Goal: Task Accomplishment & Management: Manage account settings

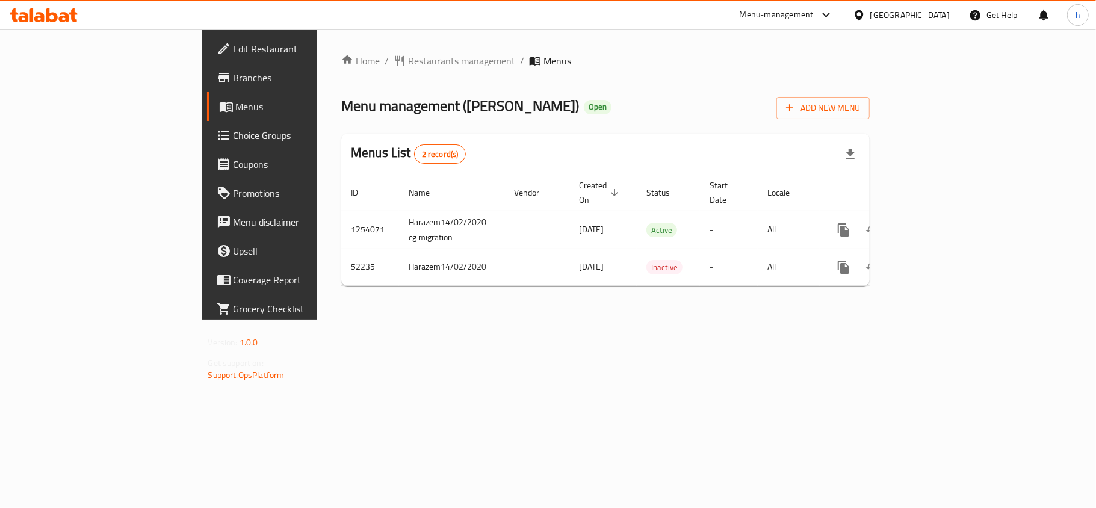
click at [893, 319] on div "Home / Restaurants management / Menus Menu management ( Hachi Basha ) Open Add …" at bounding box center [605, 174] width 576 height 290
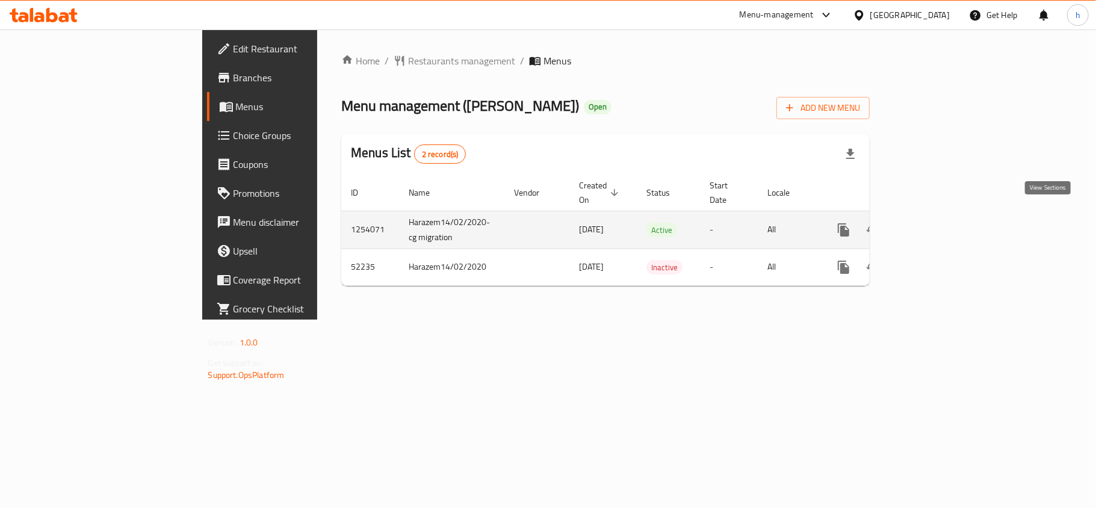
click at [937, 223] on icon "enhanced table" at bounding box center [930, 230] width 14 height 14
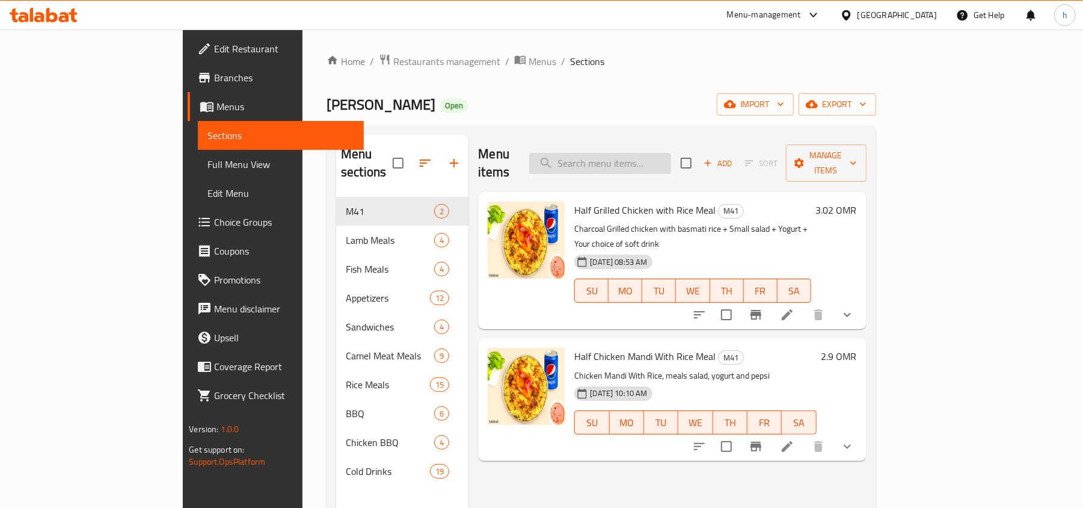
click at [665, 164] on input "search" at bounding box center [600, 163] width 142 height 21
paste input "d Fish Jaydar Without Rice"
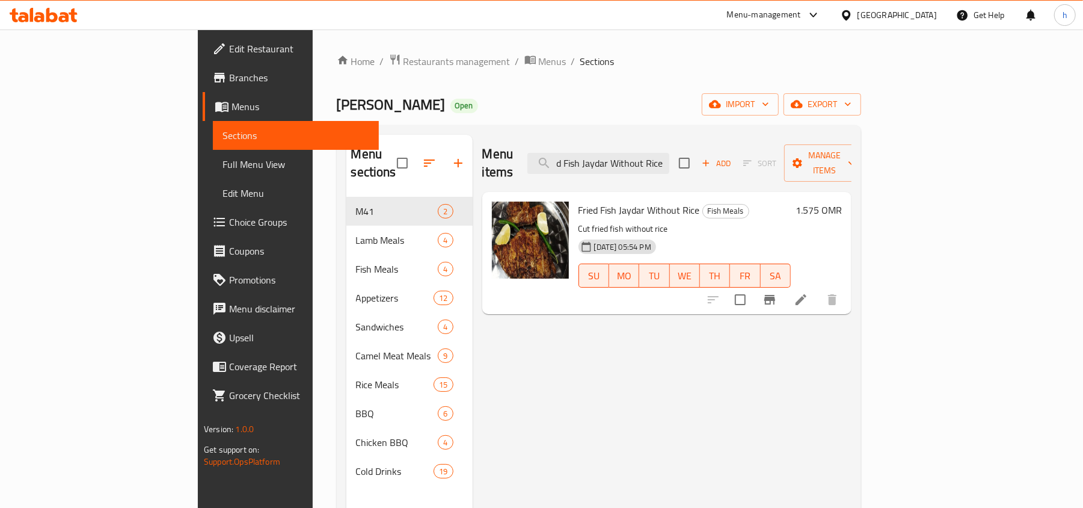
type input "d Fish Jaydar Without Rice"
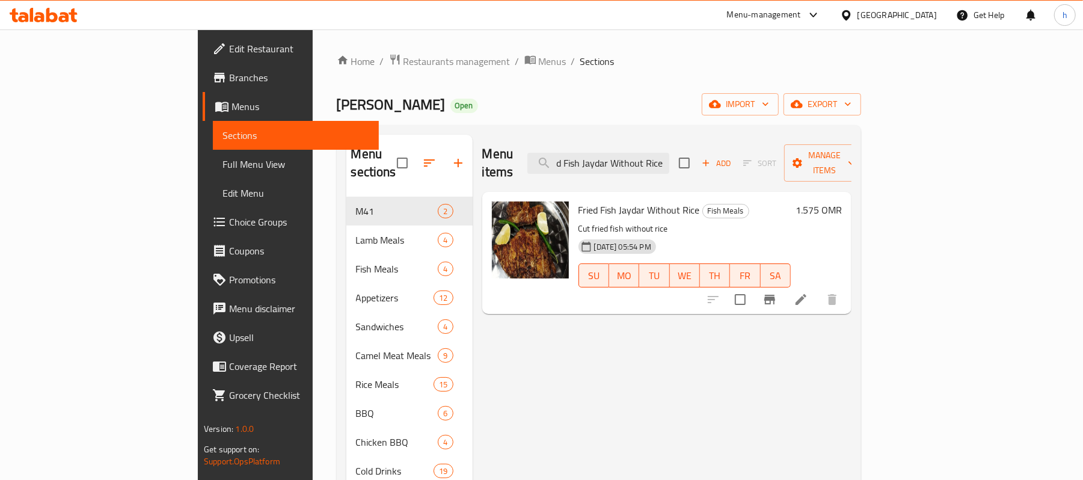
click at [924, 0] on div "Menu-management Oman Get Help h" at bounding box center [541, 15] width 1083 height 30
click at [924, 14] on div "[GEOGRAPHIC_DATA]" at bounding box center [897, 14] width 79 height 13
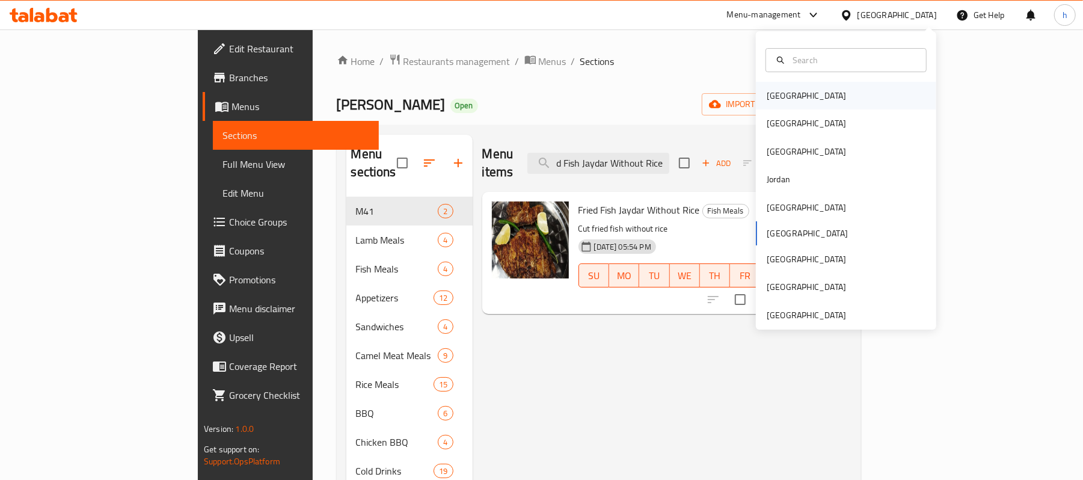
click at [804, 99] on div "[GEOGRAPHIC_DATA]" at bounding box center [846, 96] width 180 height 28
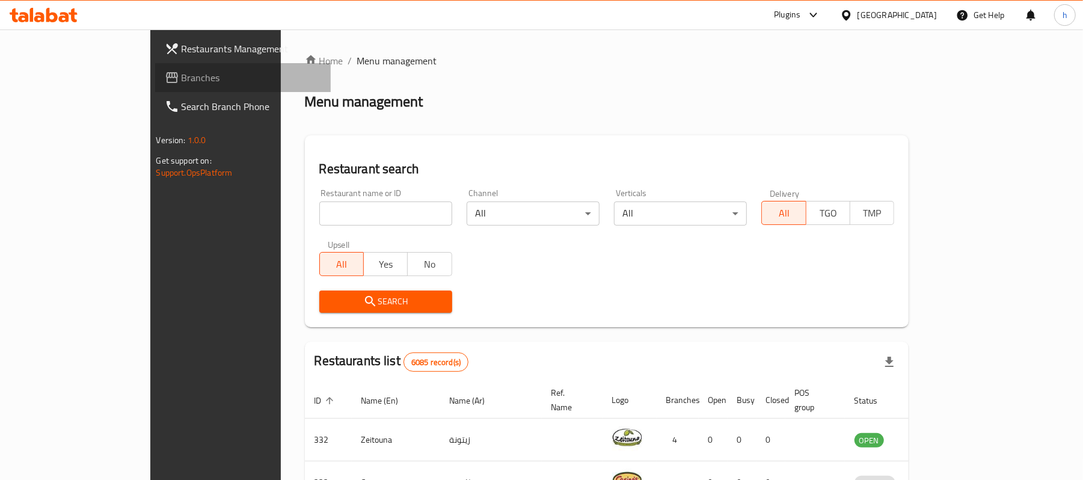
click at [182, 73] on span "Branches" at bounding box center [252, 77] width 140 height 14
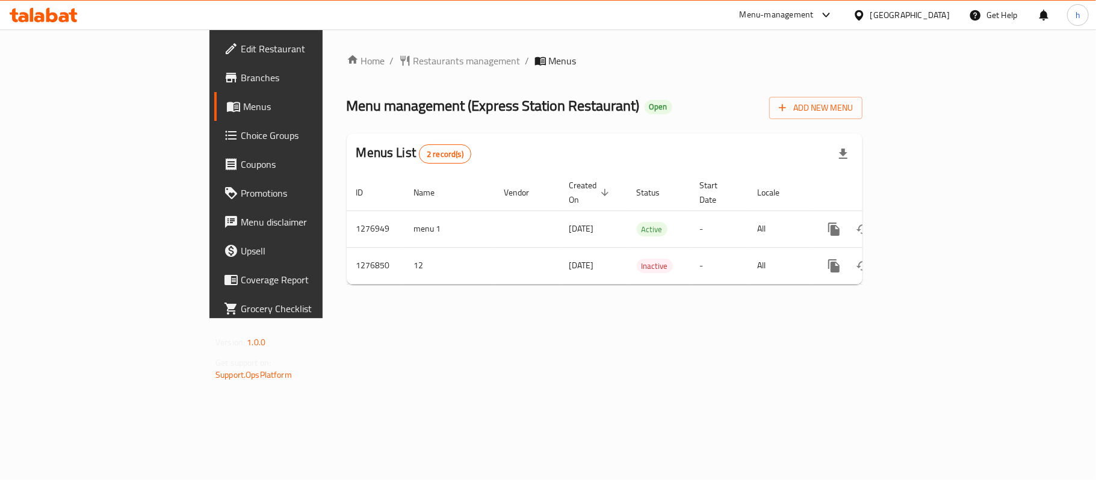
click at [770, 123] on div "Home / Restaurants management / Menus Menu management ( Express Station Restaur…" at bounding box center [605, 174] width 516 height 241
click at [629, 102] on div "Menu management ( Express Station Restaurant ) Open Add New Menu" at bounding box center [605, 105] width 516 height 27
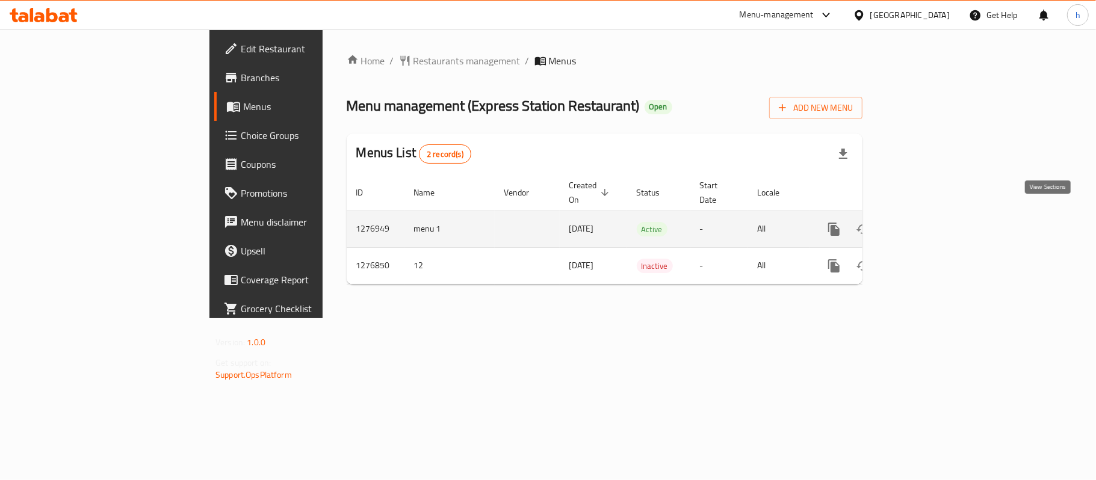
click at [935, 215] on link "enhanced table" at bounding box center [920, 229] width 29 height 29
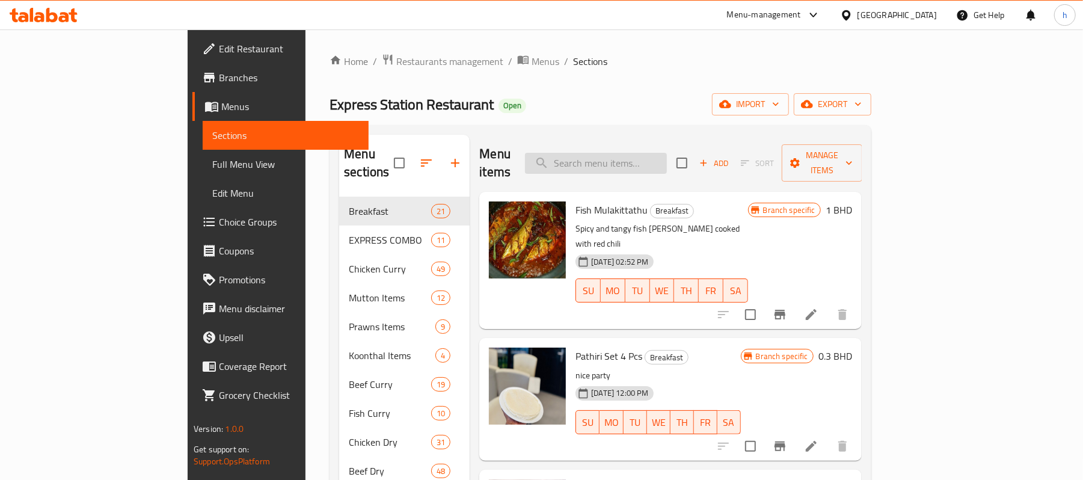
click at [646, 155] on input "search" at bounding box center [596, 163] width 142 height 21
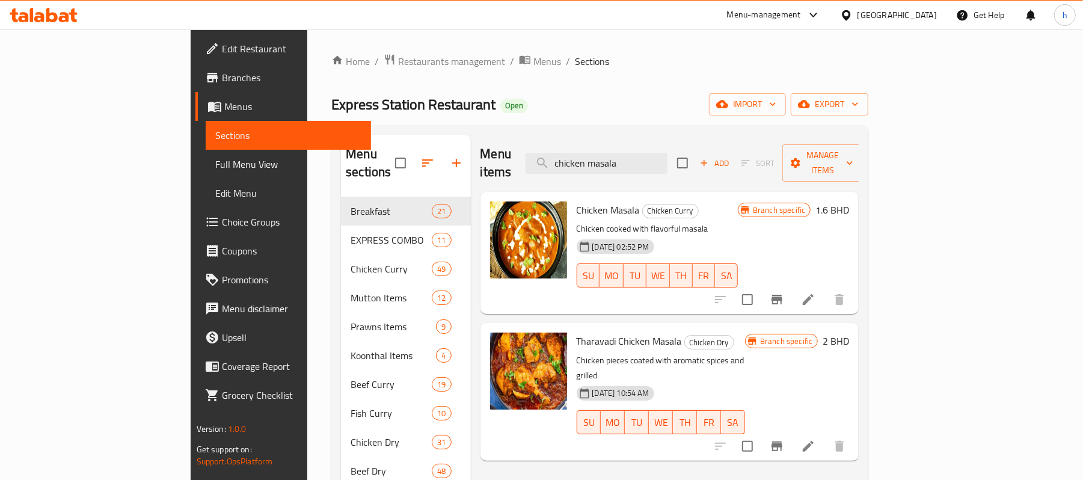
type input "chicken masala"
click at [917, 7] on div "[GEOGRAPHIC_DATA]" at bounding box center [889, 15] width 116 height 29
click at [925, 16] on div "[GEOGRAPHIC_DATA]" at bounding box center [897, 14] width 79 height 13
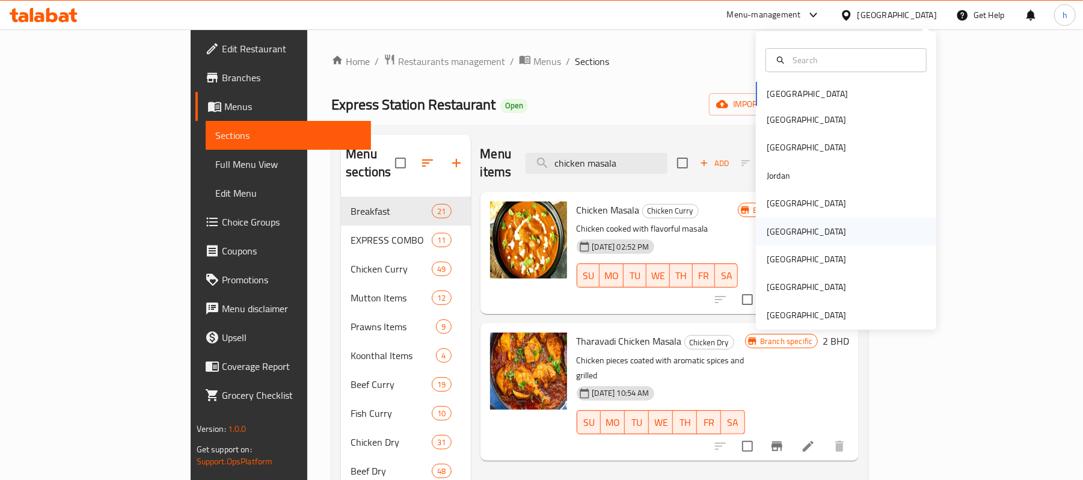
click at [795, 238] on div "[GEOGRAPHIC_DATA]" at bounding box center [846, 232] width 180 height 28
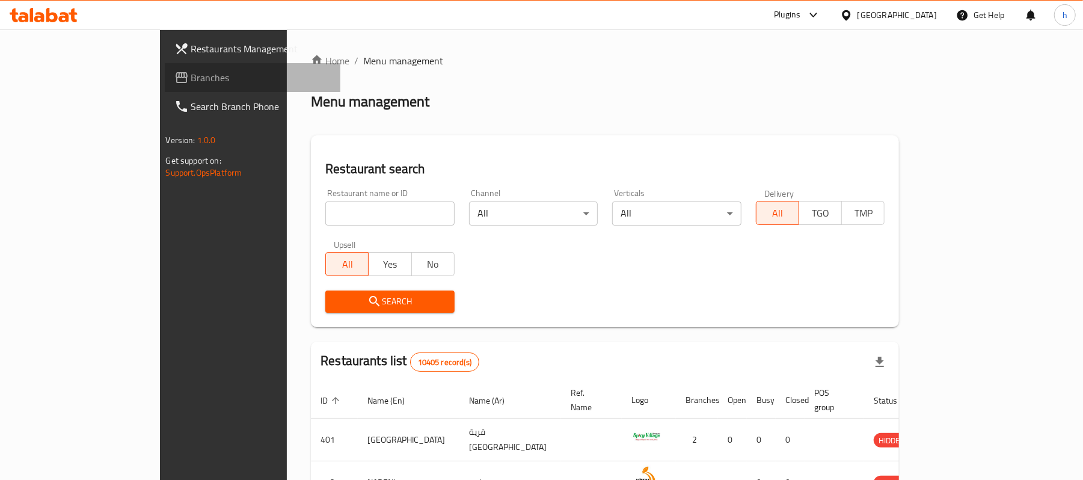
click at [191, 83] on span "Branches" at bounding box center [261, 77] width 140 height 14
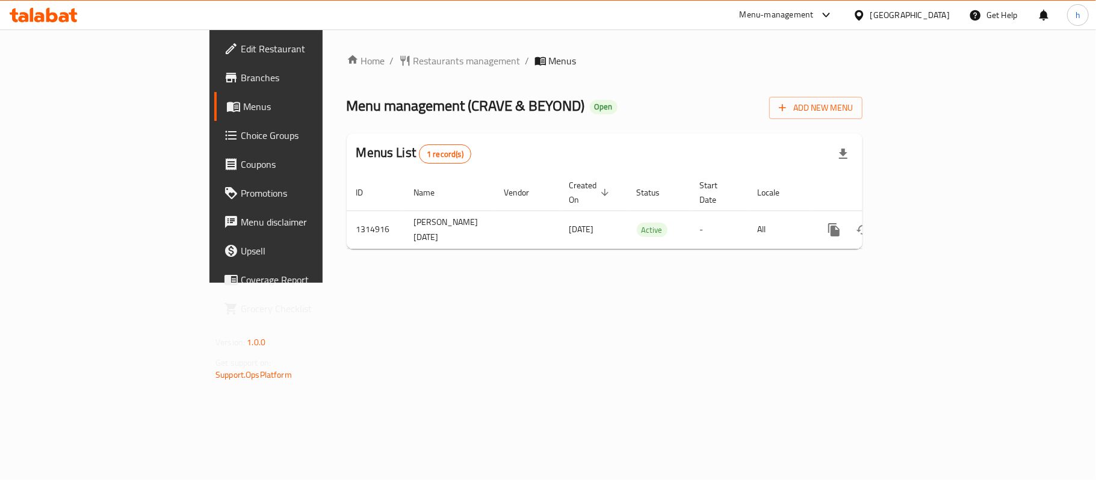
click at [631, 109] on div "Menu management ( CRAVE & BEYOND ) Open Add New Menu" at bounding box center [605, 105] width 516 height 27
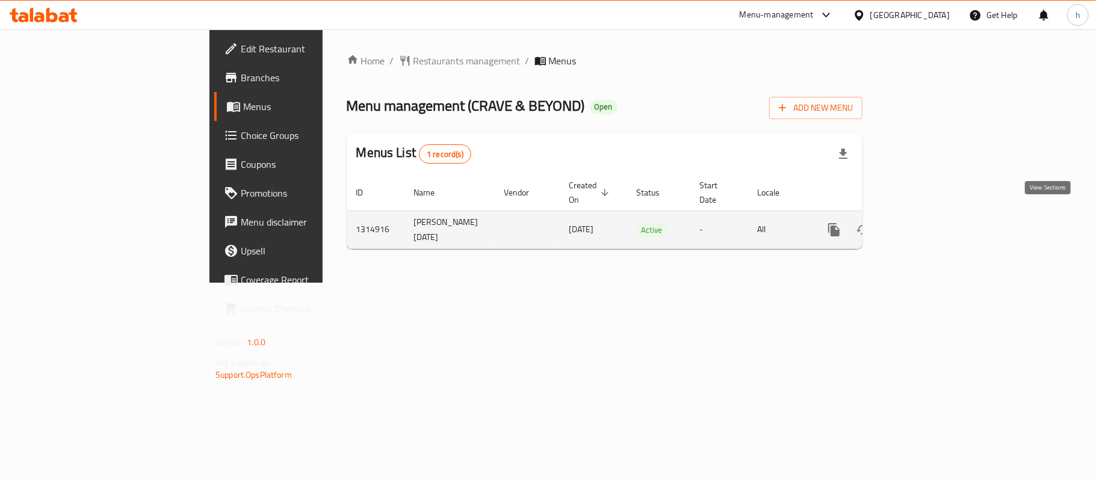
click at [928, 223] on icon "enhanced table" at bounding box center [920, 230] width 14 height 14
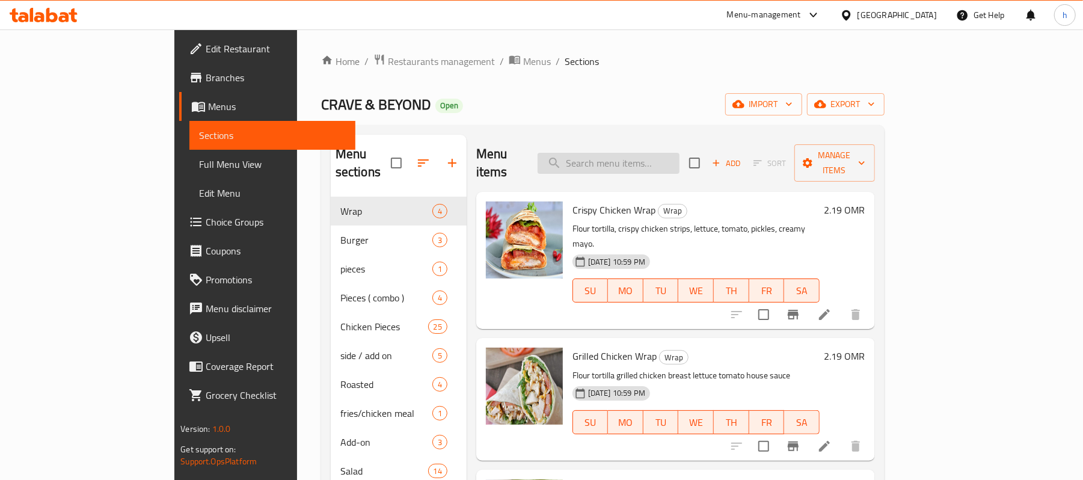
click at [680, 155] on input "search" at bounding box center [609, 163] width 142 height 21
paste input "8 pcs Broasted Chicken"
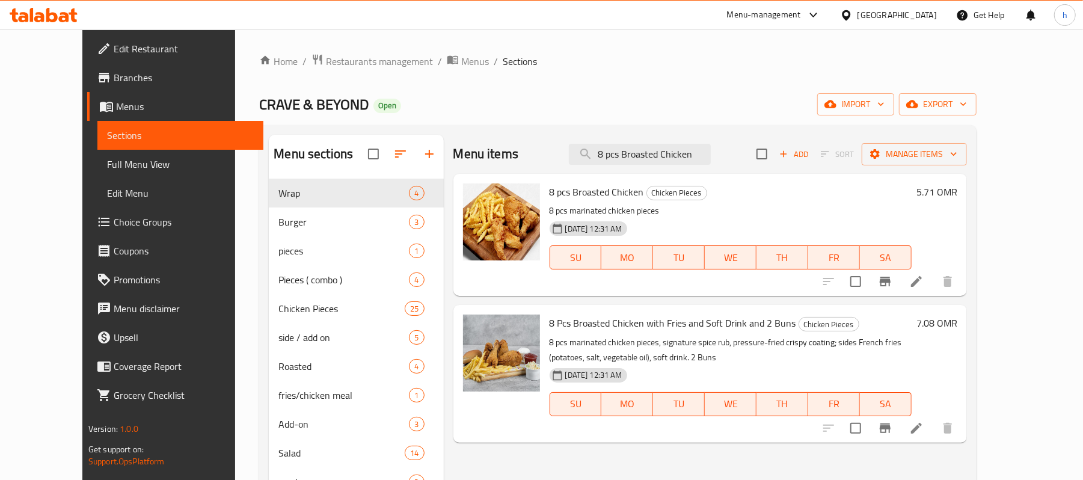
type input "8 pcs Broasted Chicken"
click at [691, 85] on div "Home / Restaurants management / Menus / Sections CRAVE & BEYOND Open import exp…" at bounding box center [618, 339] width 718 height 571
click at [917, 16] on div "[GEOGRAPHIC_DATA]" at bounding box center [897, 14] width 79 height 13
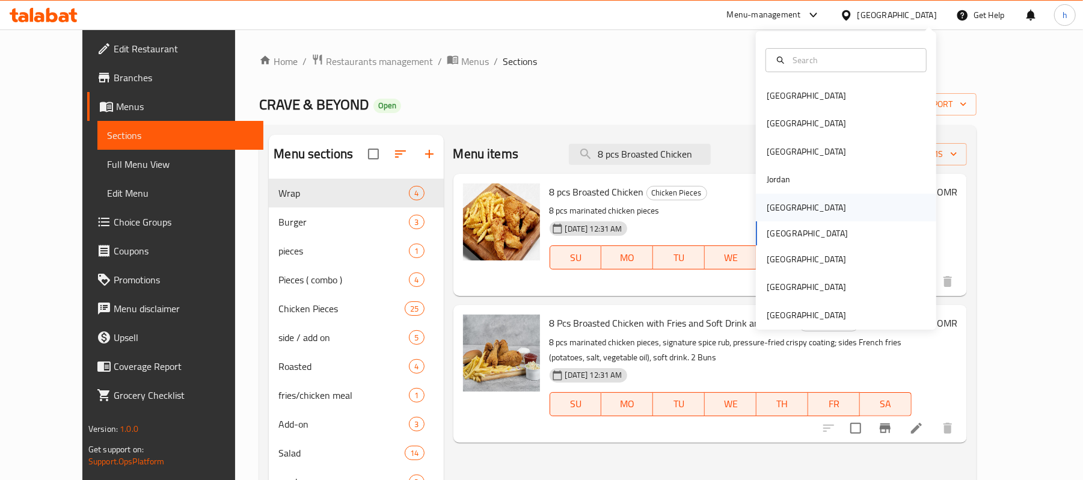
click at [771, 209] on div "[GEOGRAPHIC_DATA]" at bounding box center [806, 207] width 79 height 13
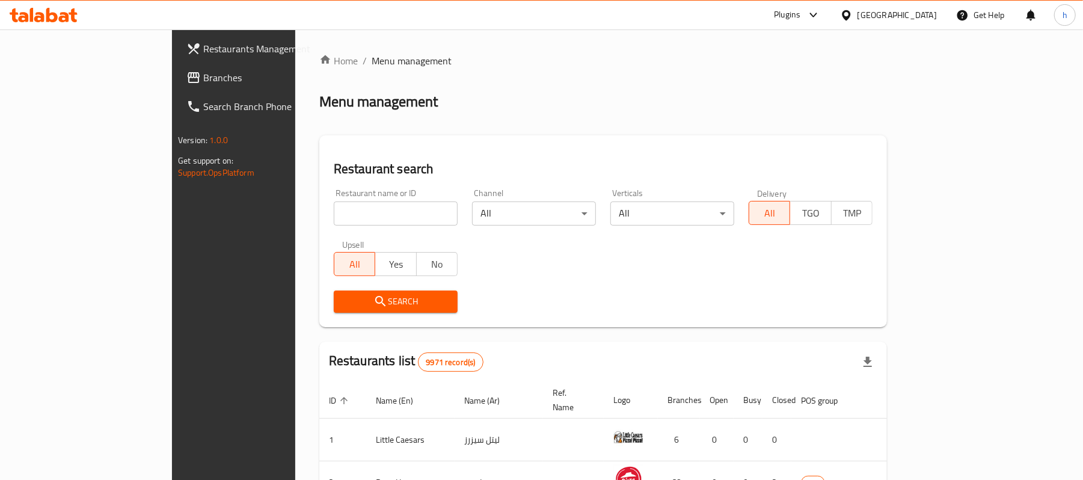
click at [455, 122] on div "Home / Menu management Menu management Restaurant search Restaurant name or ID …" at bounding box center [603, 431] width 568 height 755
click at [203, 75] on span "Branches" at bounding box center [273, 77] width 140 height 14
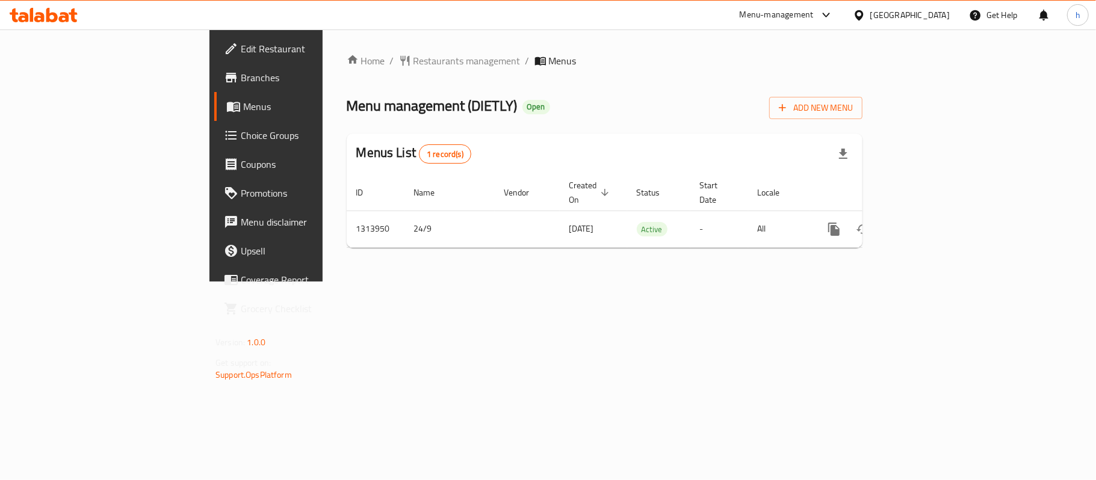
click at [619, 282] on div "Home / Restaurants management / Menus Menu management ( DIETLY ) Open Add New M…" at bounding box center [604, 155] width 564 height 252
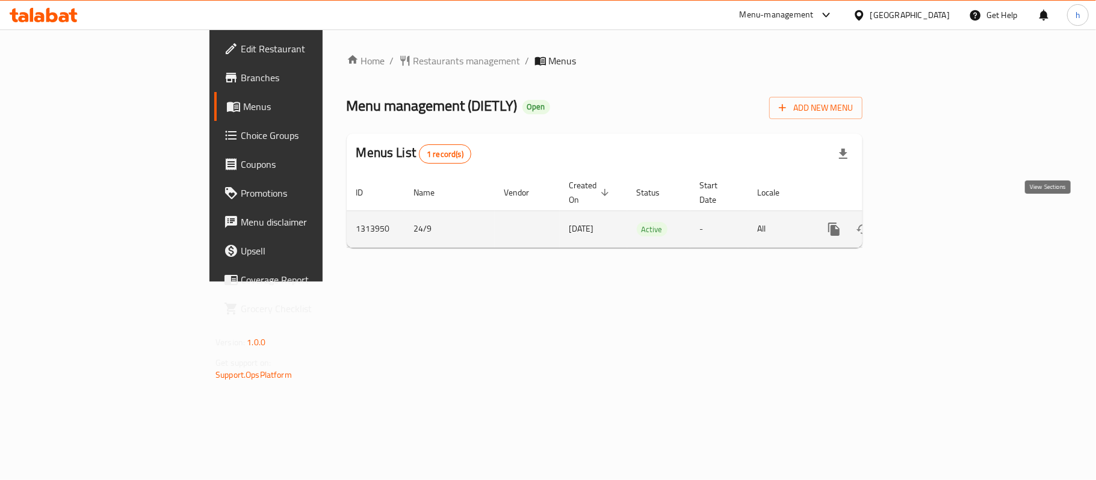
click at [928, 222] on icon "enhanced table" at bounding box center [920, 229] width 14 height 14
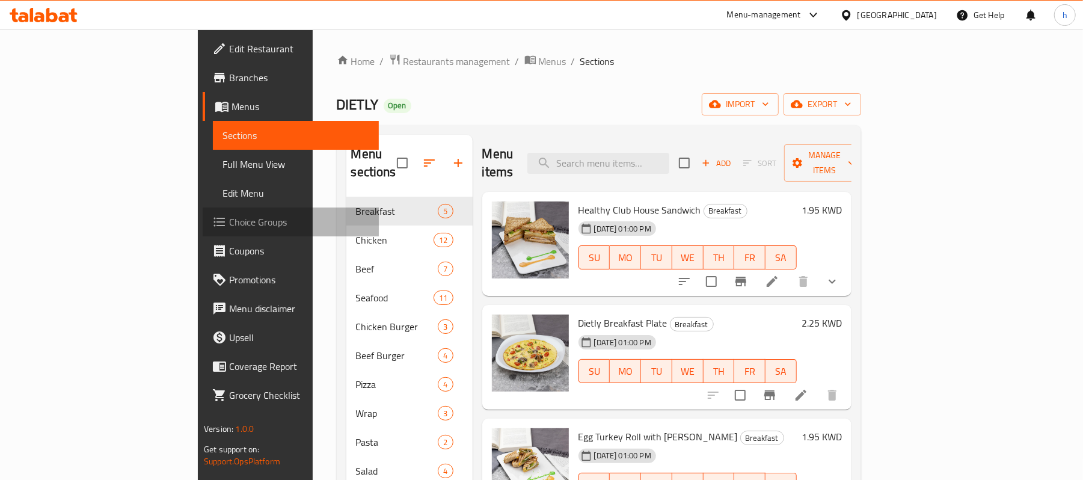
click at [229, 222] on span "Choice Groups" at bounding box center [299, 222] width 140 height 14
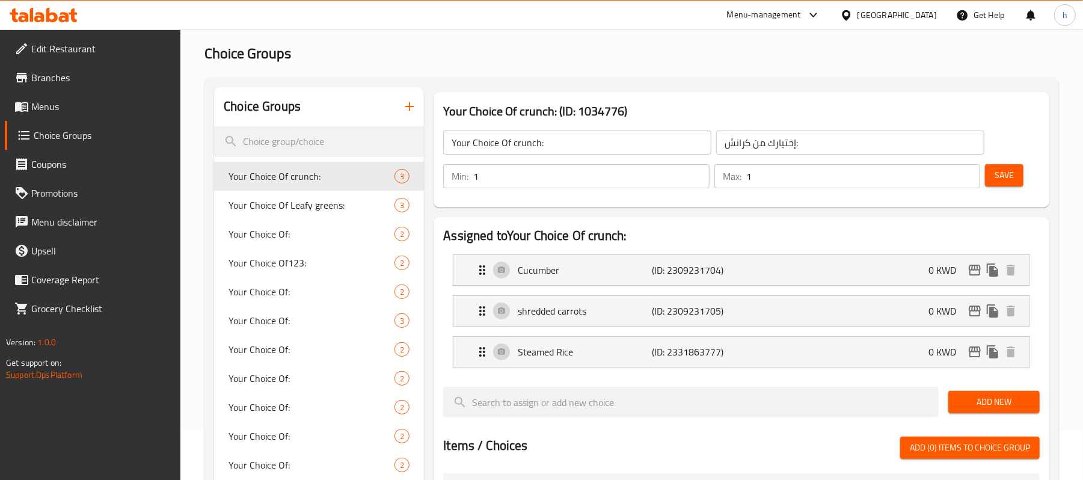
scroll to position [49, 0]
click at [253, 311] on div "Your Choice Of: 3" at bounding box center [319, 321] width 210 height 29
type input "Your Choice Of:"
type input "إختيارك من:"
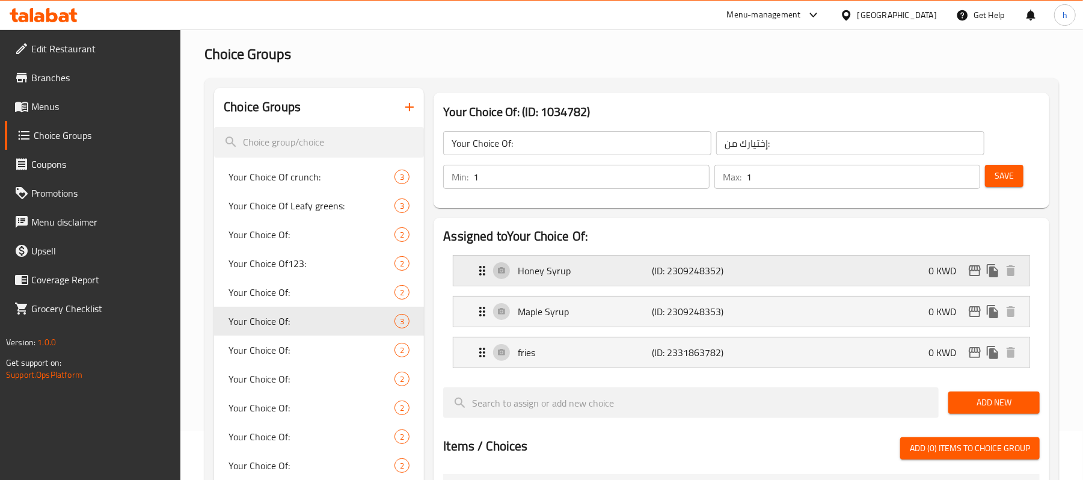
click at [843, 271] on div "Honey Syrup (ID: 2309248352) 0 KWD" at bounding box center [745, 271] width 540 height 30
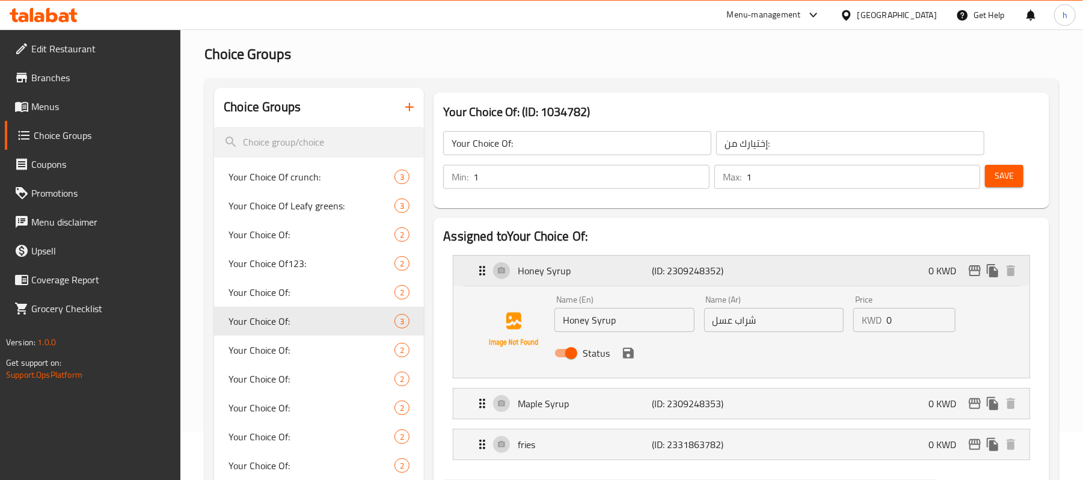
click at [817, 265] on div "Honey Syrup (ID: 2309248352) 0 KWD" at bounding box center [745, 271] width 540 height 30
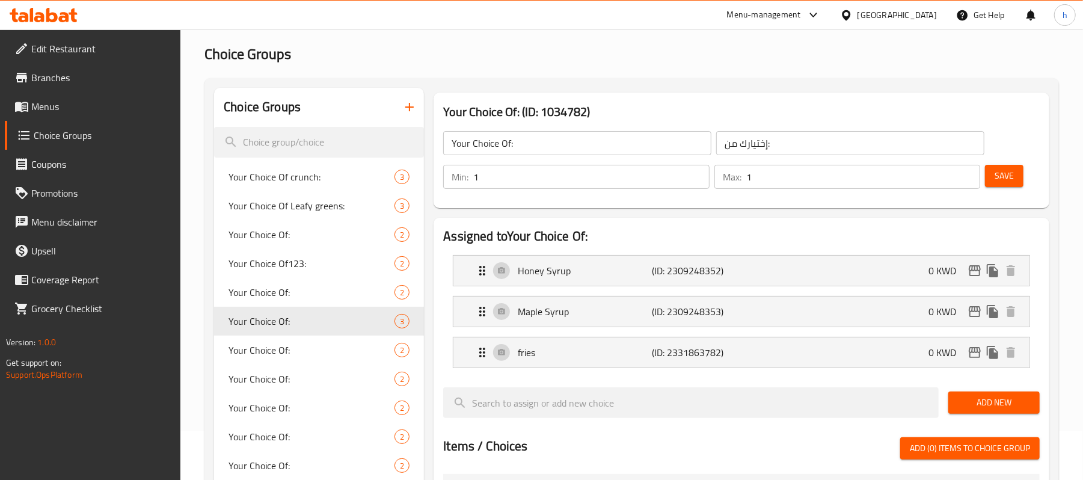
click at [846, 316] on div "Maple Syrup (ID: 2309248353) 0 KWD" at bounding box center [745, 312] width 540 height 30
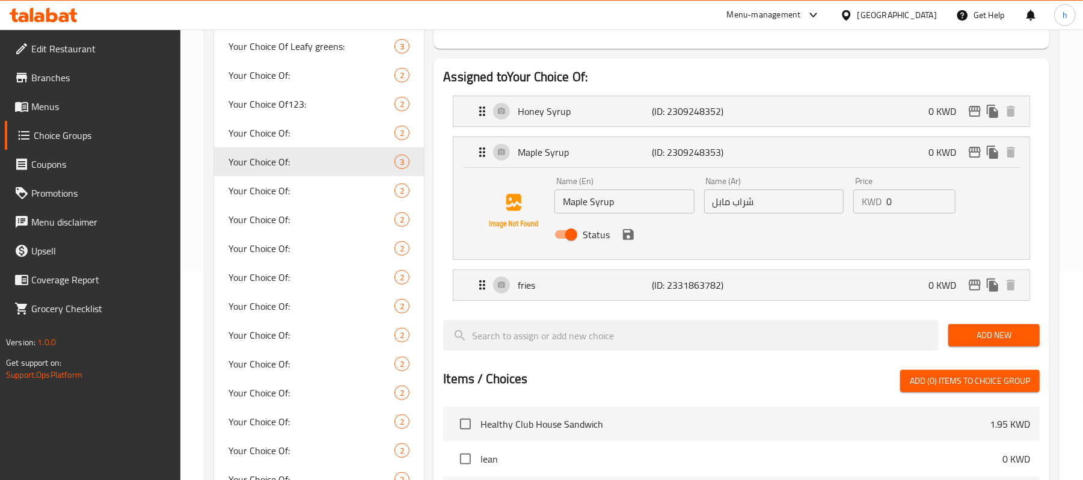
scroll to position [209, 0]
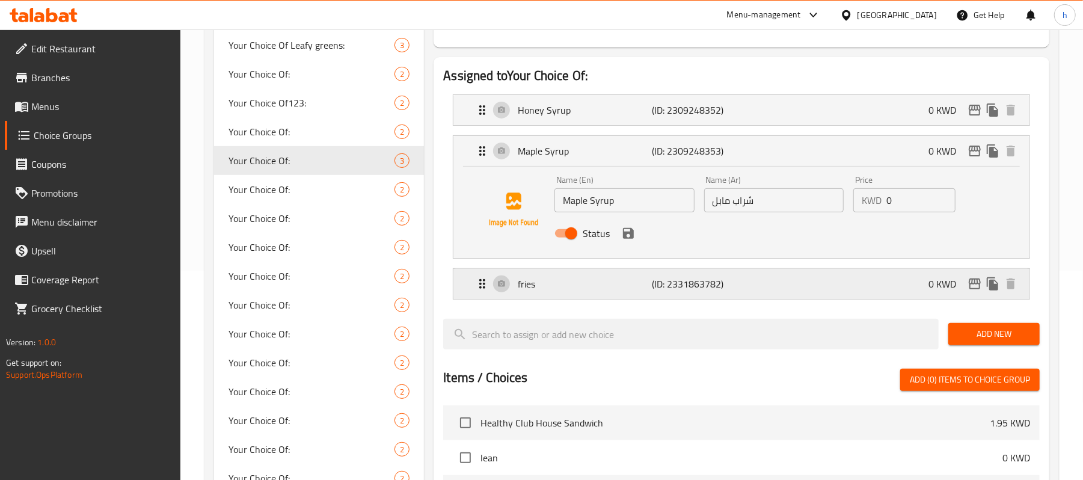
click at [835, 279] on div "fries (ID: 2331863782) 0 KWD" at bounding box center [745, 284] width 540 height 30
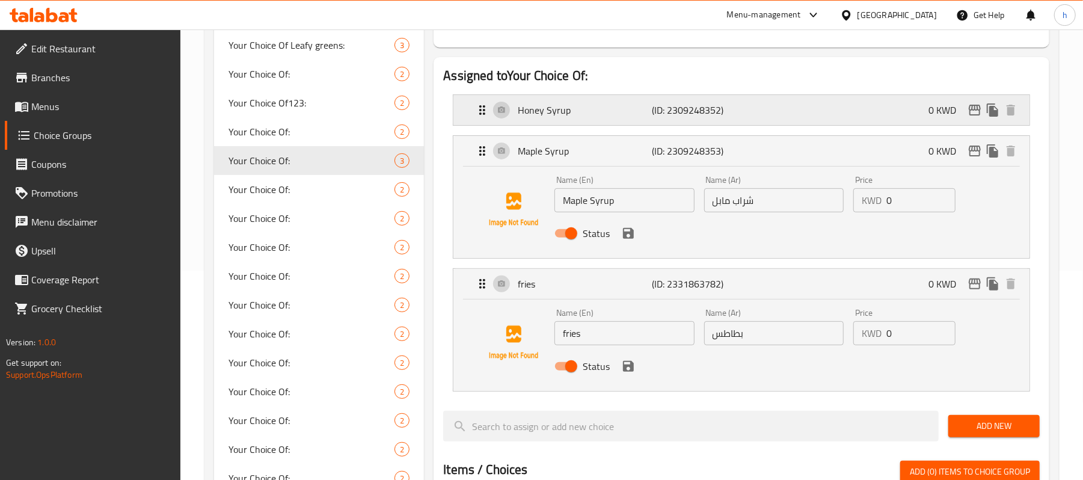
click at [830, 102] on div "Honey Syrup (ID: 2309248352) 0 KWD" at bounding box center [745, 110] width 540 height 30
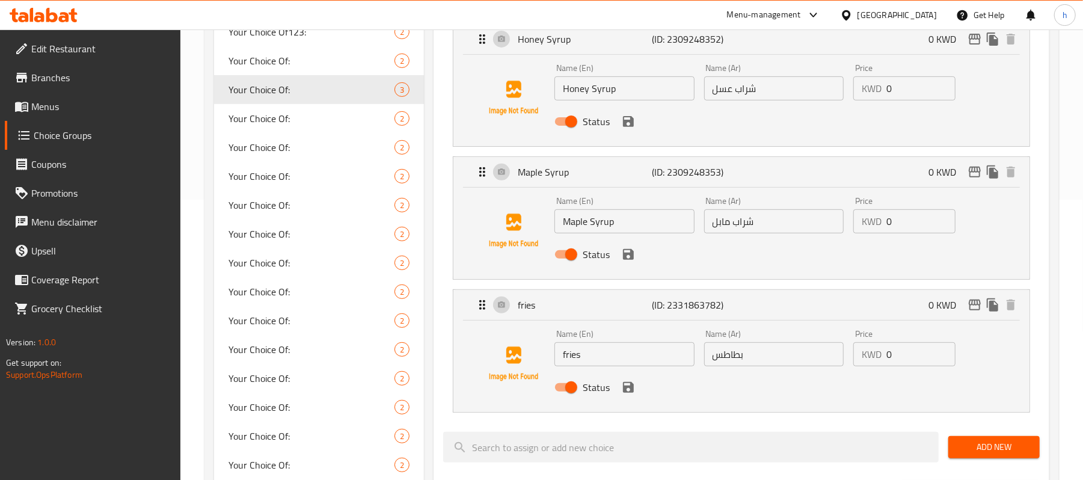
scroll to position [301, 0]
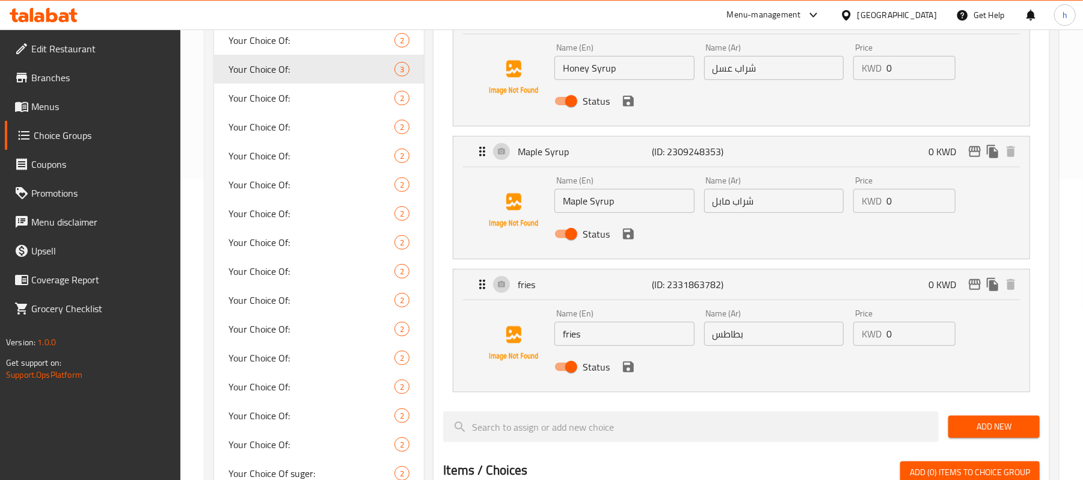
click at [757, 69] on input "شراب عسل" at bounding box center [774, 68] width 140 height 24
click at [792, 219] on div "Status" at bounding box center [774, 234] width 448 height 32
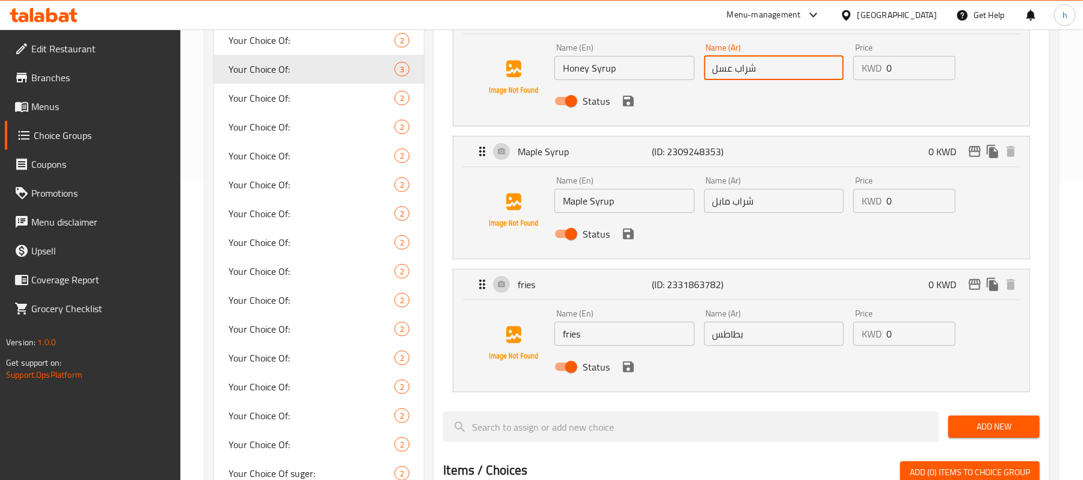
click at [790, 209] on input "شراب مابل" at bounding box center [774, 201] width 140 height 24
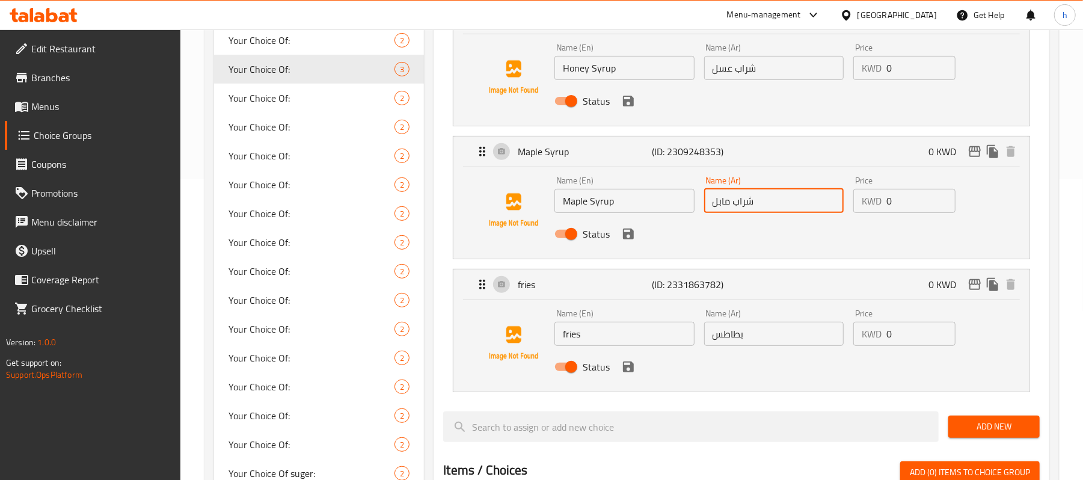
click at [790, 209] on input "شراب مابل" at bounding box center [774, 201] width 140 height 24
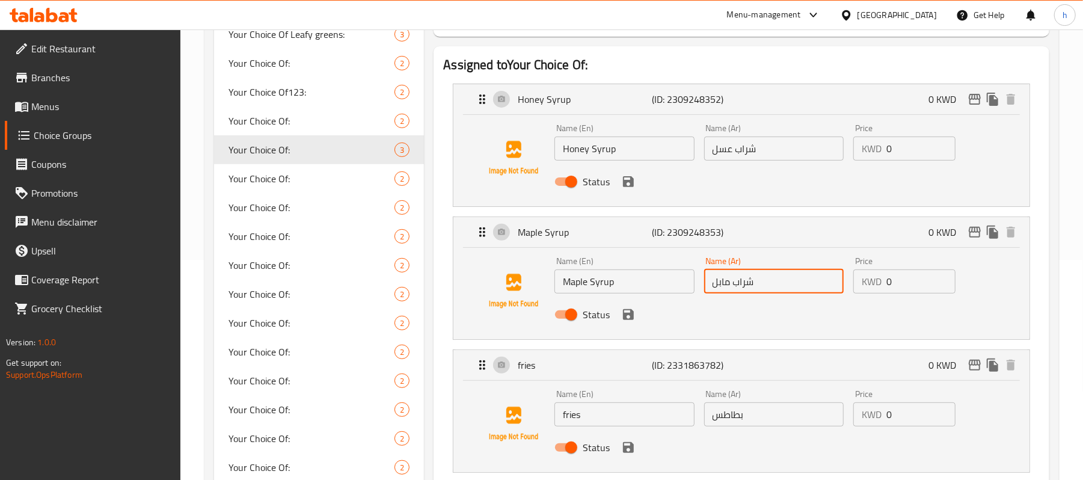
scroll to position [0, 0]
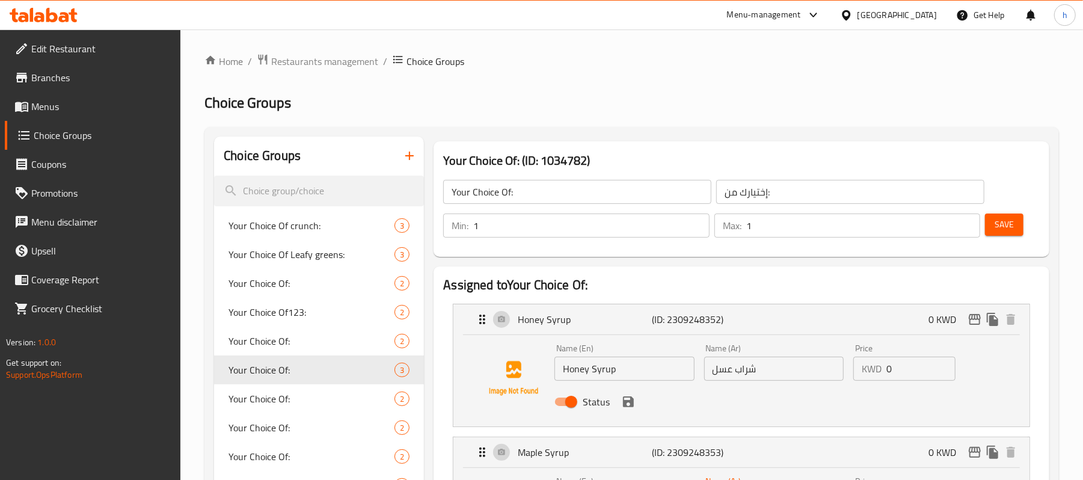
click at [858, 19] on div at bounding box center [848, 14] width 17 height 13
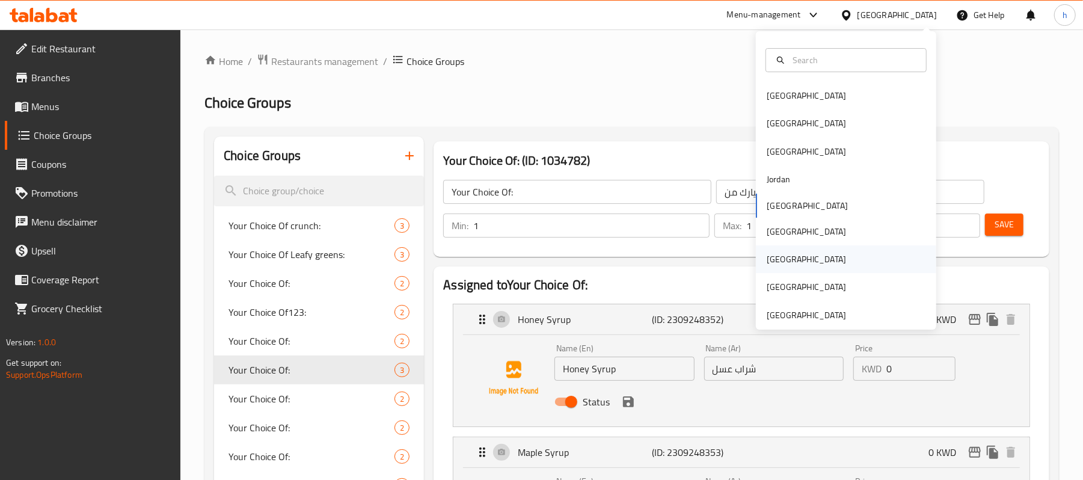
click at [767, 253] on div "Qatar" at bounding box center [806, 259] width 79 height 13
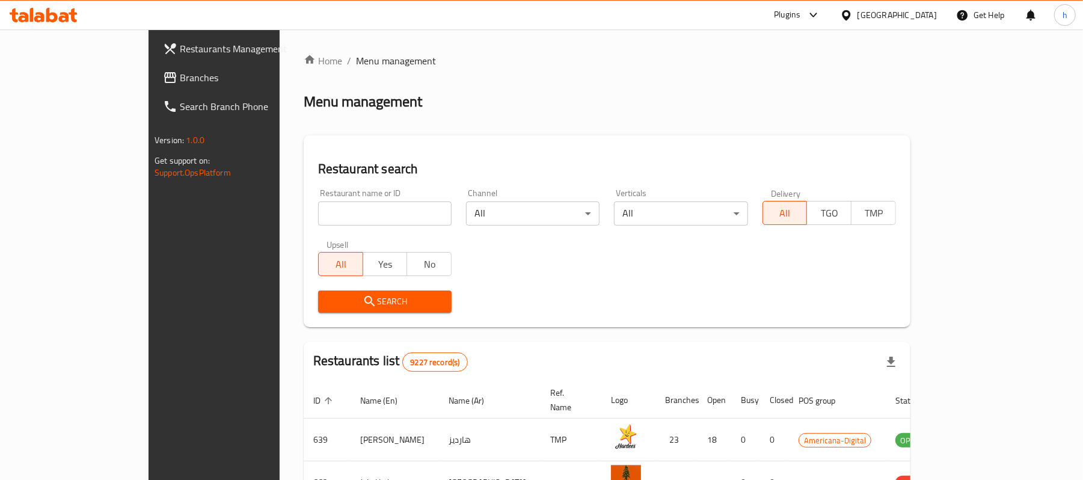
click at [180, 79] on span "Branches" at bounding box center [250, 77] width 140 height 14
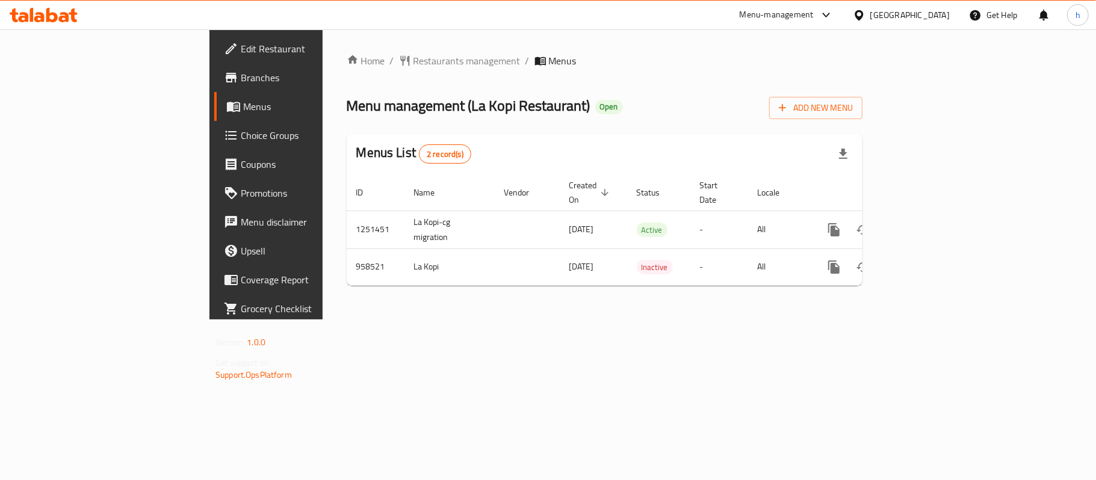
drag, startPoint x: 349, startPoint y: 340, endPoint x: 347, endPoint y: 330, distance: 10.4
click at [342, 319] on div "Home / Restaurants management / Menus Menu management ( La Kopi Restaurant ) Op…" at bounding box center [604, 174] width 564 height 290
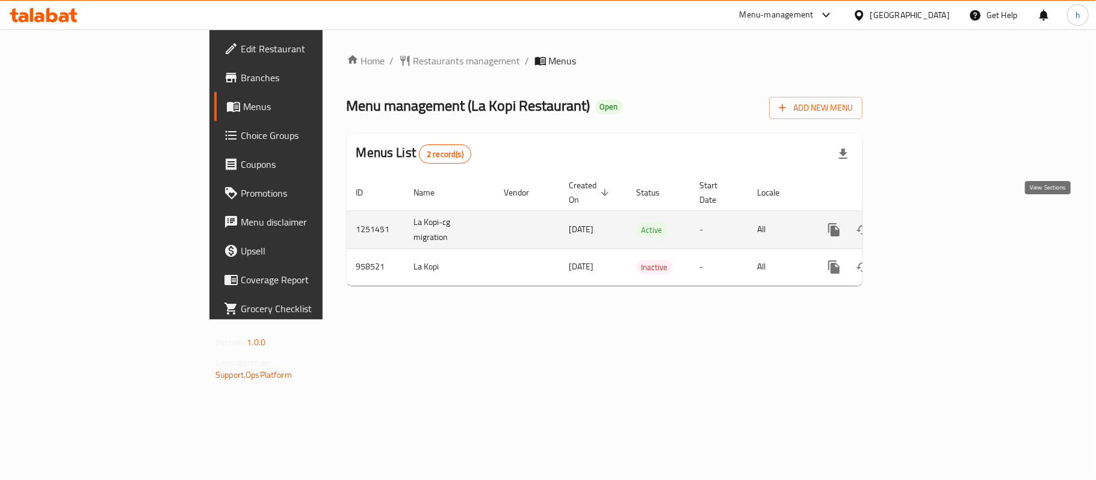
click at [928, 223] on icon "enhanced table" at bounding box center [920, 230] width 14 height 14
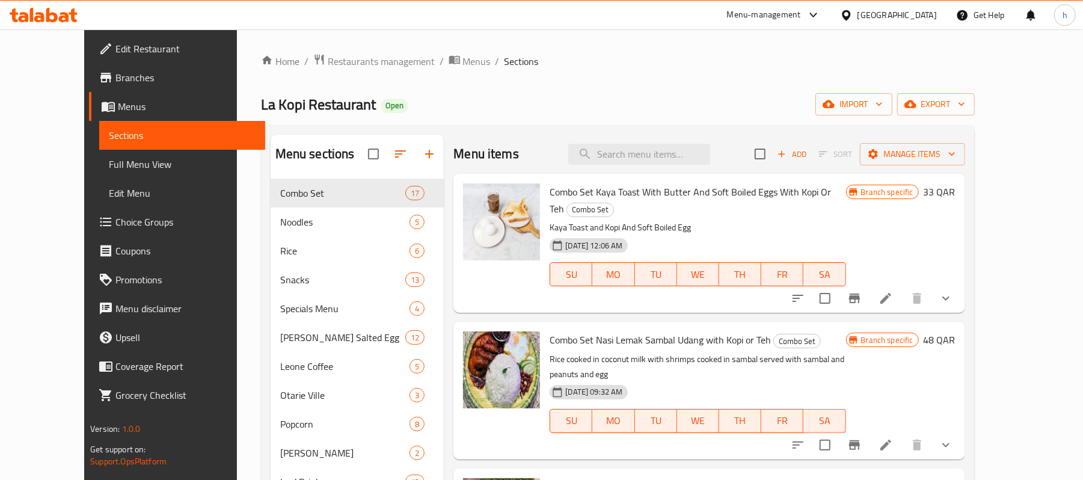
click at [116, 229] on span "Choice Groups" at bounding box center [186, 222] width 140 height 14
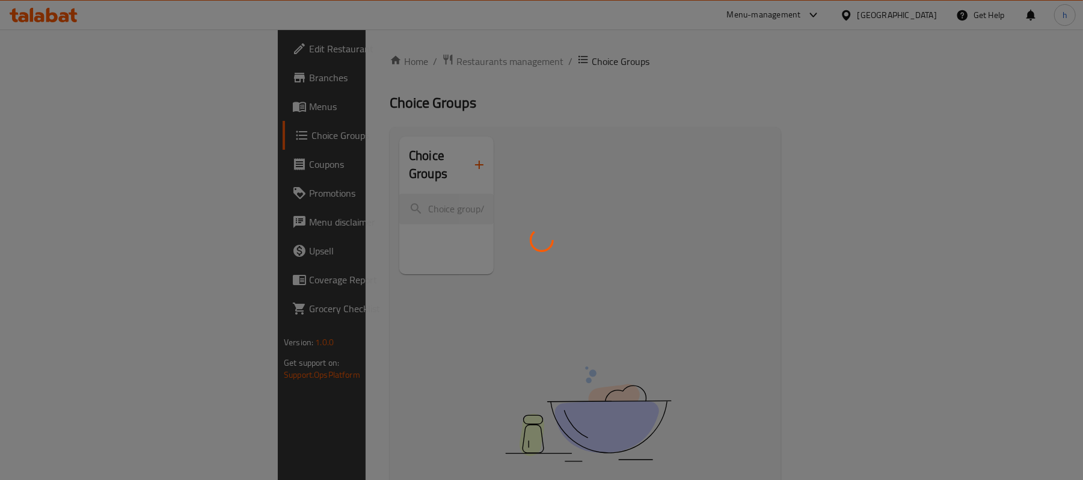
click at [532, 75] on div at bounding box center [541, 240] width 1083 height 480
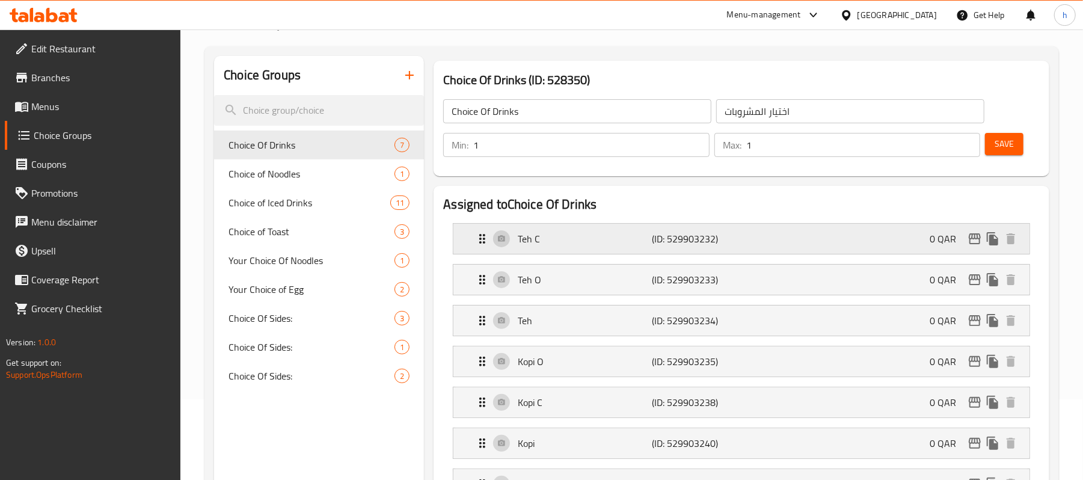
scroll to position [80, 0]
click at [825, 239] on div "Teh C (ID: 529903232) 0 QAR" at bounding box center [745, 239] width 540 height 30
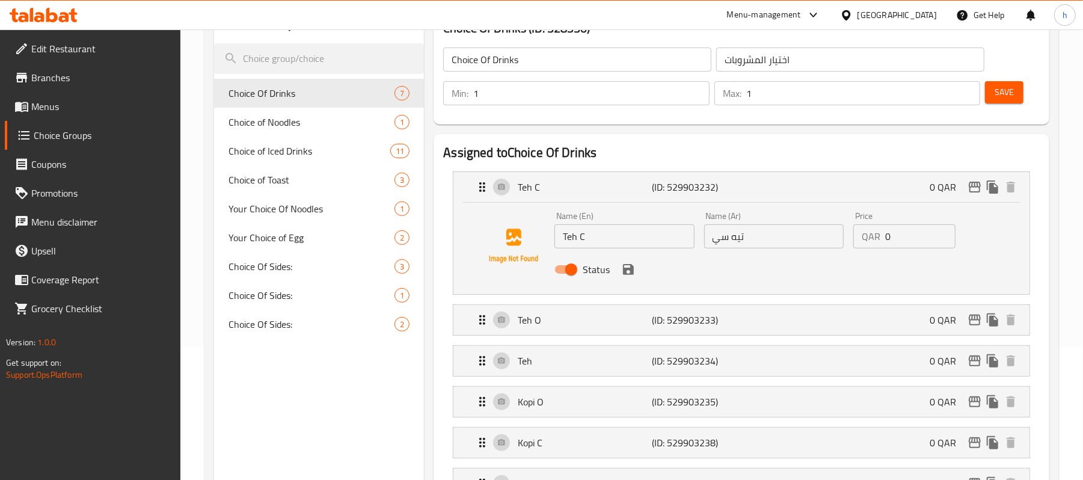
scroll to position [160, 0]
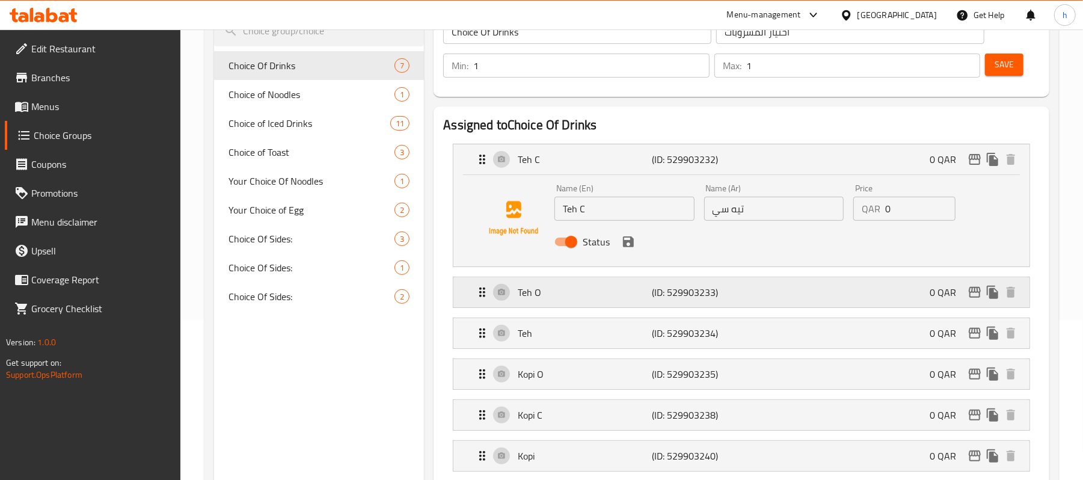
click at [790, 306] on div "Teh O (ID: 529903233) 0 QAR" at bounding box center [745, 292] width 540 height 30
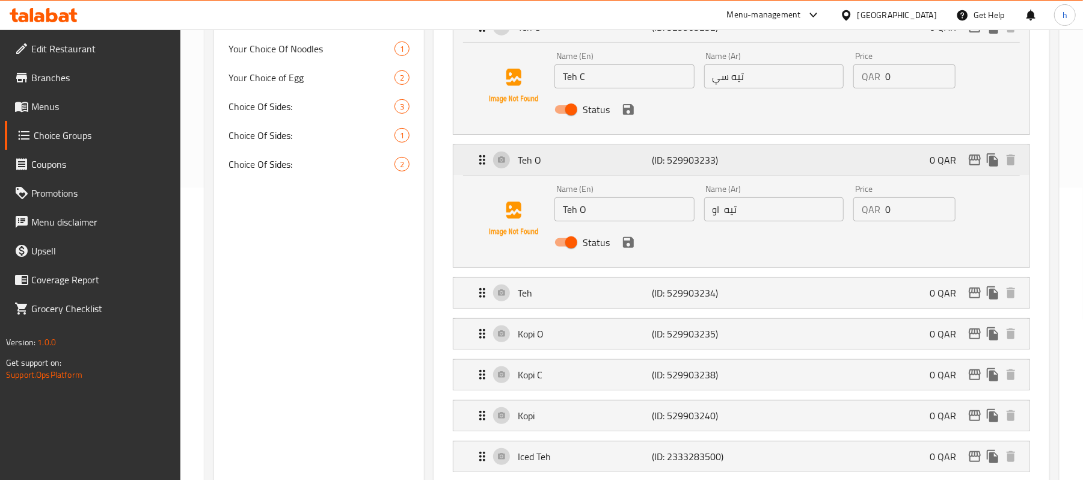
scroll to position [321, 0]
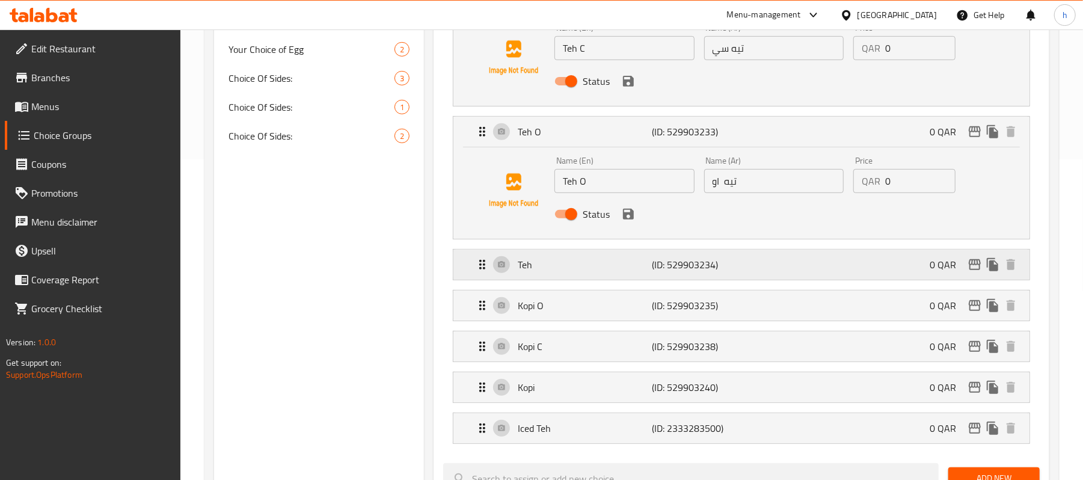
click at [795, 278] on div "Teh (ID: 529903234) 0 QAR" at bounding box center [745, 265] width 540 height 30
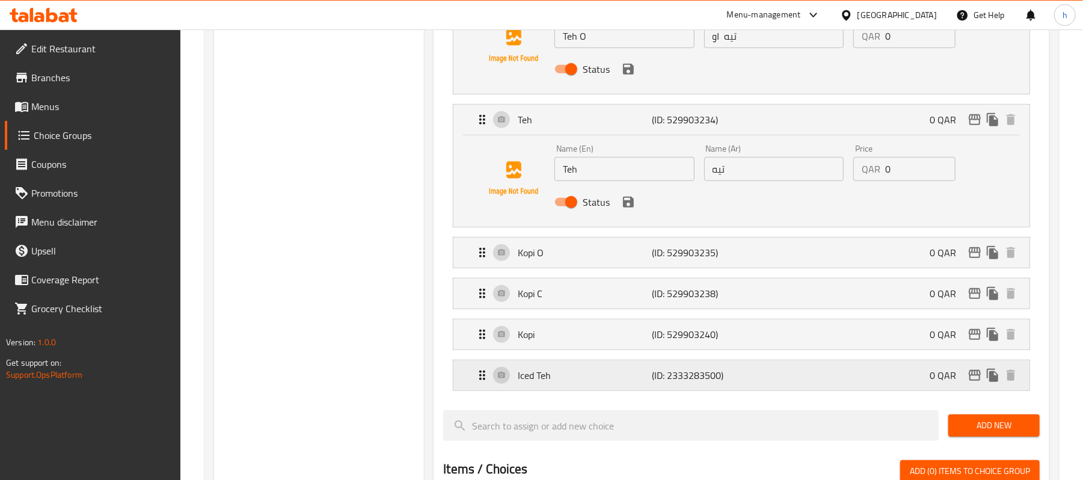
scroll to position [481, 0]
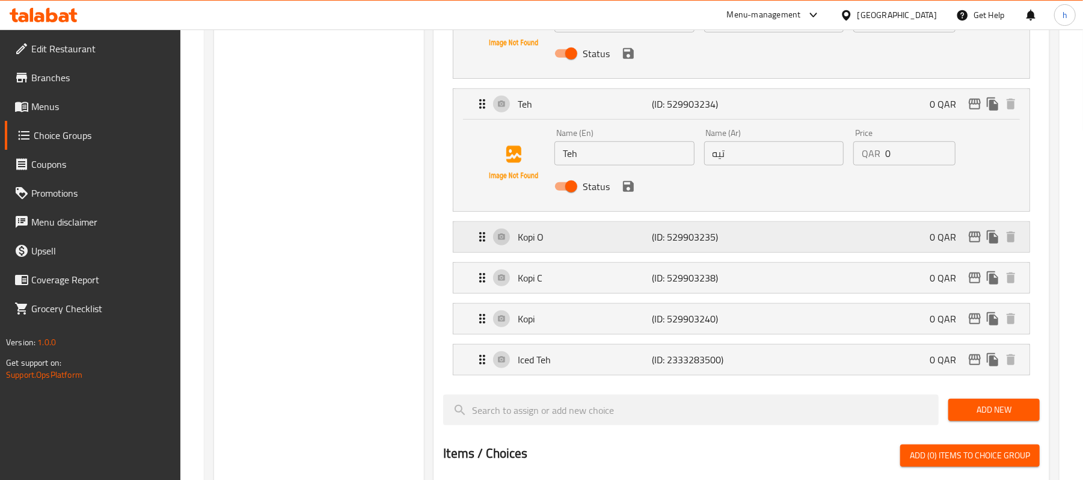
click at [757, 232] on div "Kopi O (ID: 529903235) 0 QAR" at bounding box center [745, 237] width 540 height 30
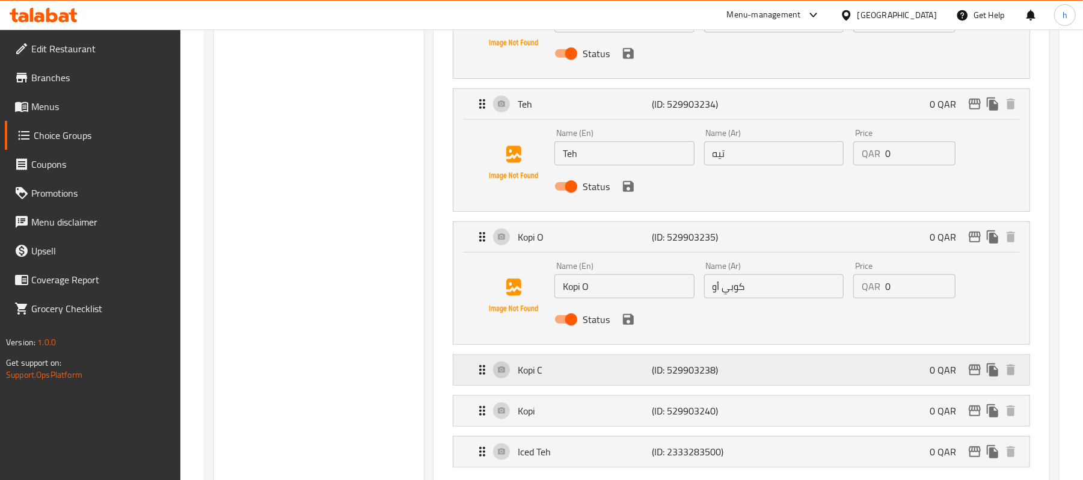
click at [830, 383] on div "Kopi C (ID: 529903238) 0 QAR" at bounding box center [745, 370] width 540 height 30
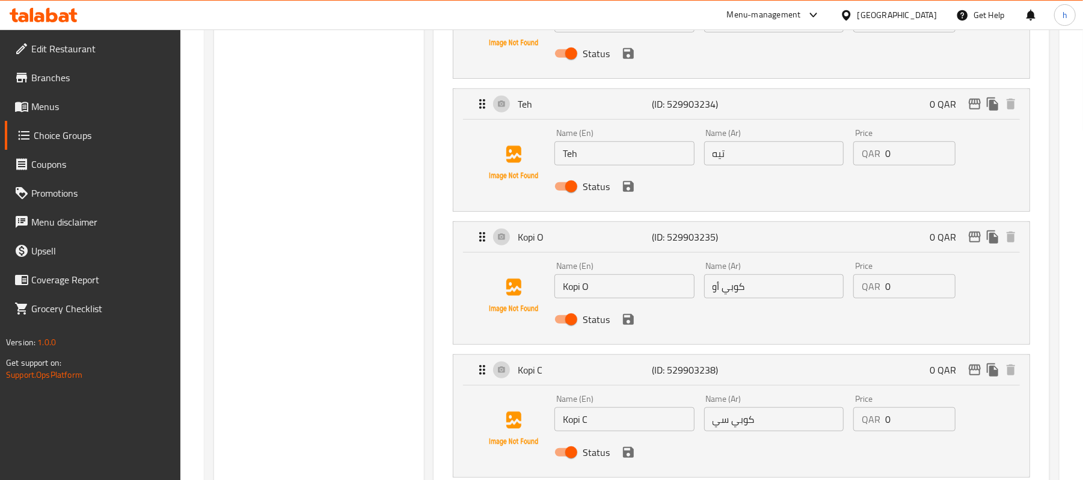
scroll to position [722, 0]
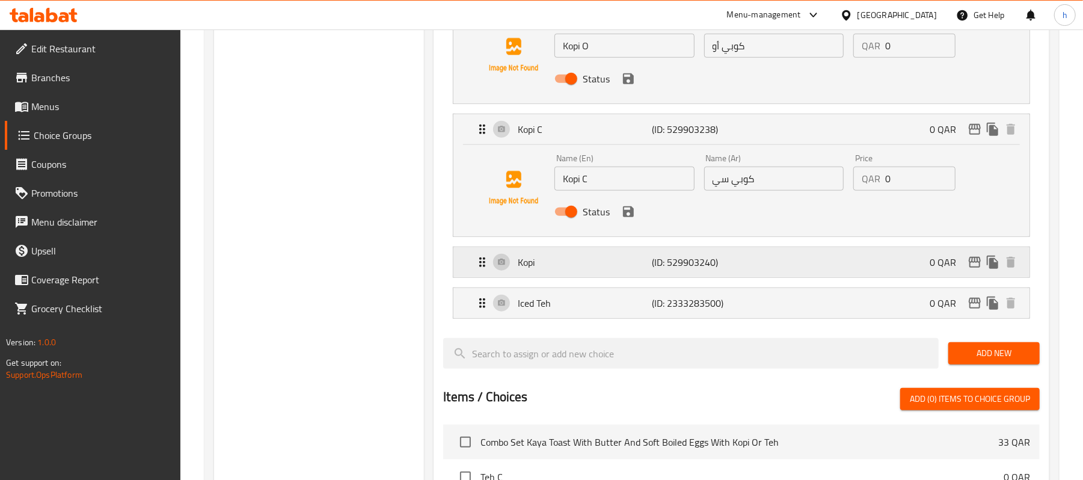
click at [794, 277] on div "Kopi (ID: 529903240) 0 QAR" at bounding box center [745, 262] width 540 height 30
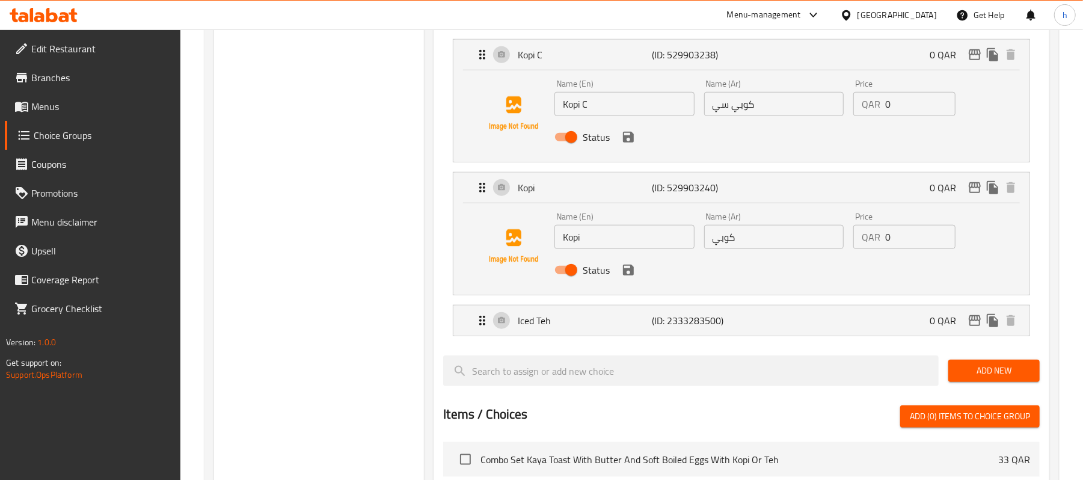
scroll to position [882, 0]
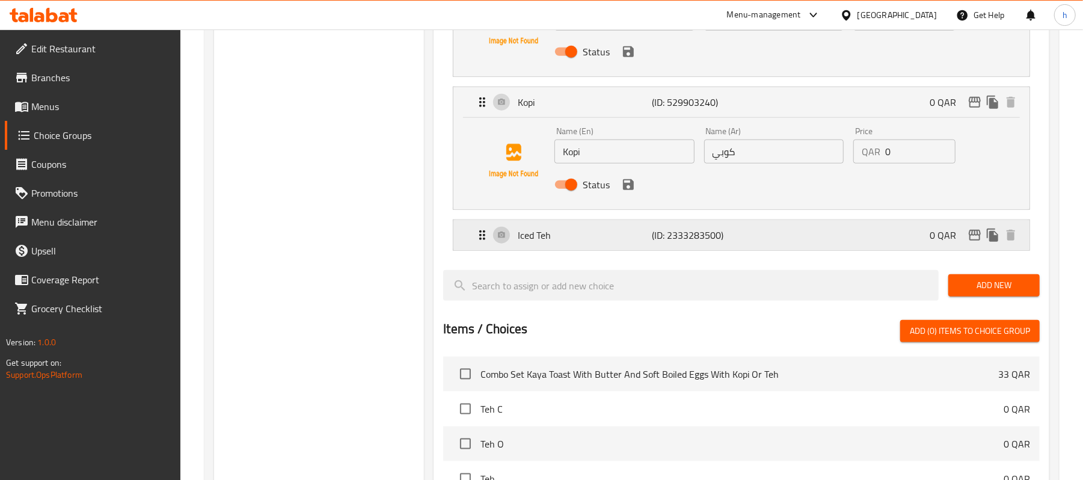
click at [807, 250] on div "Iced Teh (ID: 2333283500) 0 QAR" at bounding box center [745, 235] width 540 height 30
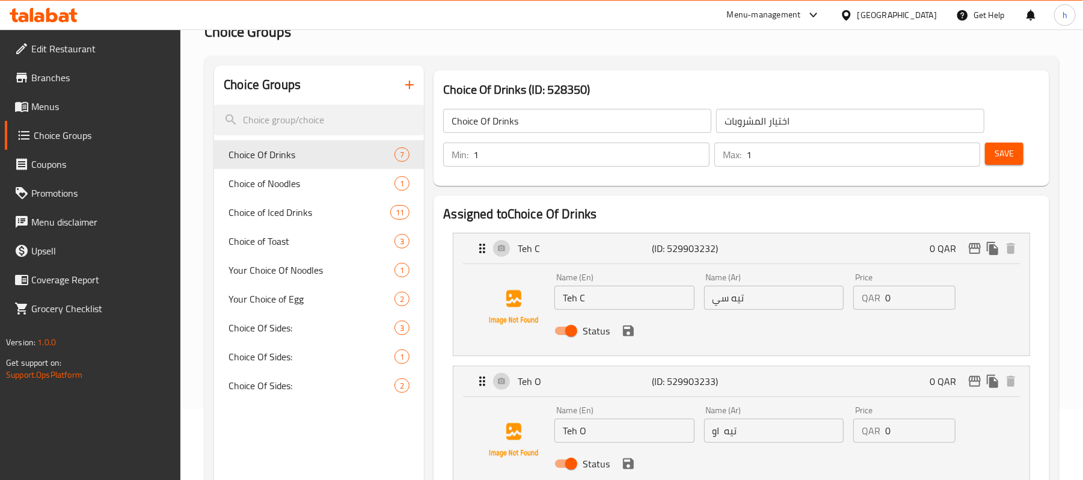
scroll to position [0, 0]
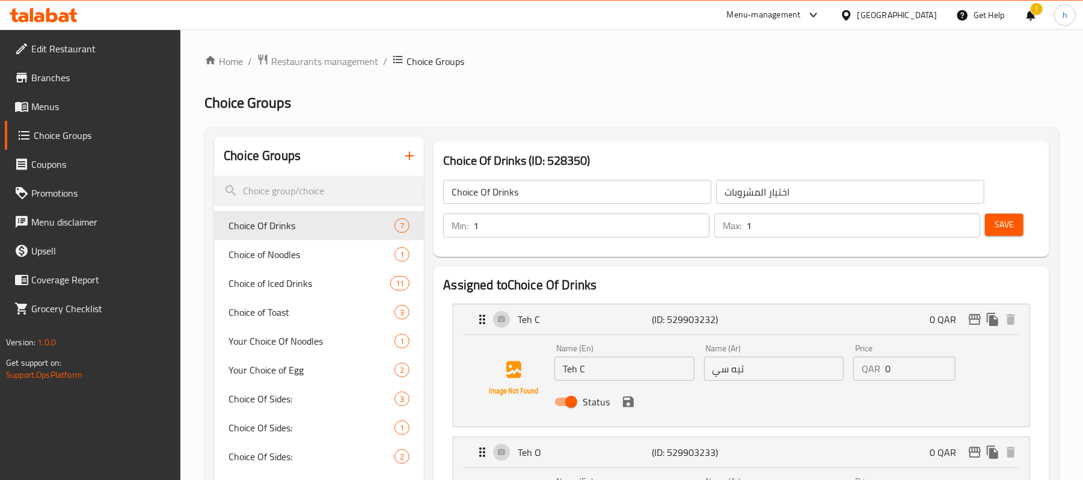
click at [688, 111] on h2 "Choice Groups" at bounding box center [632, 102] width 855 height 19
click at [621, 140] on div "Choice Of Drinks (ID: 528350) Choice Of Drinks ​ اختيار المشروبات ​ Min: 1 ​ Ma…" at bounding box center [742, 199] width 626 height 125
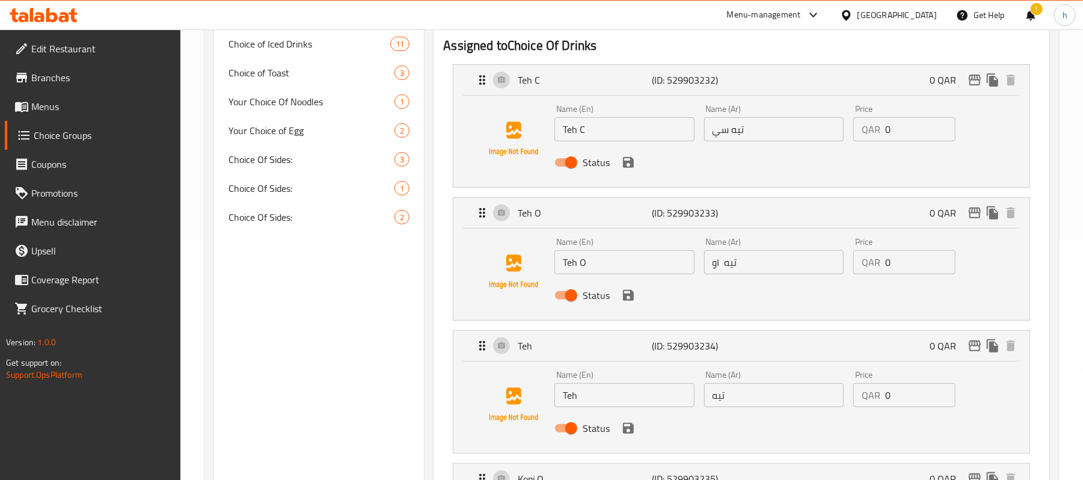
scroll to position [241, 0]
click at [928, 13] on div "[GEOGRAPHIC_DATA]" at bounding box center [897, 14] width 79 height 13
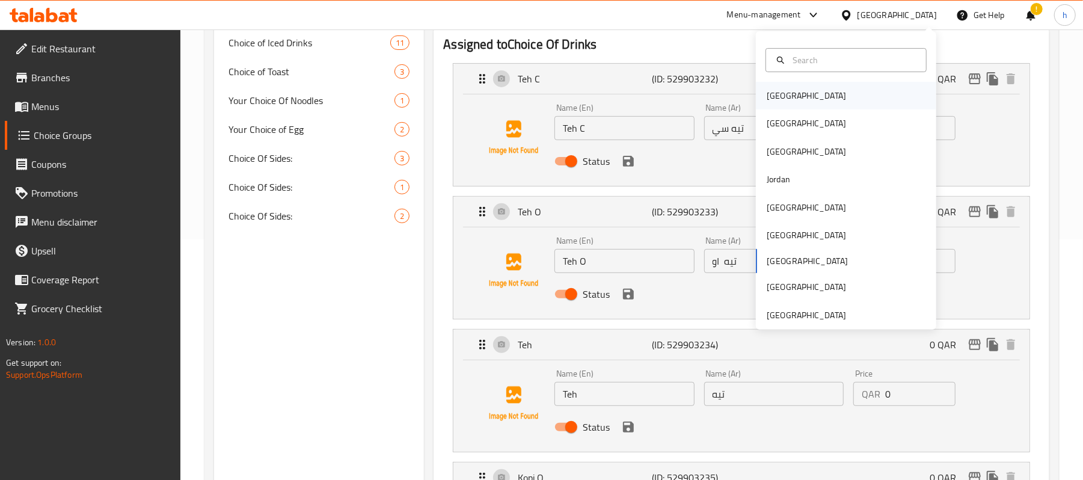
click at [778, 94] on div "[GEOGRAPHIC_DATA]" at bounding box center [806, 95] width 79 height 13
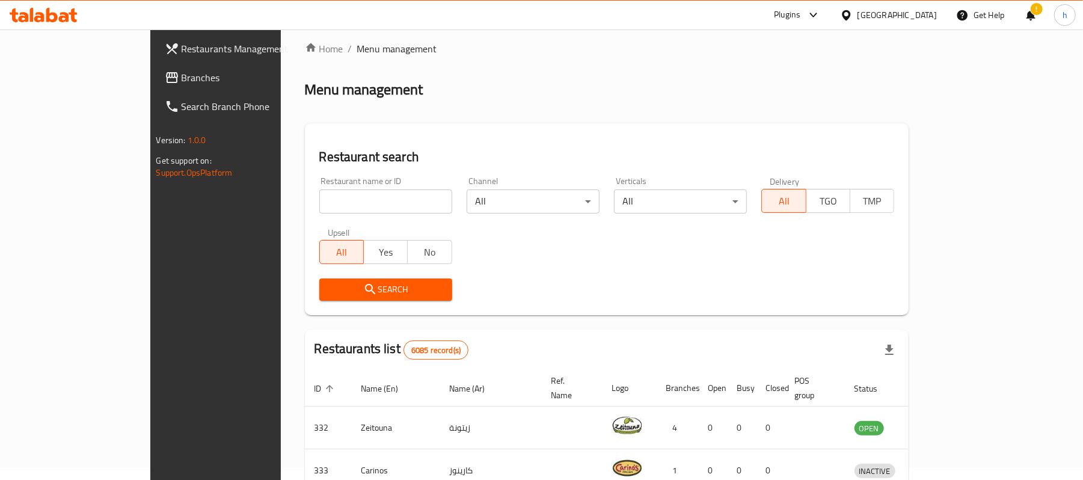
scroll to position [241, 0]
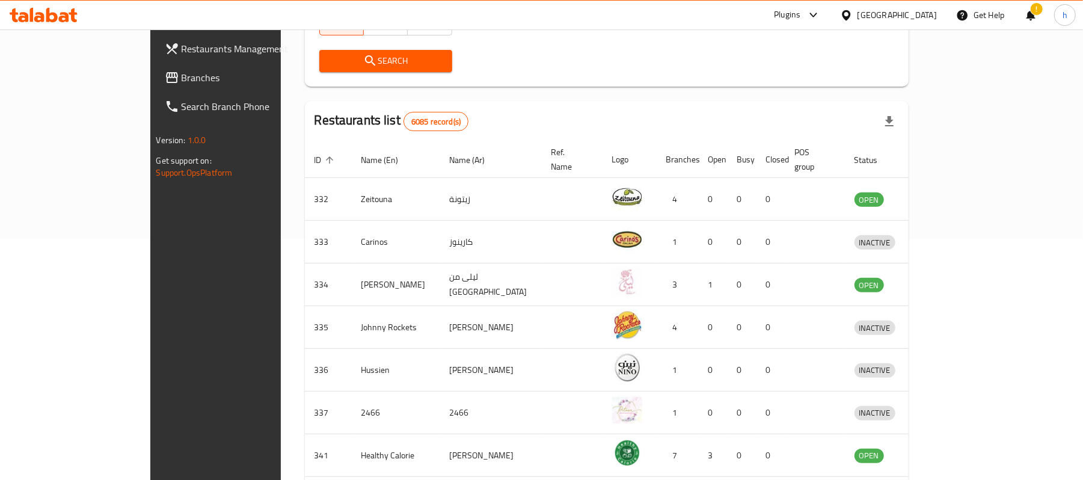
click at [182, 75] on span "Branches" at bounding box center [252, 77] width 140 height 14
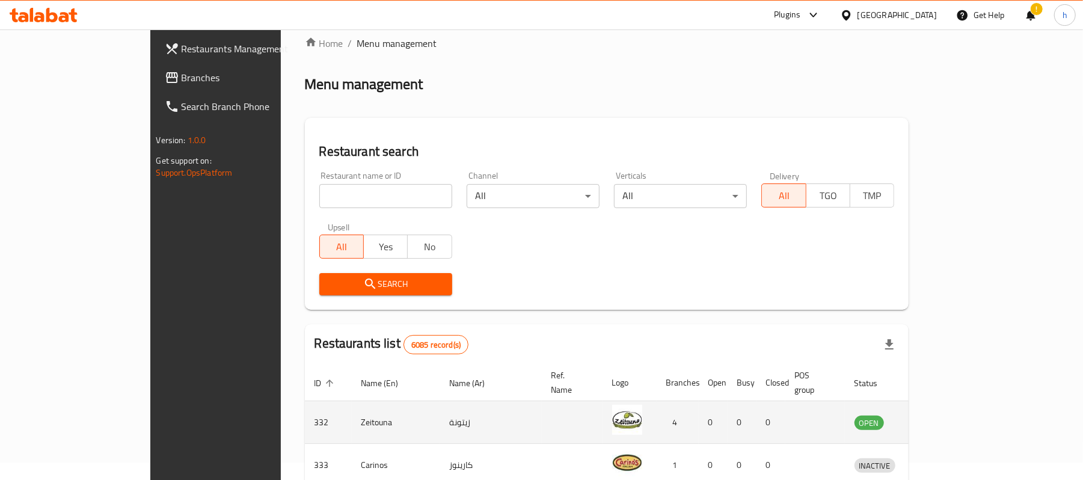
scroll to position [0, 0]
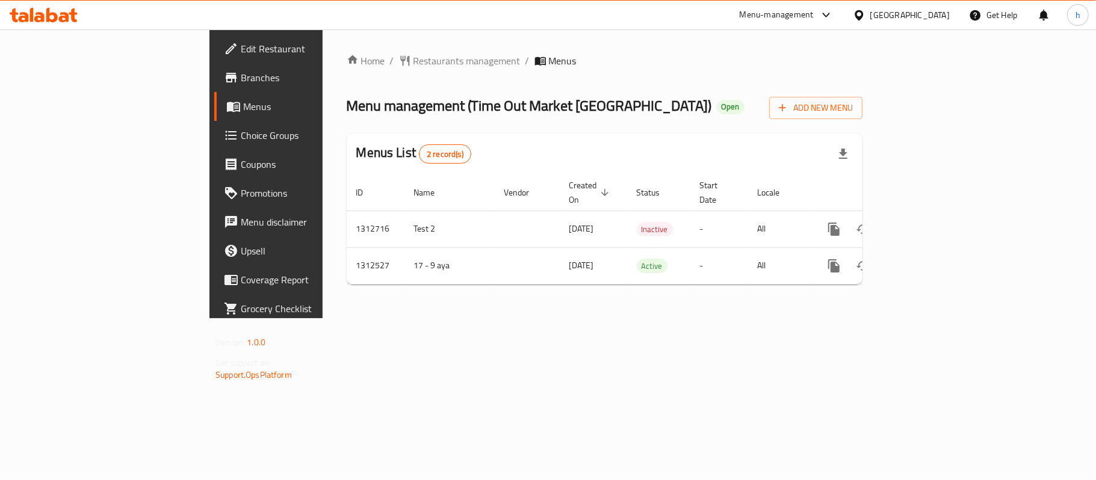
click at [588, 69] on div "Home / Restaurants management / Menus Menu management ( Time Out Market [GEOGRA…" at bounding box center [605, 174] width 516 height 241
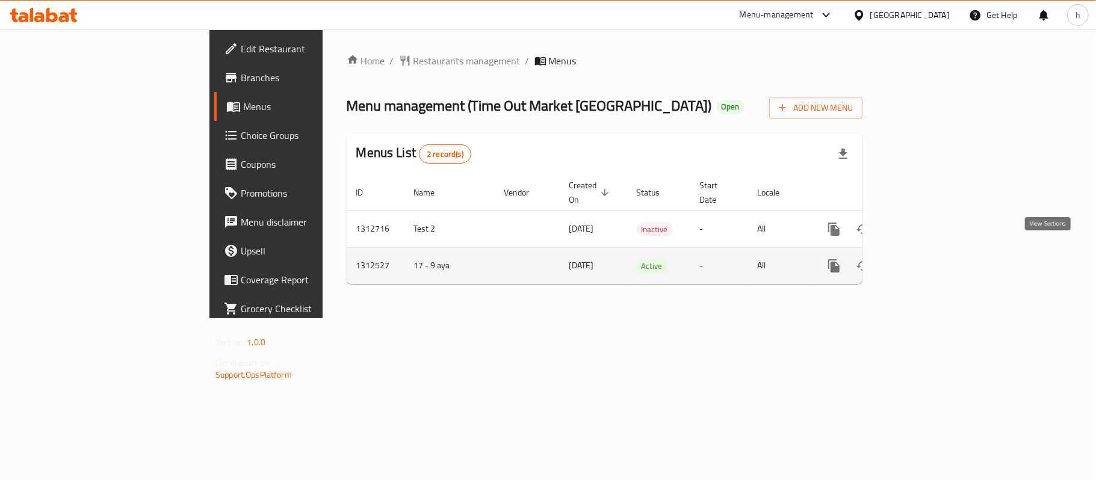
click at [928, 259] on icon "enhanced table" at bounding box center [920, 266] width 14 height 14
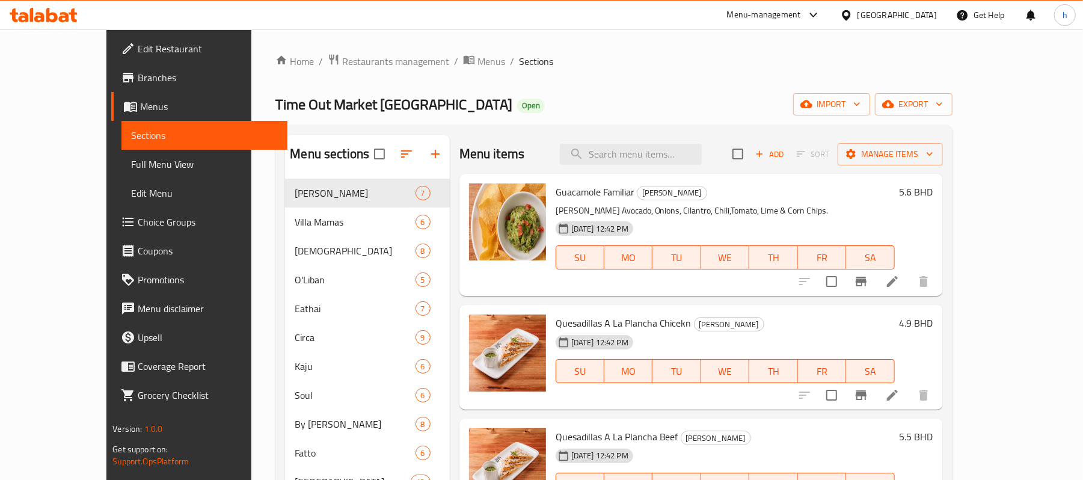
click at [138, 219] on span "Choice Groups" at bounding box center [208, 222] width 140 height 14
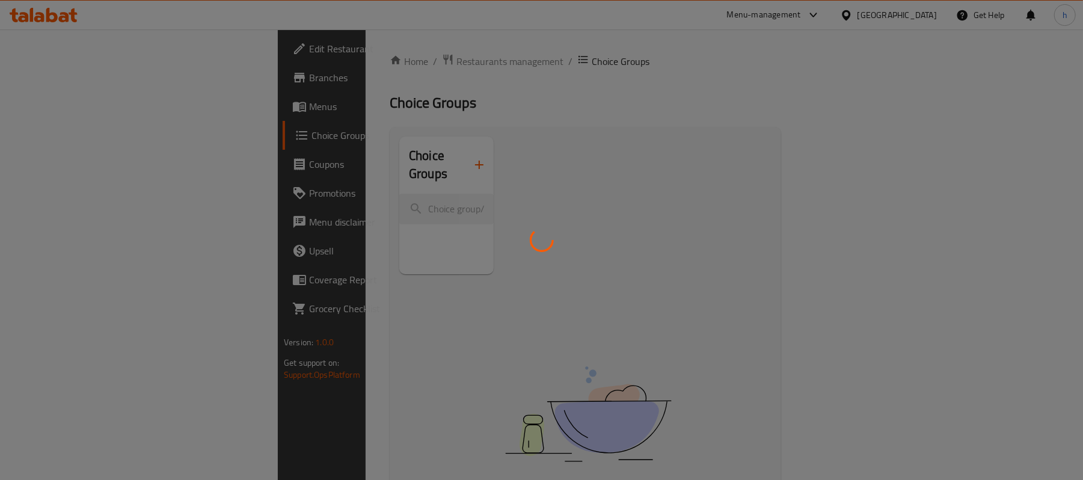
click at [379, 93] on div at bounding box center [541, 240] width 1083 height 480
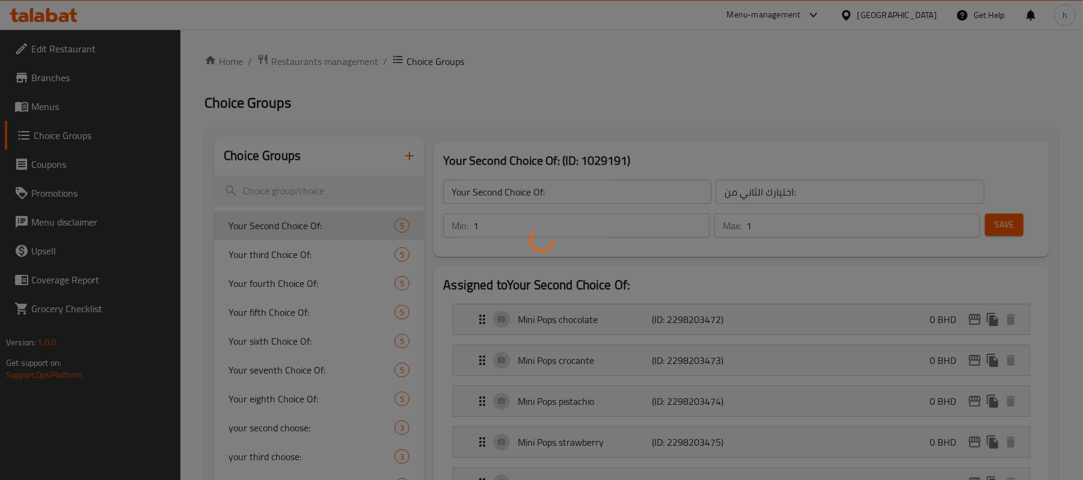
click at [344, 96] on div at bounding box center [541, 240] width 1083 height 480
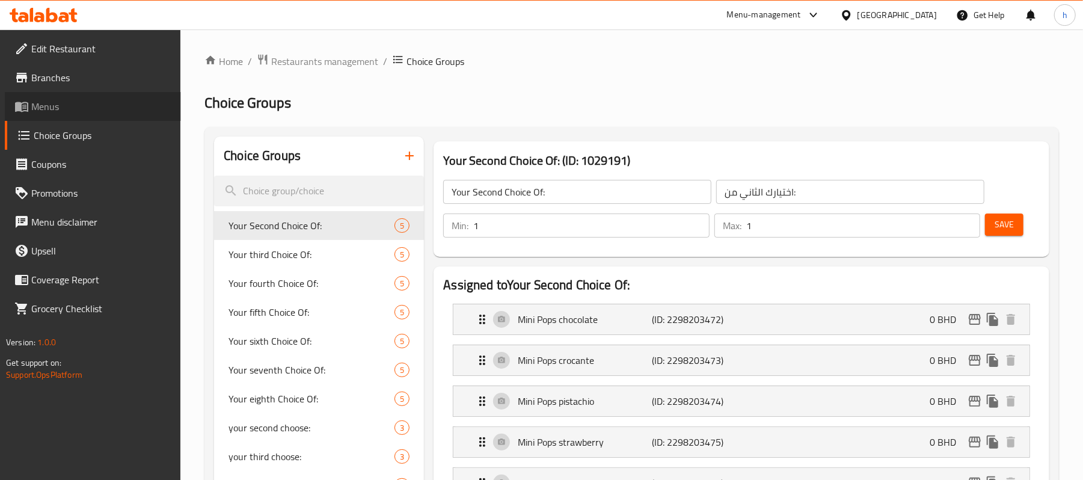
click at [53, 109] on span "Menus" at bounding box center [101, 106] width 140 height 14
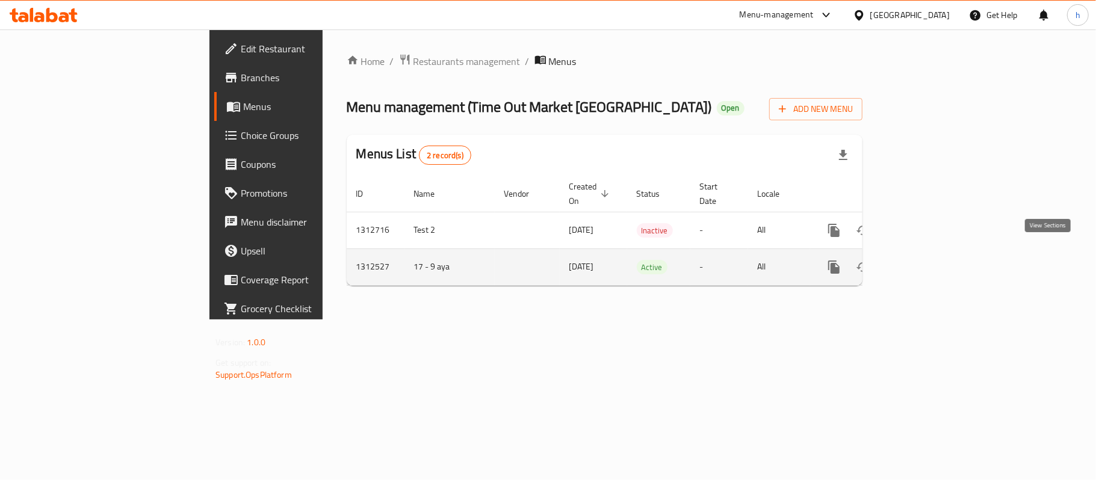
click at [928, 260] on icon "enhanced table" at bounding box center [920, 267] width 14 height 14
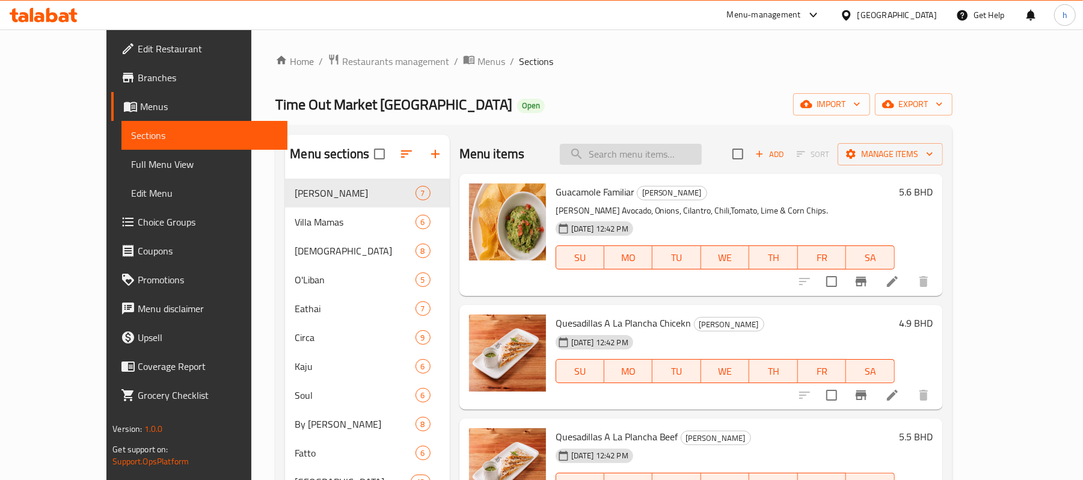
click at [653, 162] on input "search" at bounding box center [631, 154] width 142 height 21
paste input "hoose Bonballs"
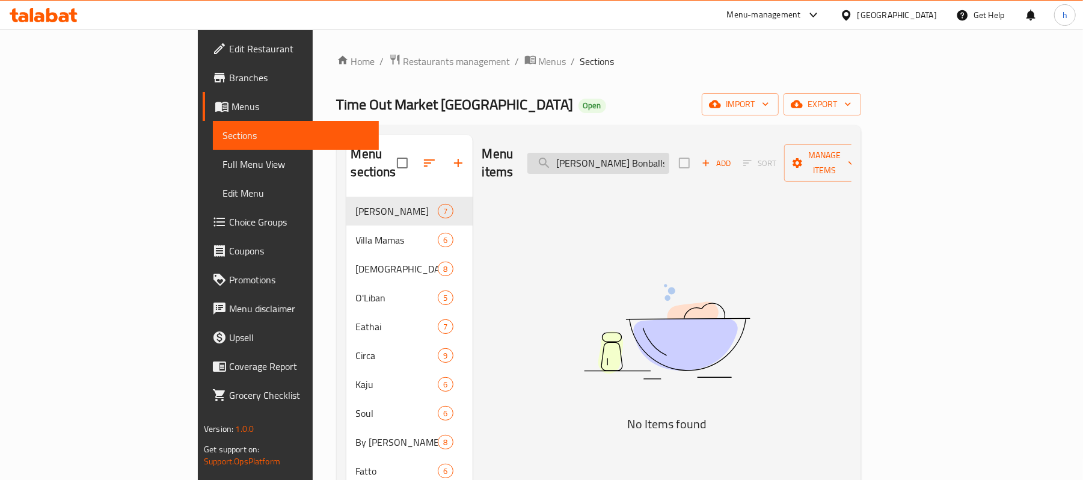
click at [670, 156] on input "hoose Bonballs" at bounding box center [599, 163] width 142 height 21
drag, startPoint x: 672, startPoint y: 156, endPoint x: 591, endPoint y: 156, distance: 81.2
click at [591, 156] on div "Menu items hoose Bonballs Add Sort Manage items" at bounding box center [666, 163] width 369 height 57
type input "balls"
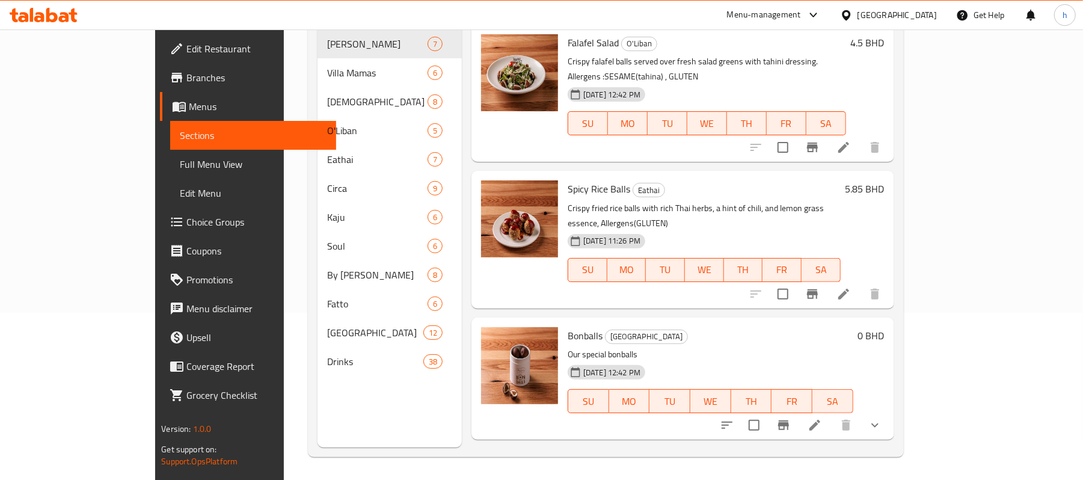
scroll to position [169, 0]
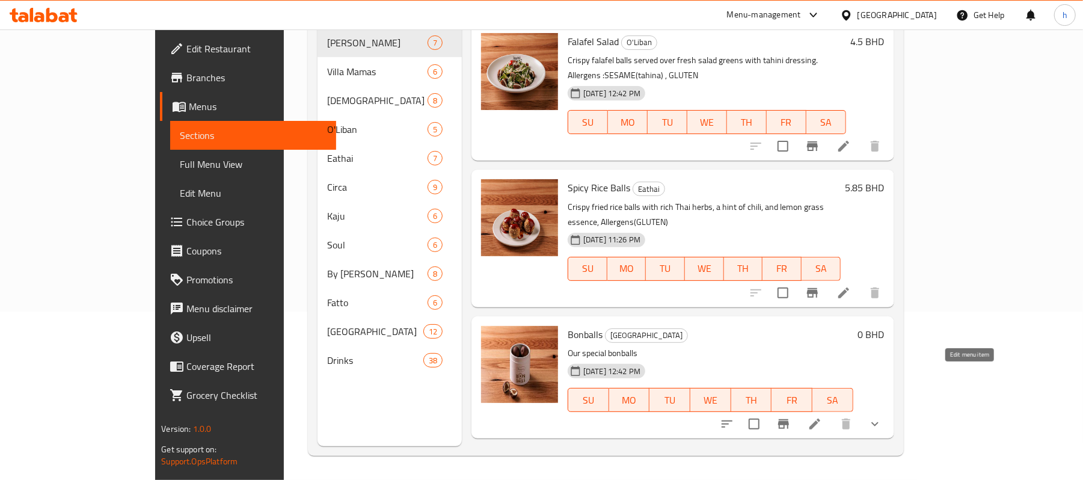
click at [822, 417] on icon at bounding box center [815, 424] width 14 height 14
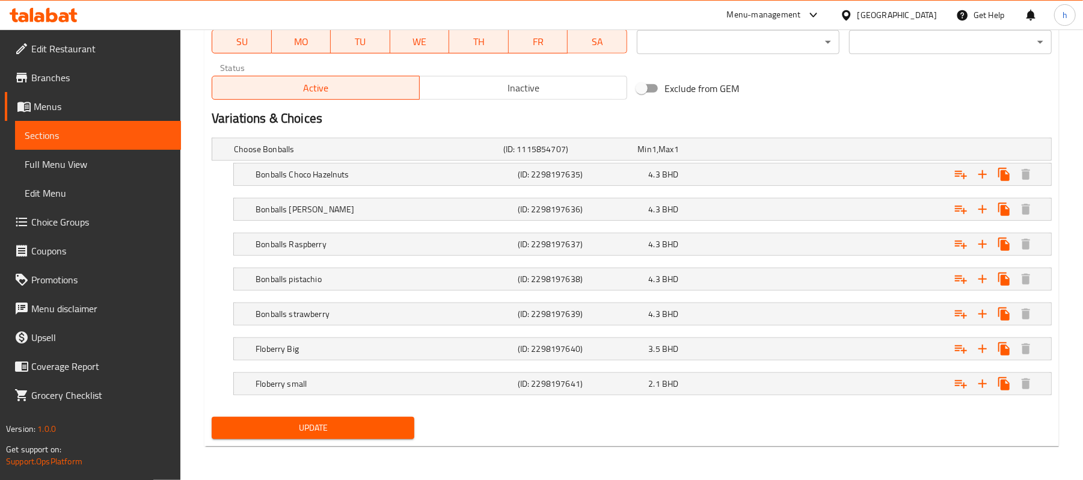
scroll to position [592, 0]
click at [810, 143] on div "Choose Bonballs (ID: 1115854707) Min 1 , Max 1" at bounding box center [636, 149] width 808 height 26
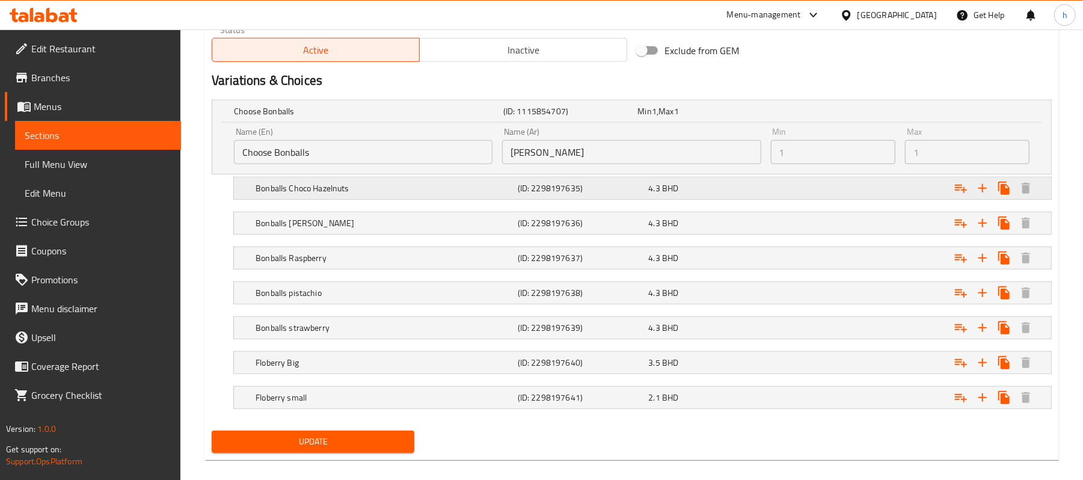
scroll to position [644, 0]
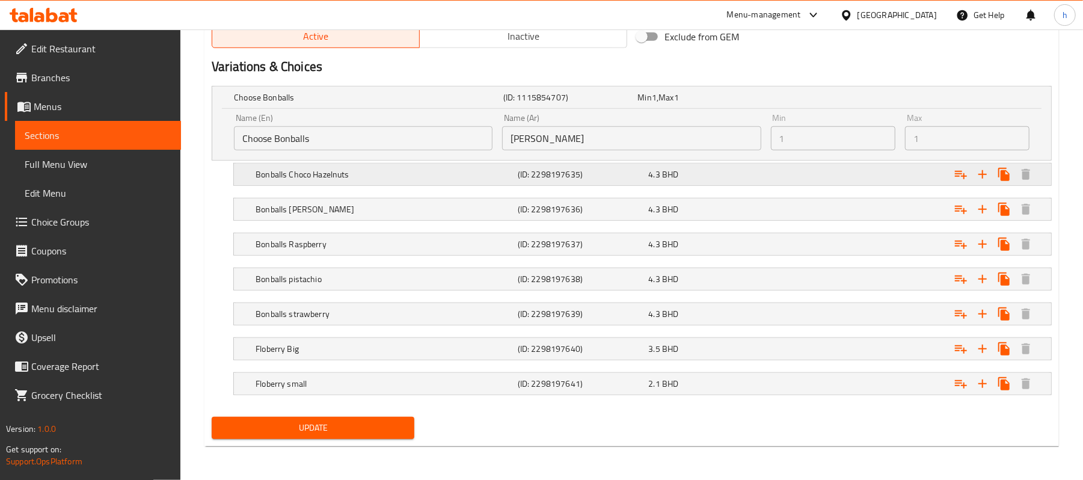
click at [818, 177] on div "Expand" at bounding box center [908, 174] width 262 height 26
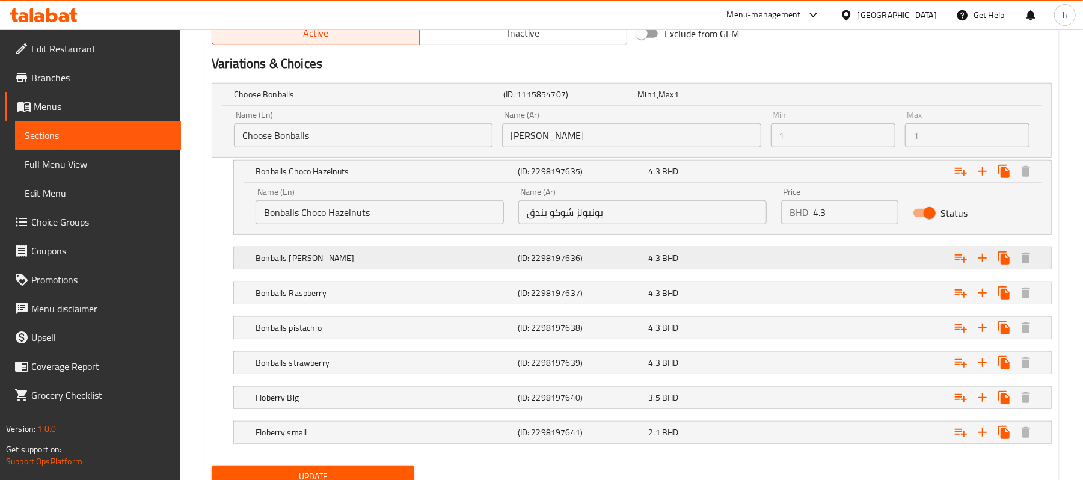
click at [816, 260] on div "Expand" at bounding box center [908, 258] width 262 height 26
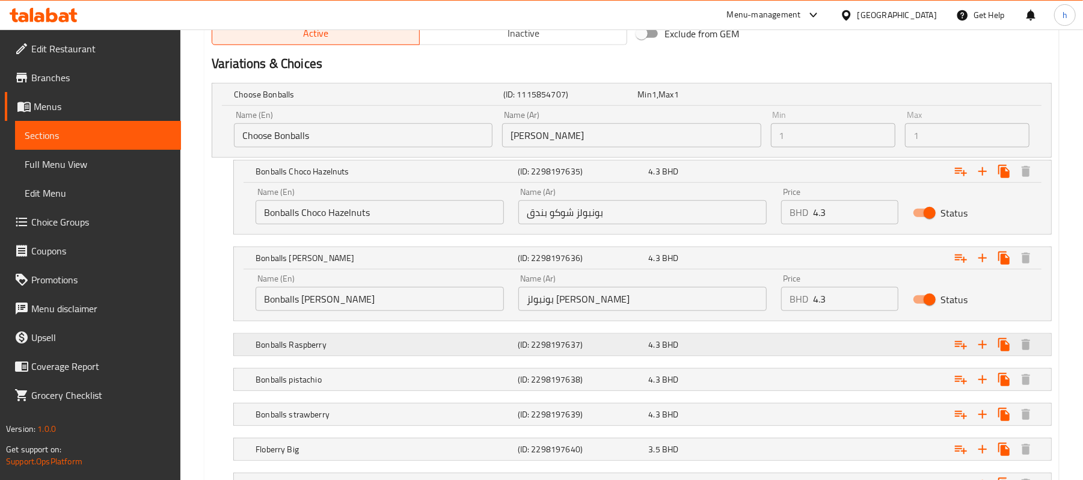
click at [793, 340] on div "Expand" at bounding box center [908, 344] width 262 height 26
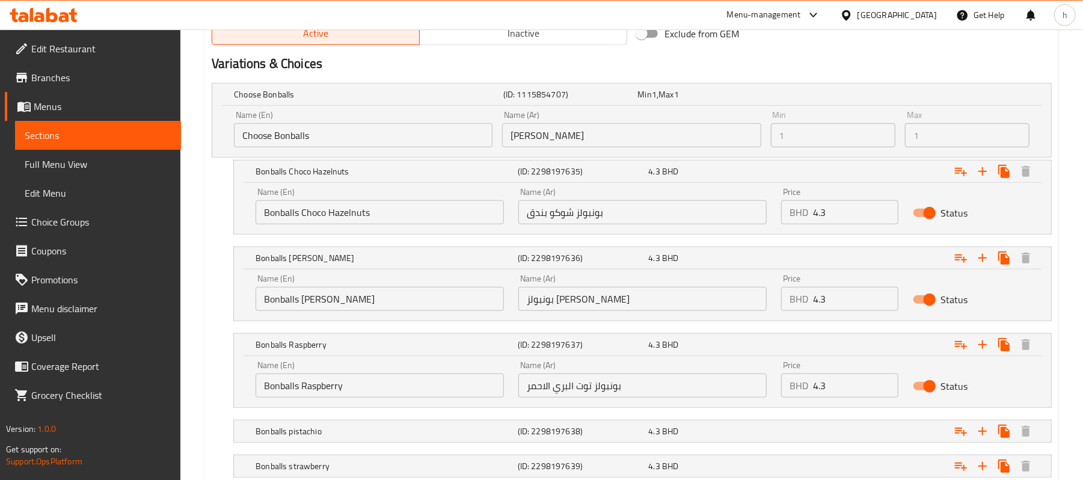
scroll to position [799, 0]
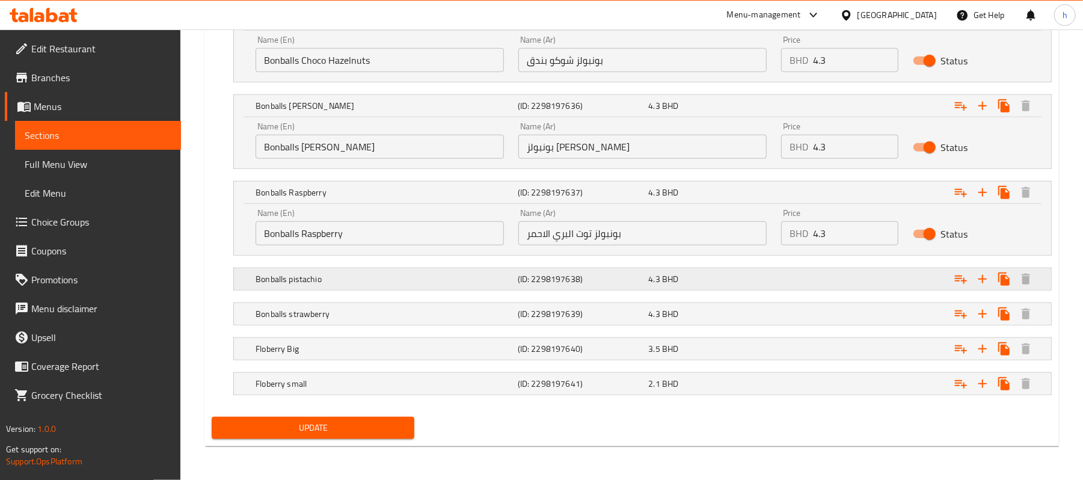
click at [783, 273] on div "Expand" at bounding box center [908, 279] width 262 height 26
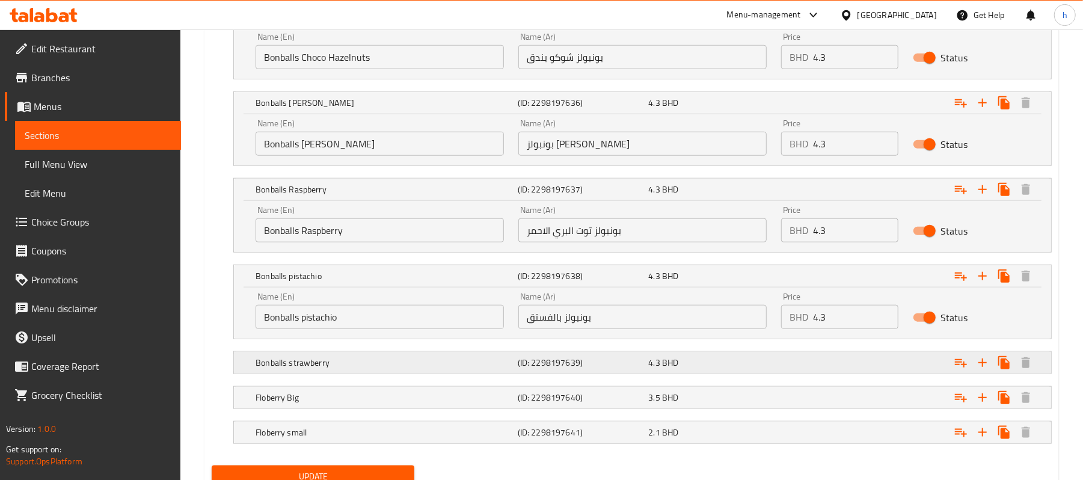
click at [781, 357] on div "Expand" at bounding box center [908, 363] width 262 height 26
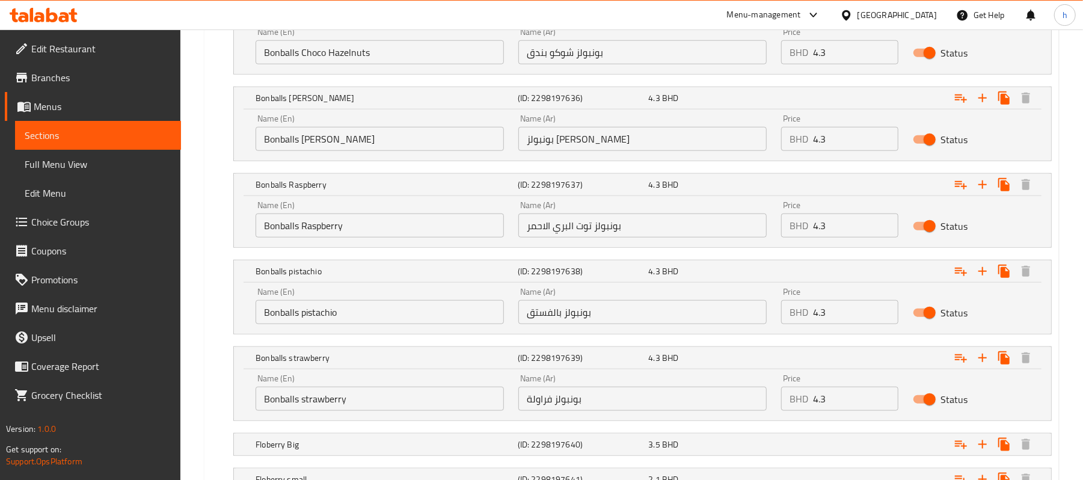
scroll to position [902, 0]
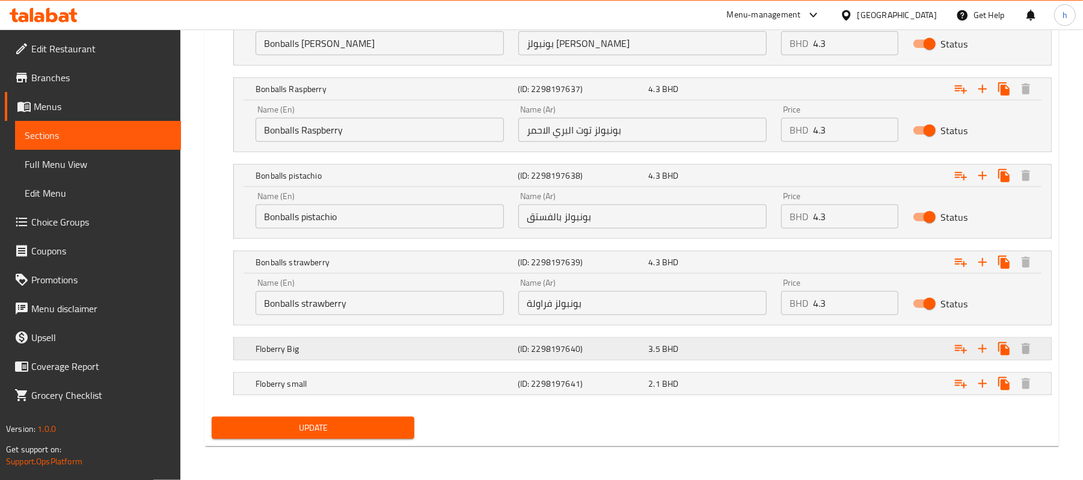
click at [757, 339] on div "Floberry Big (ID: 2298197640) 3.5 BHD" at bounding box center [646, 349] width 786 height 26
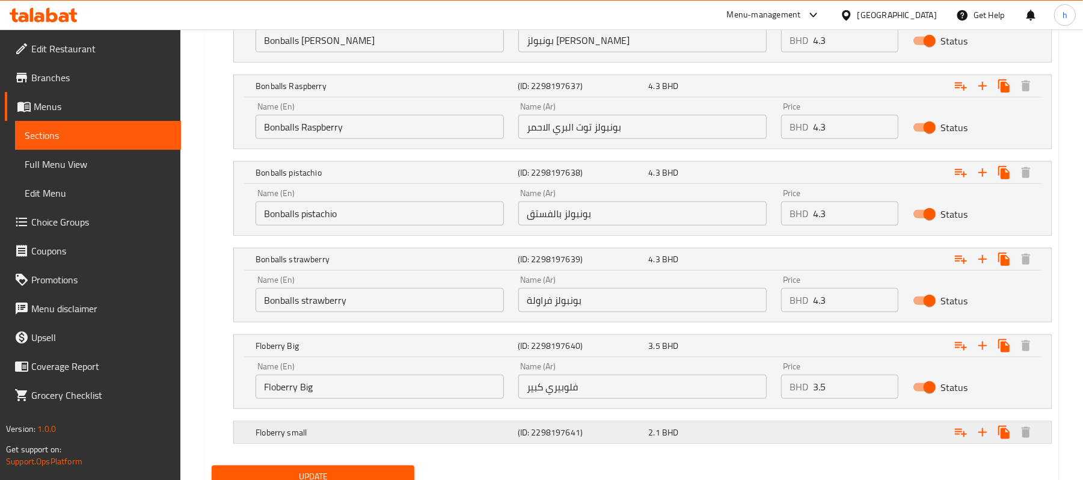
click at [774, 430] on div "2.1 BHD" at bounding box center [712, 433] width 126 height 12
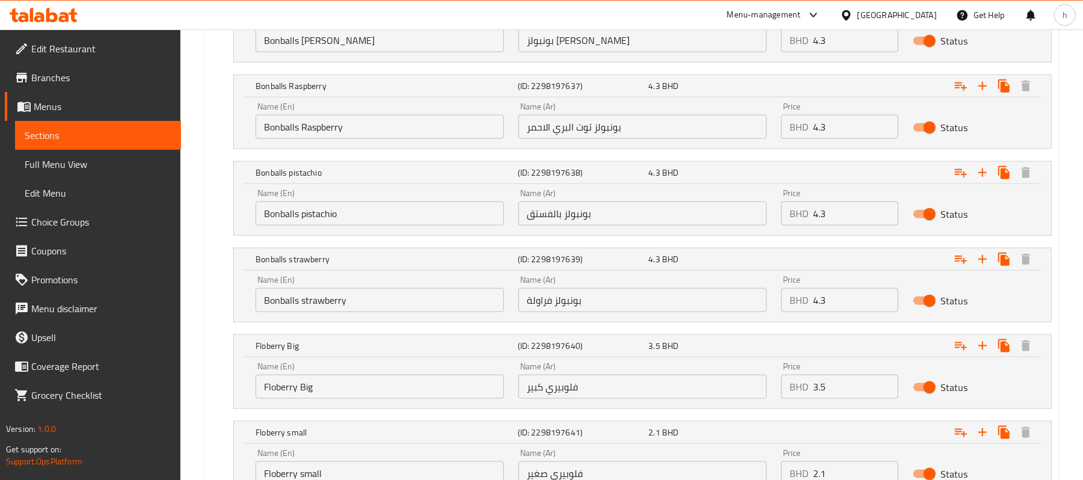
scroll to position [1006, 0]
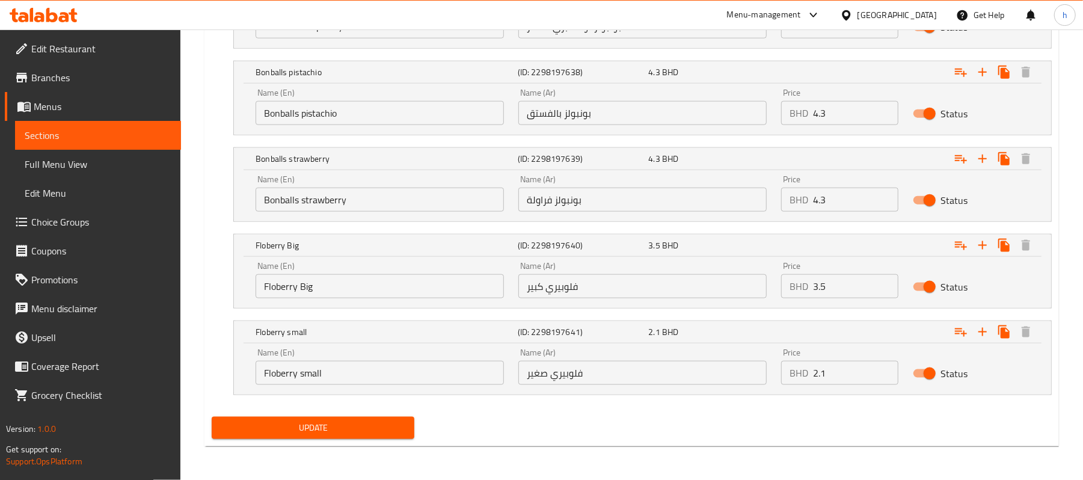
click at [584, 371] on input "فلوبيري صغير" at bounding box center [643, 373] width 248 height 24
click at [575, 372] on input "فلوبيري صغير" at bounding box center [643, 373] width 248 height 24
click at [573, 379] on input "فلوبيري صغير" at bounding box center [643, 373] width 248 height 24
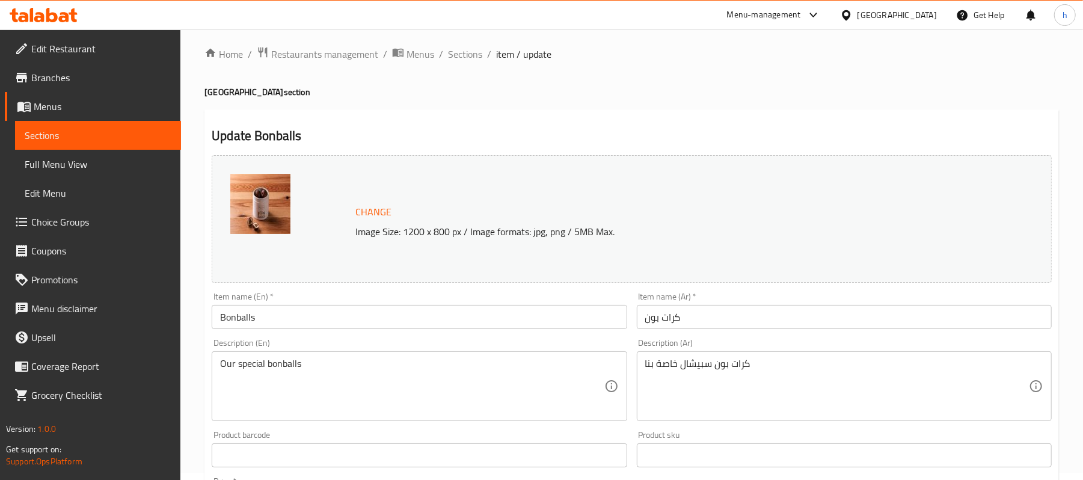
scroll to position [0, 0]
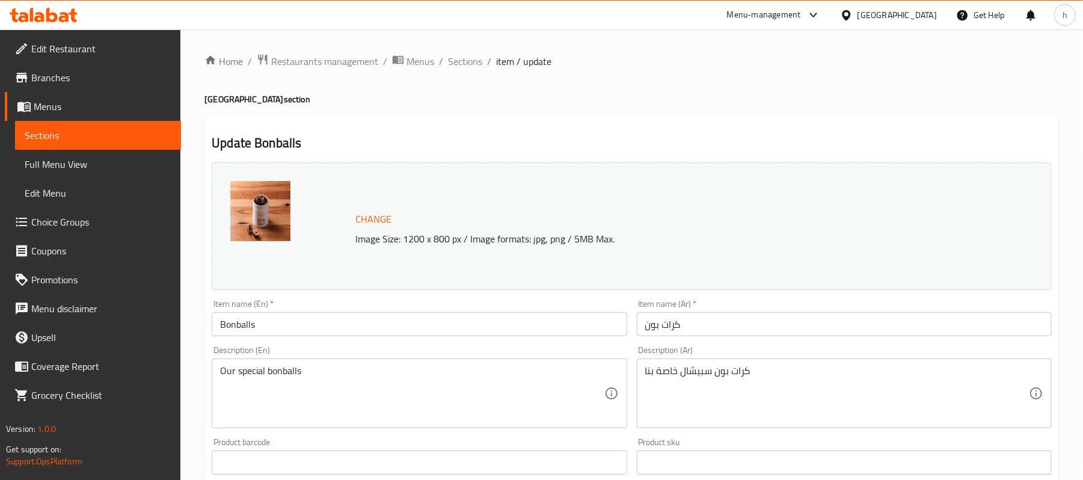
click at [917, 10] on div "Bahrain" at bounding box center [897, 14] width 79 height 13
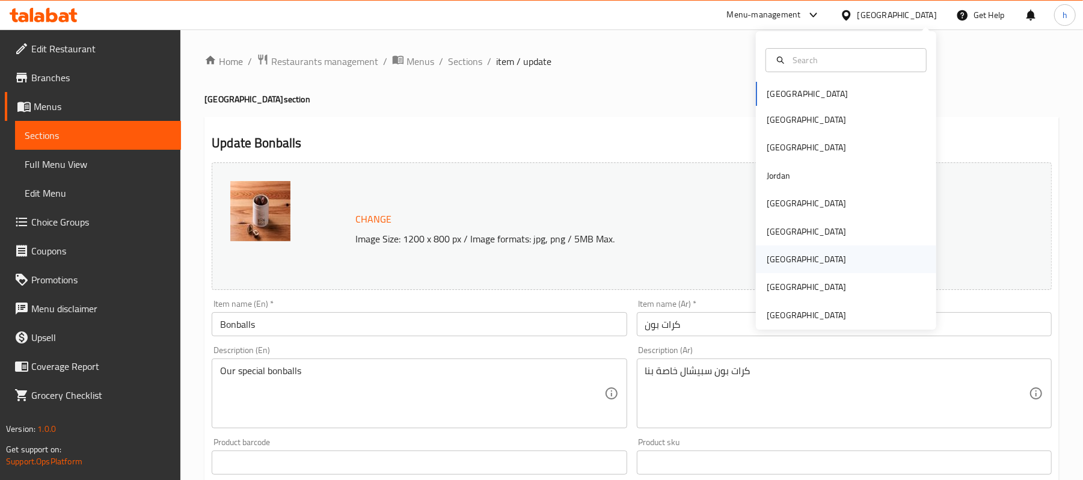
click at [771, 265] on div "Qatar" at bounding box center [806, 259] width 79 height 13
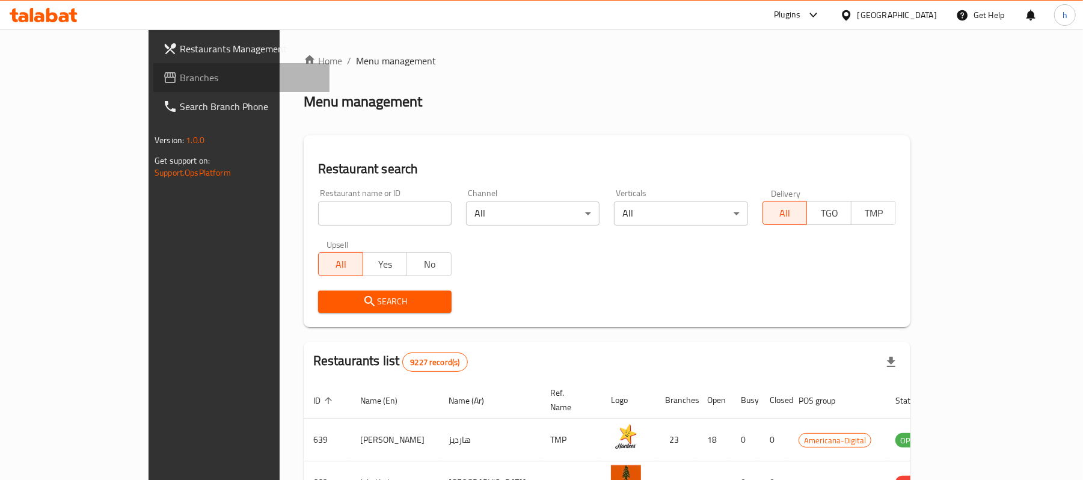
click at [180, 79] on span "Branches" at bounding box center [250, 77] width 140 height 14
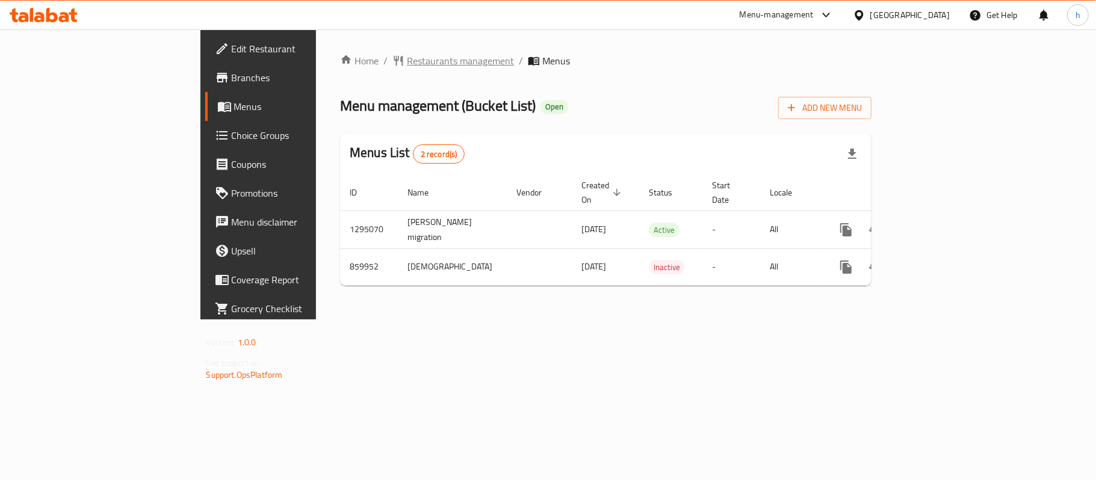
click at [407, 63] on span "Restaurants management" at bounding box center [460, 61] width 107 height 14
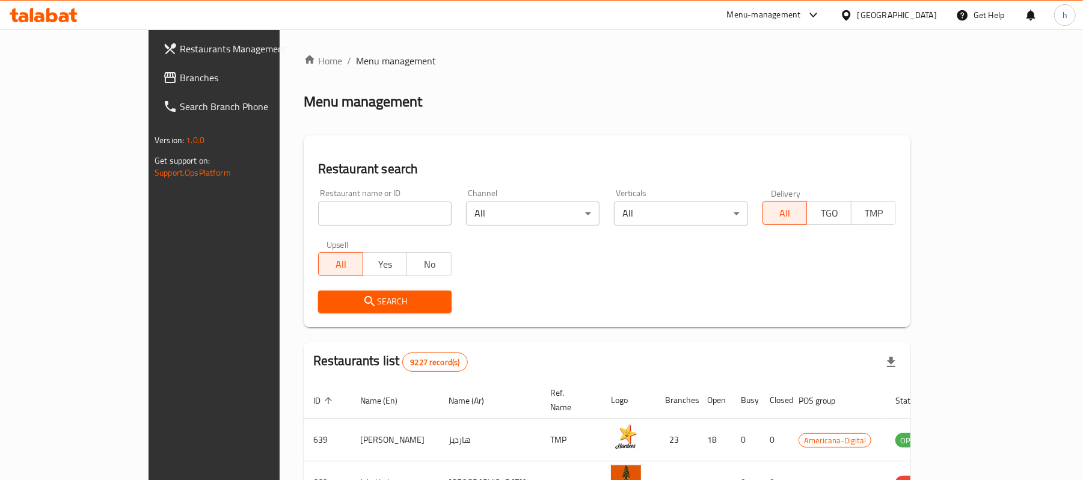
click at [180, 81] on span "Branches" at bounding box center [250, 77] width 140 height 14
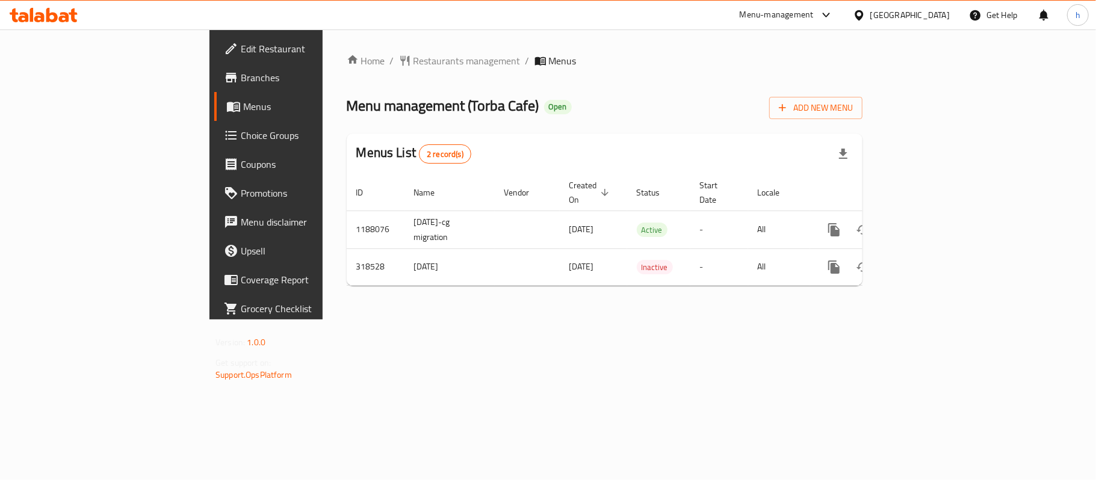
click at [689, 159] on div "Menus List 2 record(s)" at bounding box center [605, 154] width 516 height 41
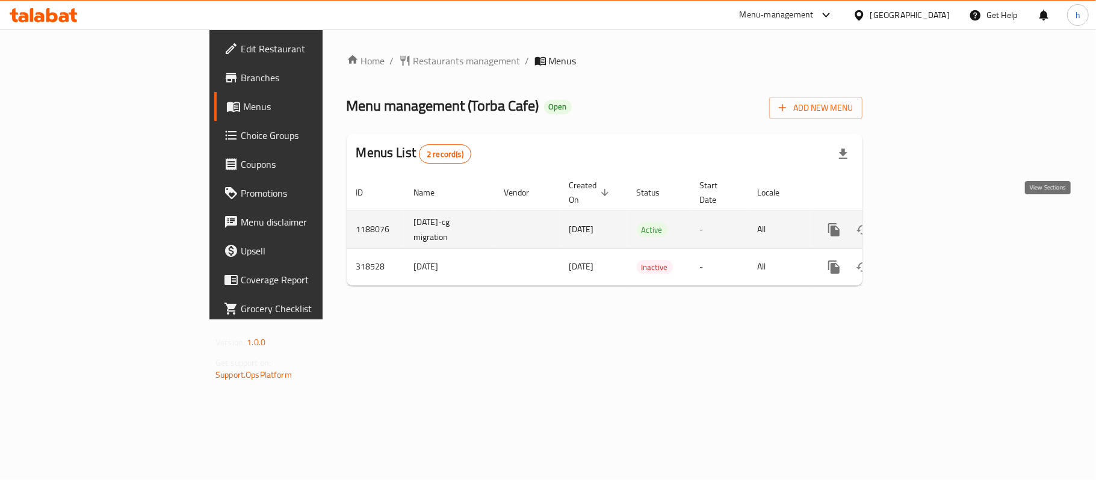
click at [935, 218] on link "enhanced table" at bounding box center [920, 229] width 29 height 29
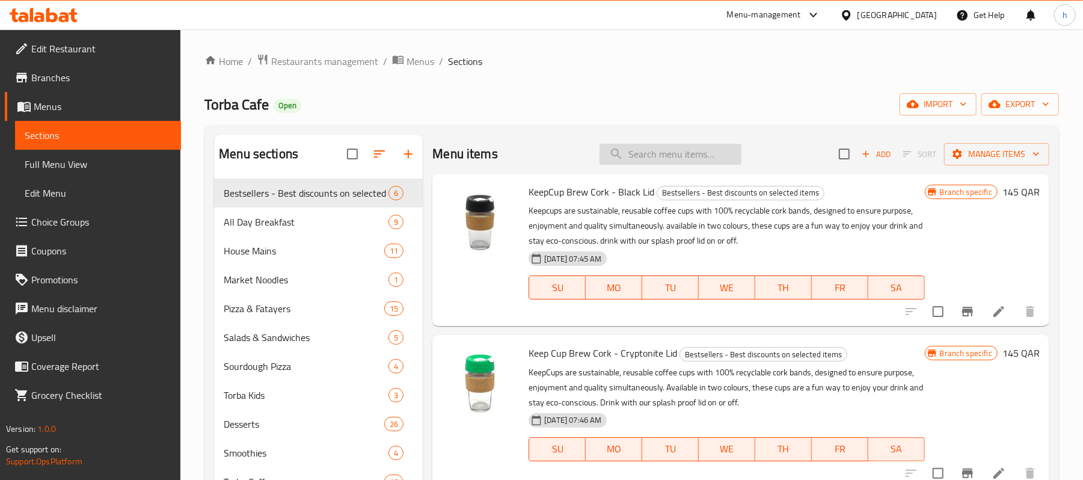
click at [655, 146] on input "search" at bounding box center [671, 154] width 142 height 21
paste input "Noodles - Make Your Own"
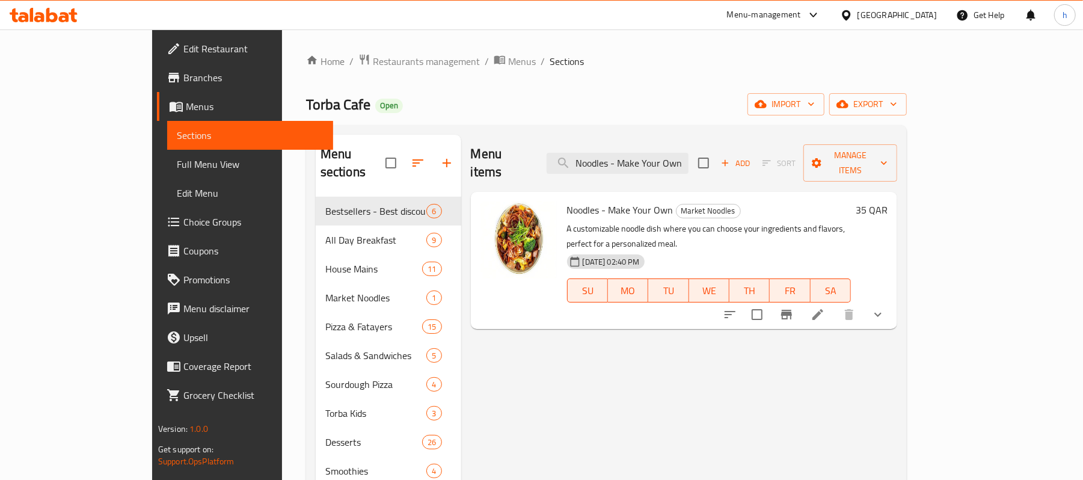
type input "Noodles - Make Your Own"
click at [682, 67] on ol "Home / Restaurants management / Menus / Sections" at bounding box center [606, 62] width 601 height 16
click at [825, 307] on icon at bounding box center [818, 314] width 14 height 14
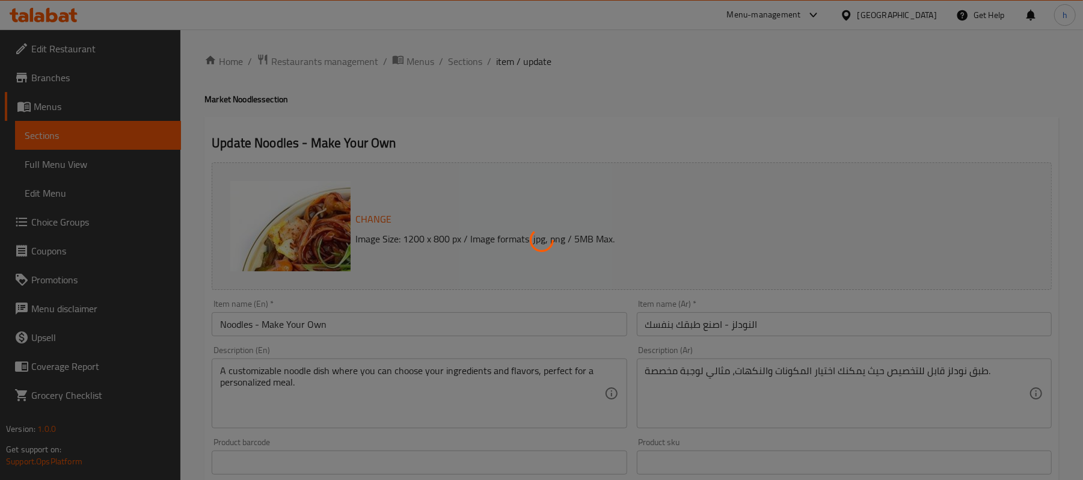
type input "اختيار نودلز"
type input "1"
type input "اختيار الصلصة"
type input "1"
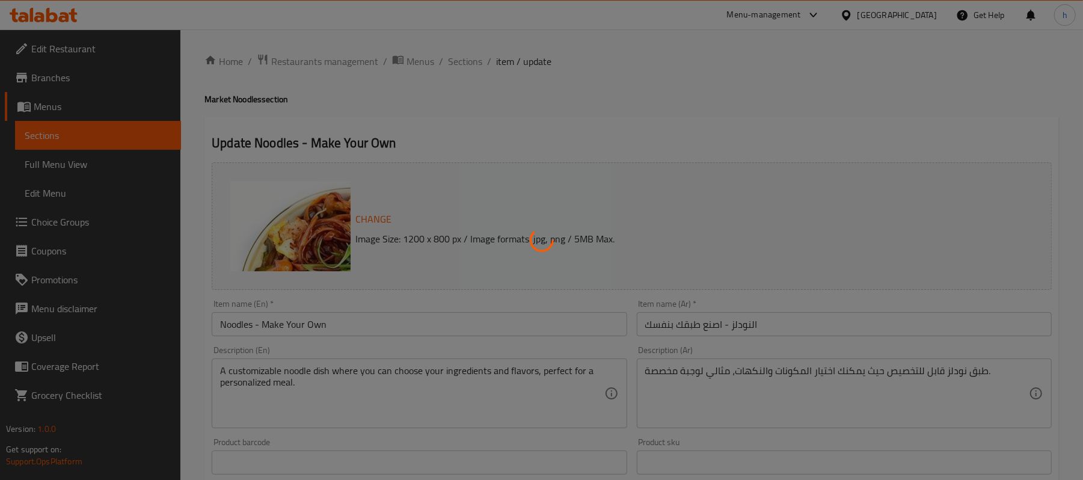
type input "1"
type input "اختيار البروتين"
type input "0"
type input "1"
type input "اختيار الخضروات (2 مجانا، 5 ريال قطري لكل منها إضافي)"
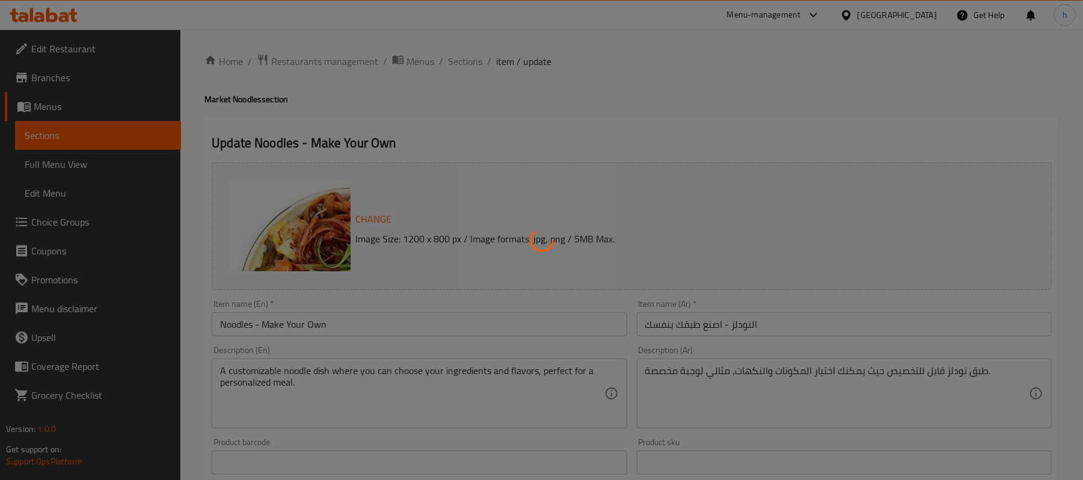
type input "1"
type input "8"
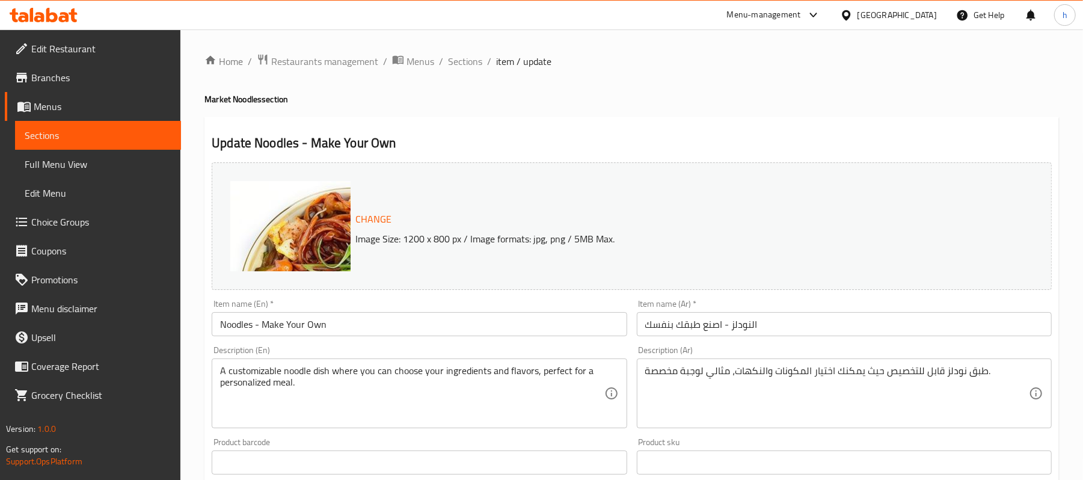
click at [744, 373] on textarea "طبق نودلز قابل للتخصيص حيث يمكنك اختيار المكونات والنكهات، مثالي لوجبة مخصصة." at bounding box center [838, 393] width 384 height 57
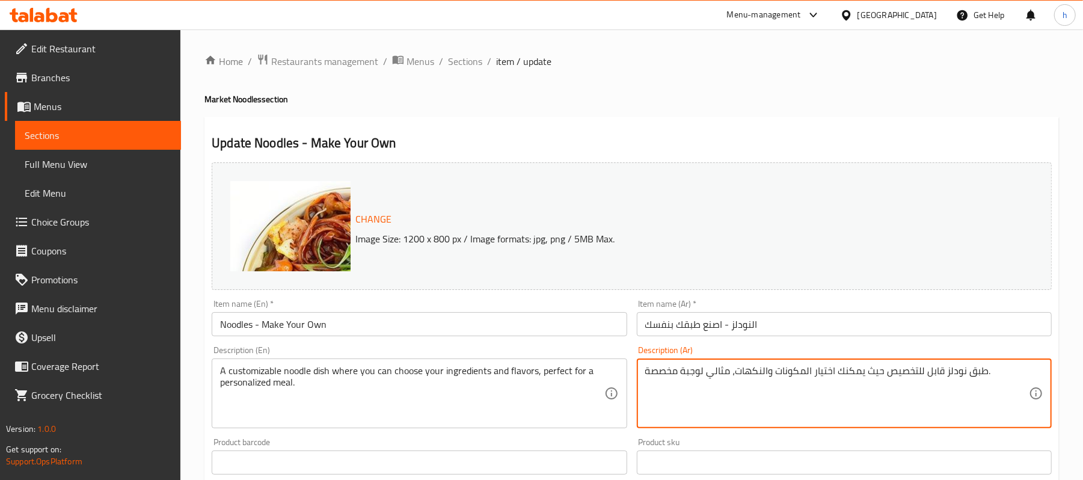
click at [744, 373] on textarea "طبق نودلز قابل للتخصيص حيث يمكنك اختيار المكونات والنكهات، مثالي لوجبة مخصصة." at bounding box center [838, 393] width 384 height 57
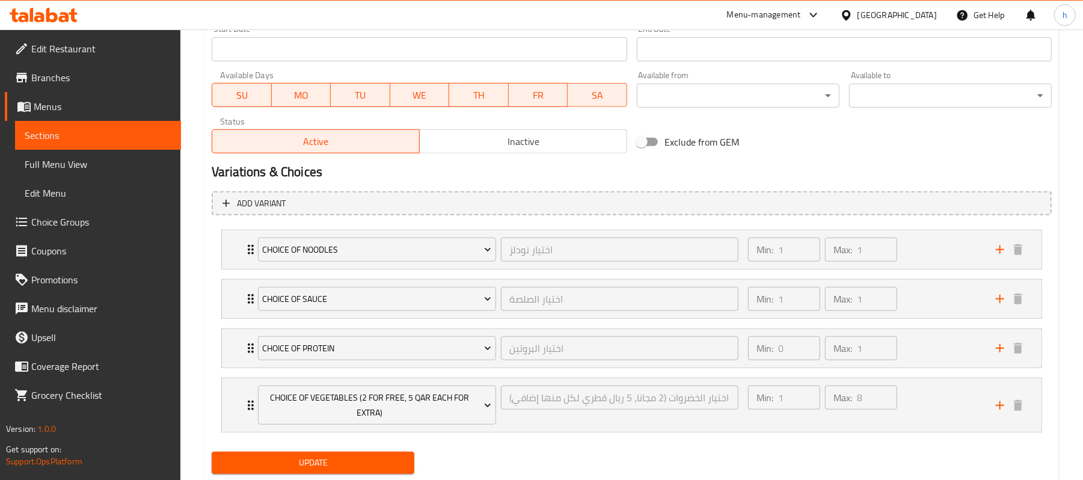
scroll to position [561, 0]
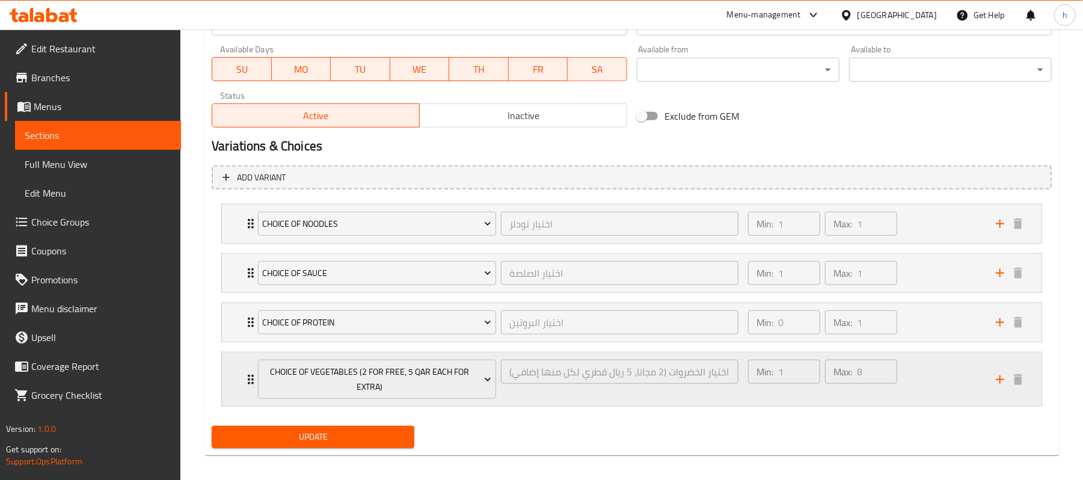
click at [937, 374] on div "Min: 1 ​ Max: 8 ​" at bounding box center [865, 380] width 248 height 54
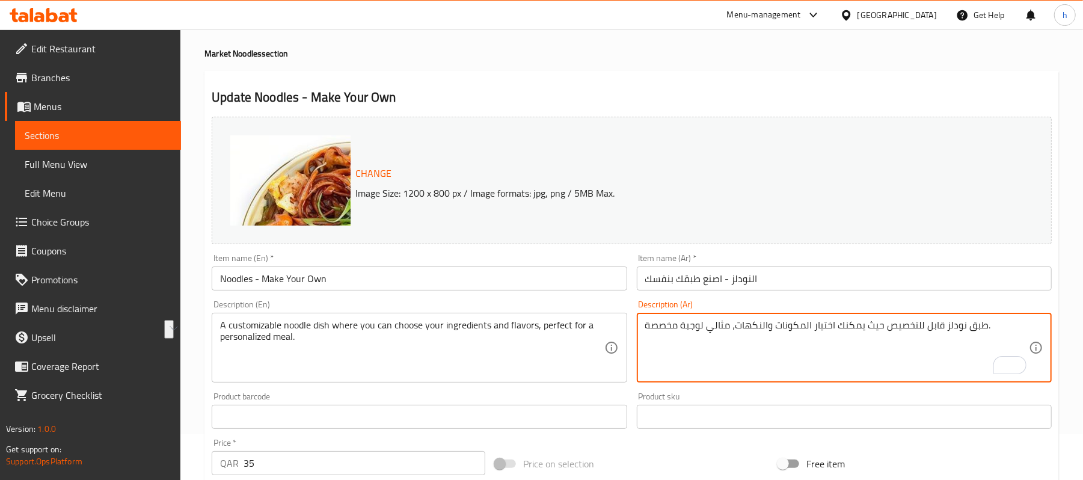
scroll to position [0, 0]
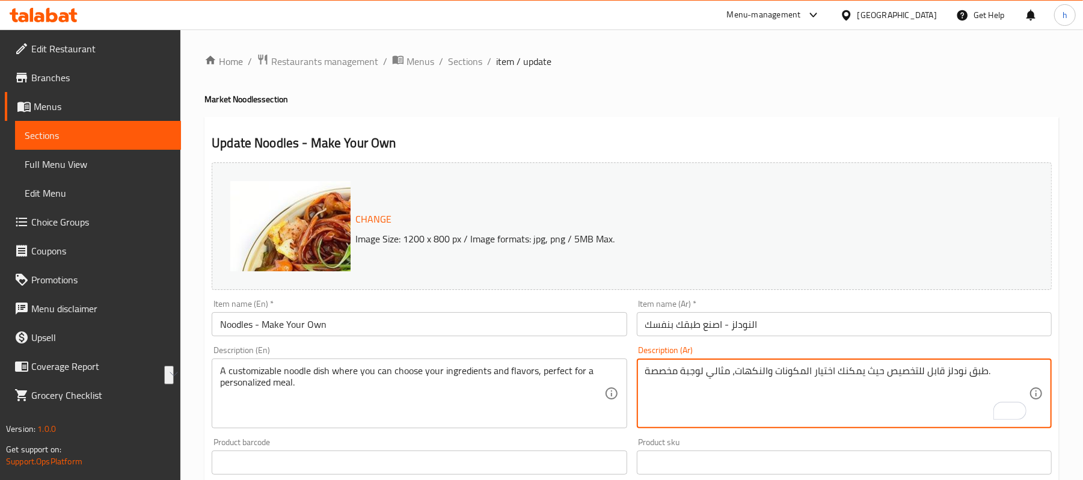
click at [736, 412] on textarea "طبق نودلز قابل للتخصيص حيث يمكنك اختيار المكونات والنكهات، مثالي لوجبة مخصصة." at bounding box center [838, 393] width 384 height 57
click at [735, 407] on textarea "طبق نودلز قابل للتخصيص حيث يمكنك اختيار المكونات والنكهات، مثالي لوجبة مخصصة." at bounding box center [838, 393] width 384 height 57
click at [763, 378] on textarea "طبق نودلز قابل للتخصيص حيث يمكنك اختيار المكونات والنكهات، مثالي لوجبة مخصصة." at bounding box center [838, 393] width 384 height 57
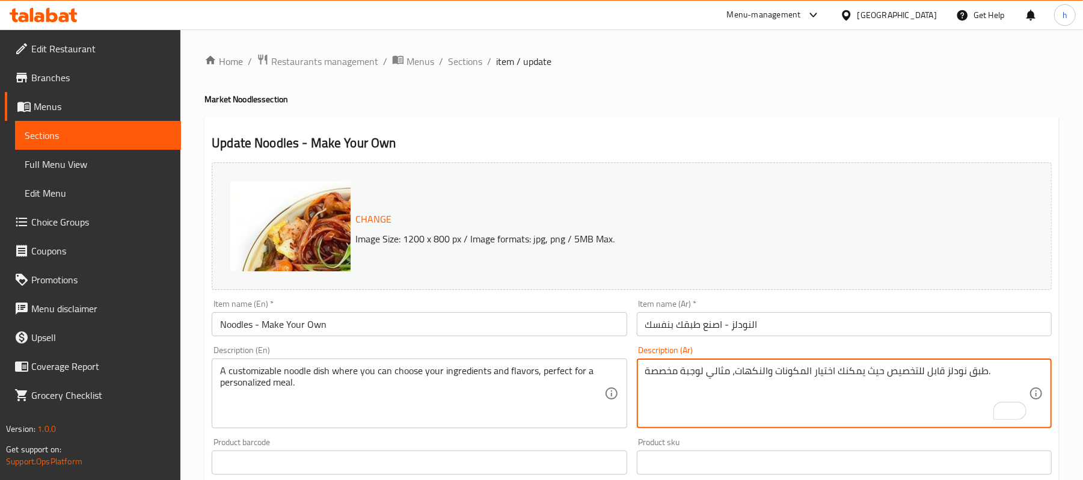
click at [763, 378] on textarea "طبق نودلز قابل للتخصيص حيث يمكنك اختيار المكونات والنكهات، مثالي لوجبة مخصصة." at bounding box center [838, 393] width 384 height 57
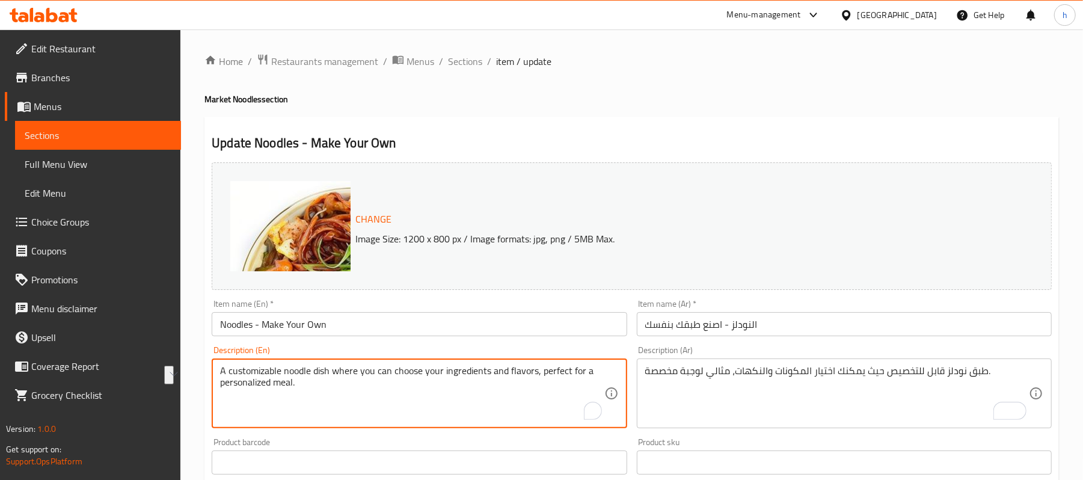
click at [301, 393] on textarea "A customizable noodle dish where you can choose your ingredients and flavors, p…" at bounding box center [412, 393] width 384 height 57
click at [325, 326] on input "Noodles - Make Your Own" at bounding box center [419, 324] width 415 height 24
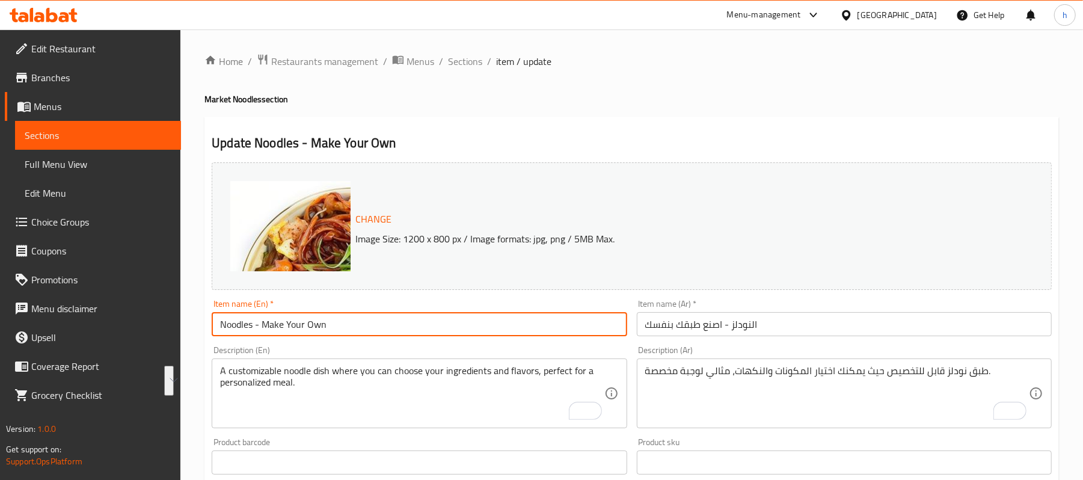
click at [325, 326] on input "Noodles - Make Your Own" at bounding box center [419, 324] width 415 height 24
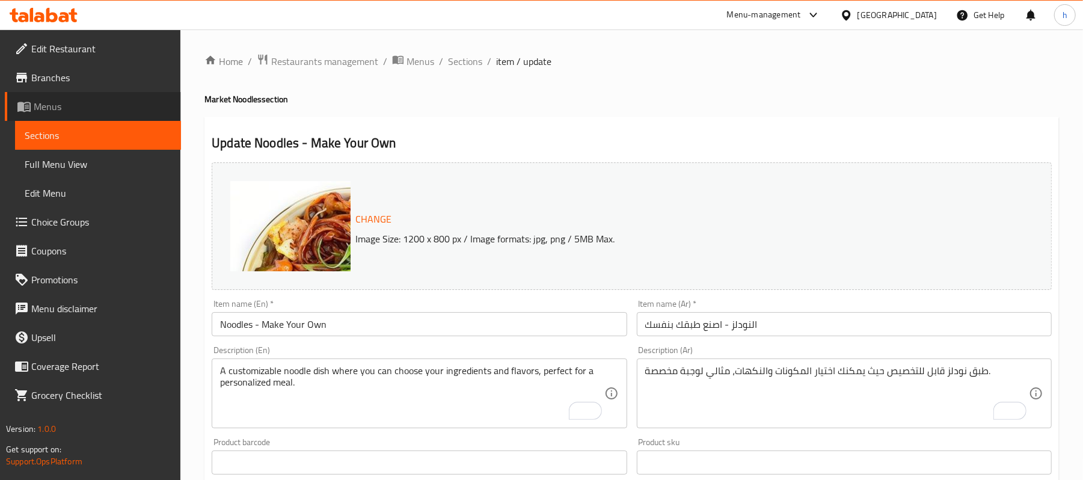
click at [44, 100] on span "Menus" at bounding box center [103, 106] width 138 height 14
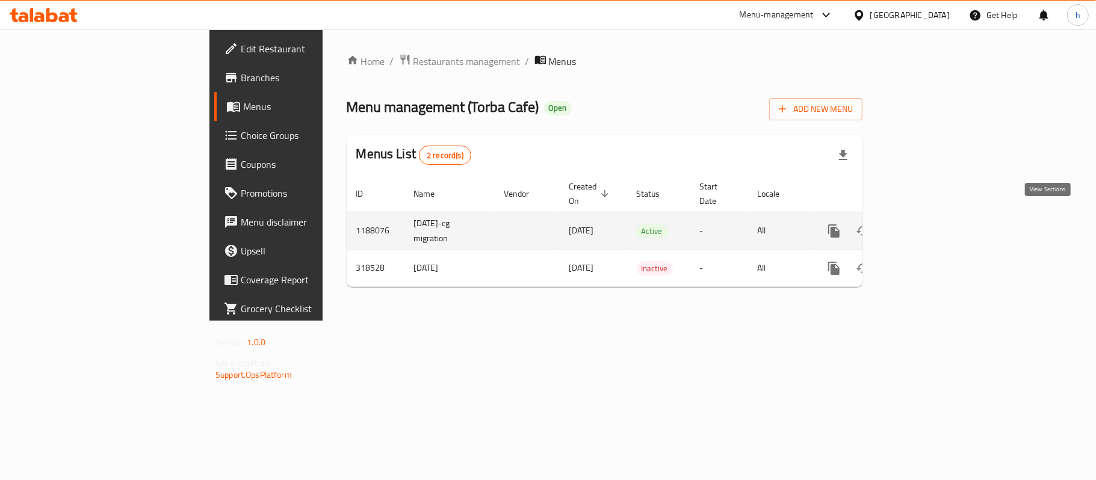
click at [926, 226] on icon "enhanced table" at bounding box center [920, 231] width 11 height 11
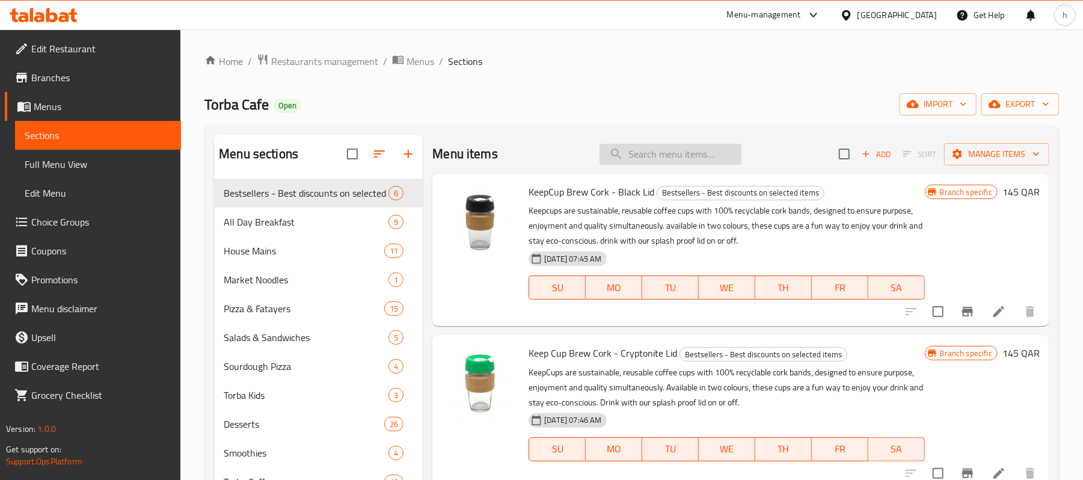
click at [649, 150] on input "search" at bounding box center [671, 154] width 142 height 21
paste input "Noodles - Make Your Own"
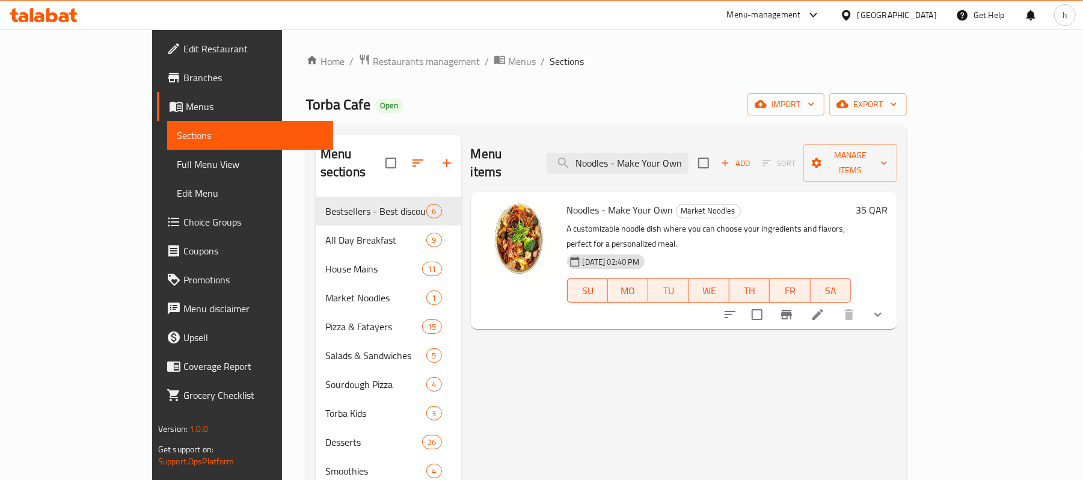
type input "Noodles - Make Your Own"
click at [641, 97] on div "Torba Cafe Open import export" at bounding box center [606, 104] width 601 height 22
click at [1067, 18] on span "h" at bounding box center [1065, 14] width 5 height 13
click at [718, 47] on div "Home / Restaurants management / Menus / Sections Torba Cafe Open import export …" at bounding box center [606, 338] width 649 height 619
click at [932, 10] on div "[GEOGRAPHIC_DATA]" at bounding box center [897, 14] width 79 height 13
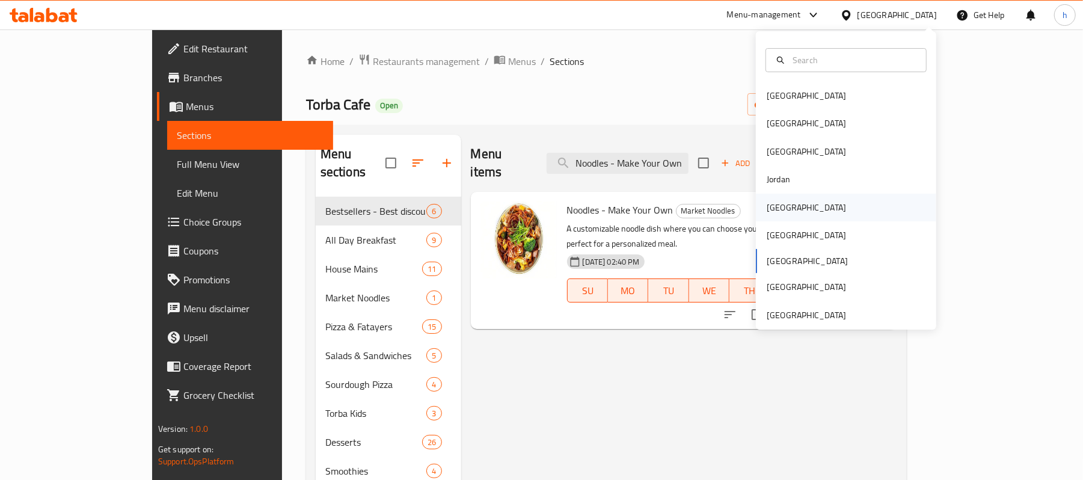
click at [780, 212] on div "[GEOGRAPHIC_DATA]" at bounding box center [806, 207] width 79 height 13
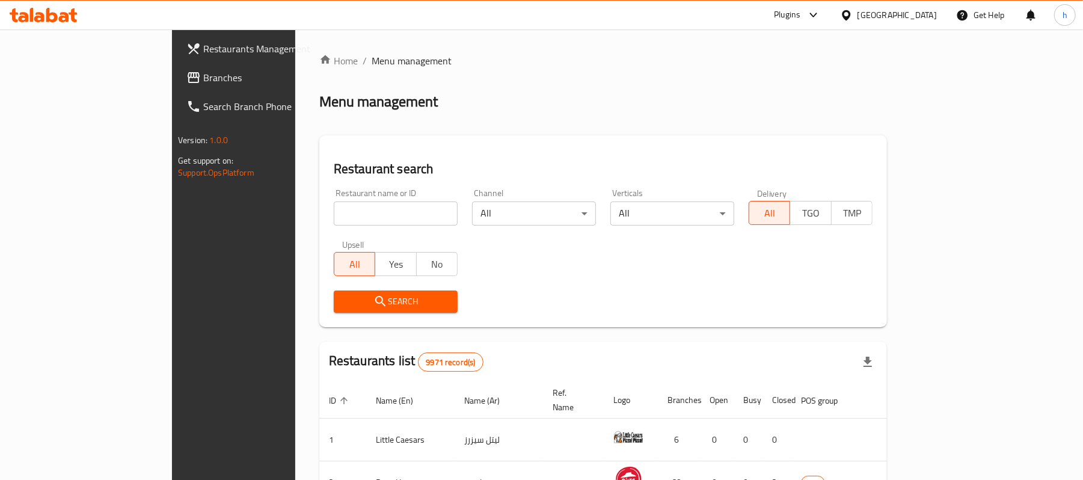
click at [203, 80] on span "Branches" at bounding box center [273, 77] width 140 height 14
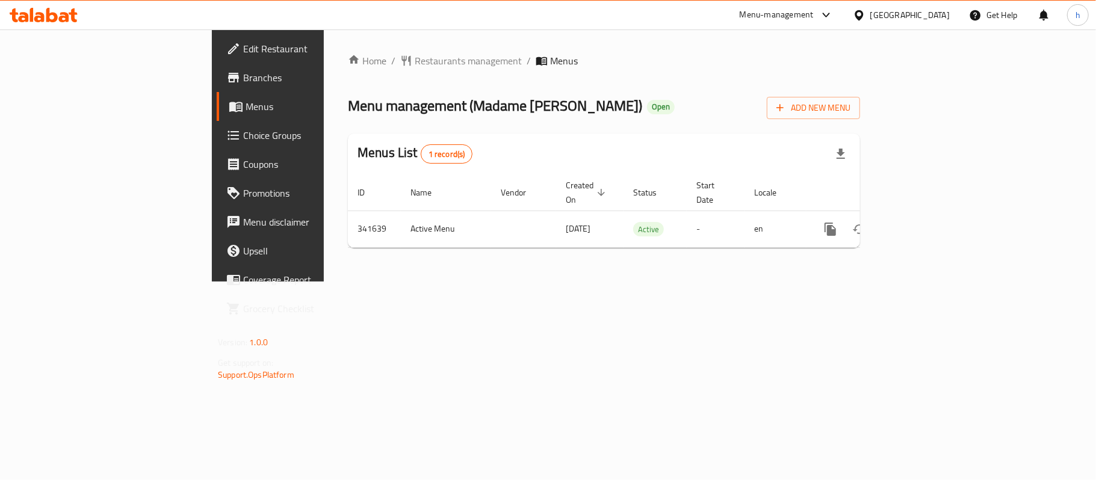
click at [664, 55] on ol "Home / Restaurants management / Menus" at bounding box center [604, 61] width 512 height 14
click at [735, 123] on div "Home / Restaurants management / Menus Menu management ( Madame [PERSON_NAME] ) …" at bounding box center [604, 156] width 512 height 204
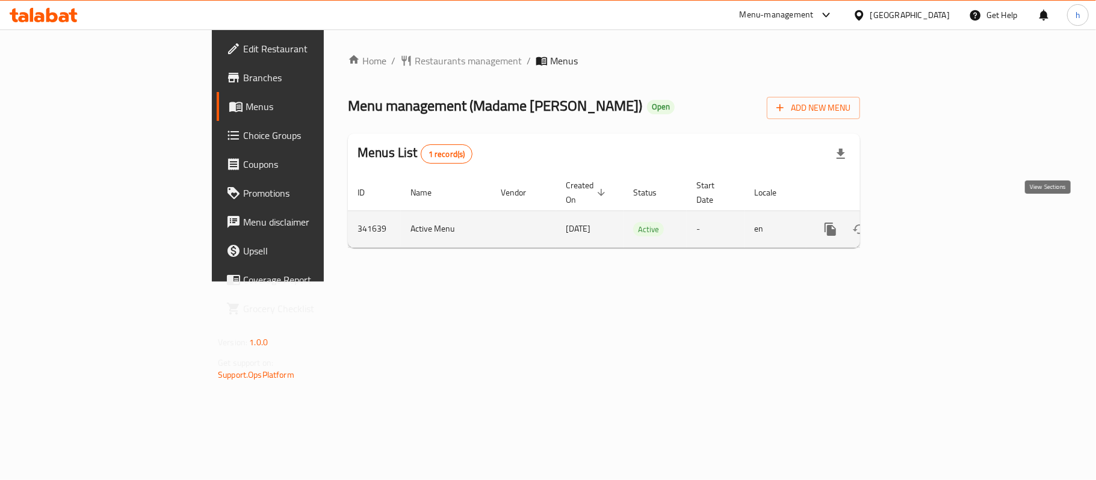
click at [924, 224] on icon "enhanced table" at bounding box center [917, 229] width 14 height 14
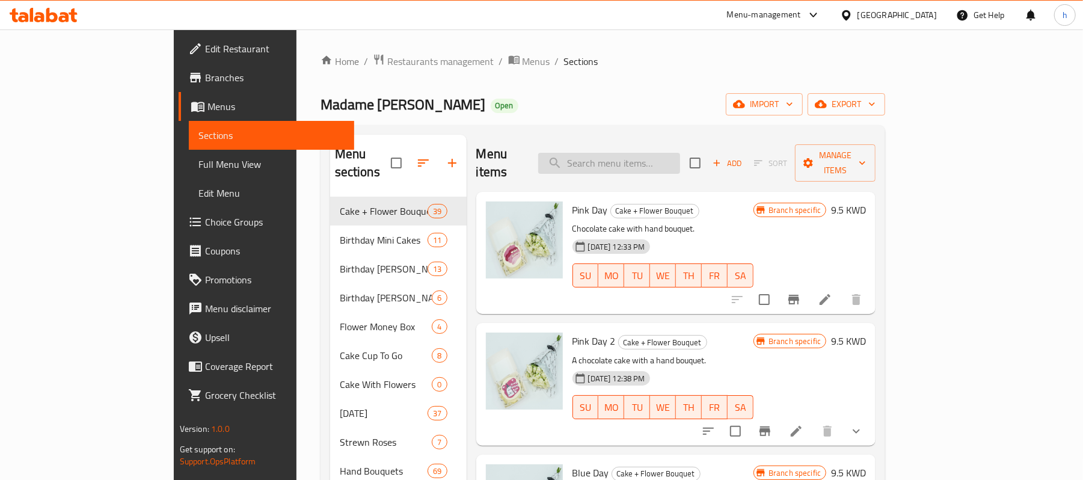
click at [633, 161] on input "search" at bounding box center [609, 163] width 142 height 21
paste input "Birthday 15"
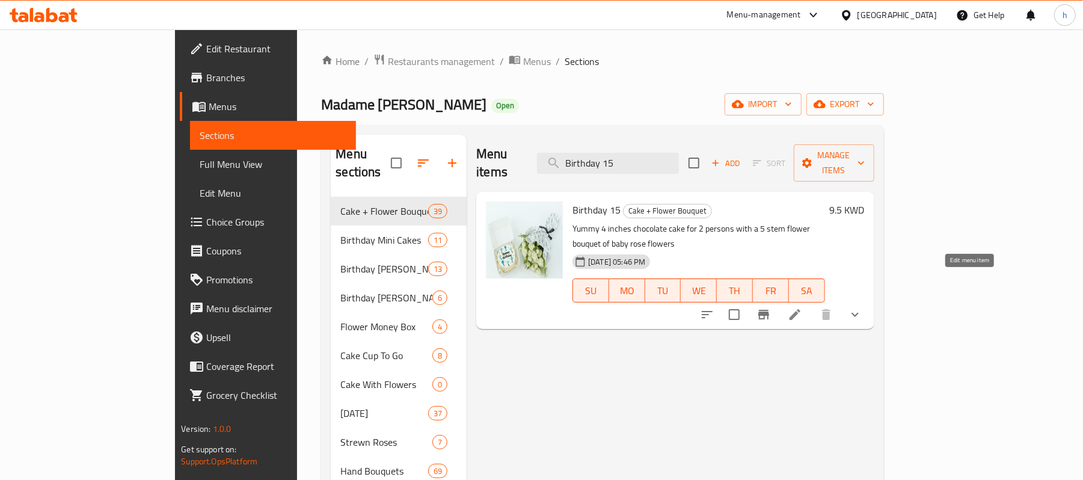
type input "Birthday 15"
click at [801, 309] on icon at bounding box center [795, 314] width 11 height 11
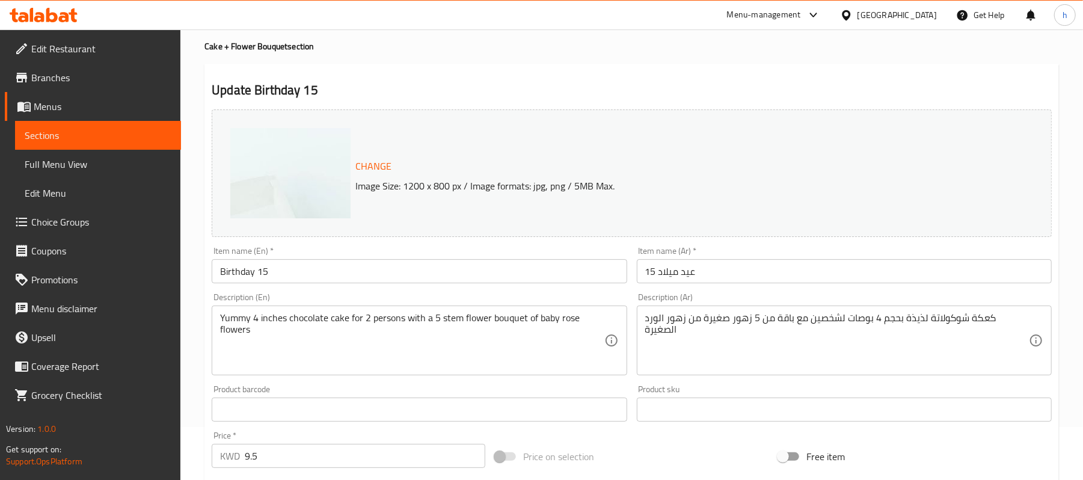
scroll to position [80, 0]
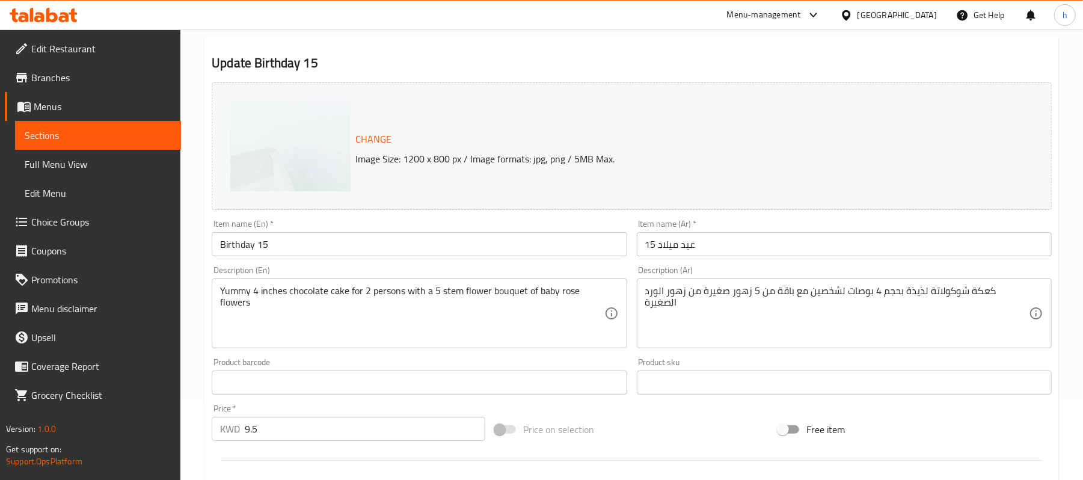
click at [66, 58] on link "Edit Restaurant" at bounding box center [93, 48] width 176 height 29
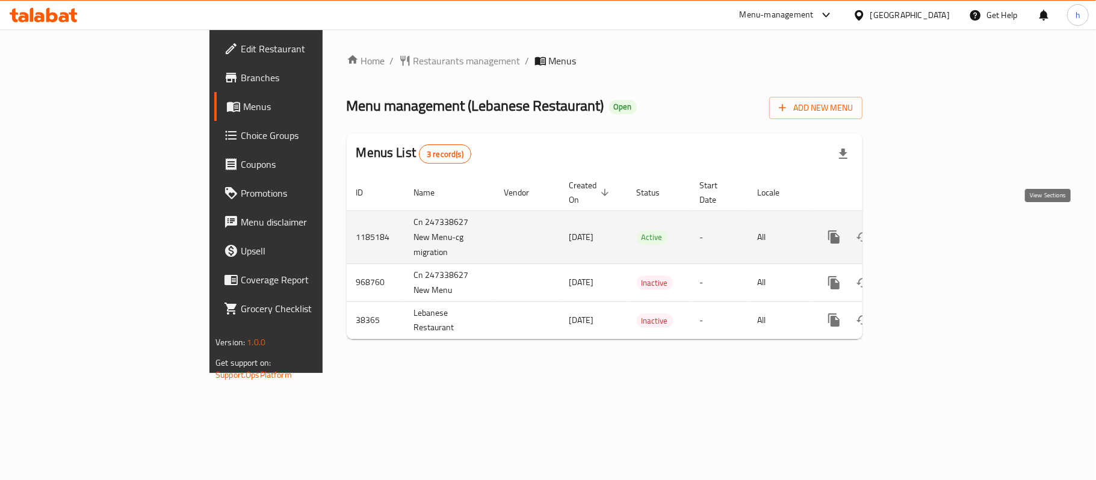
click at [928, 230] on icon "enhanced table" at bounding box center [920, 237] width 14 height 14
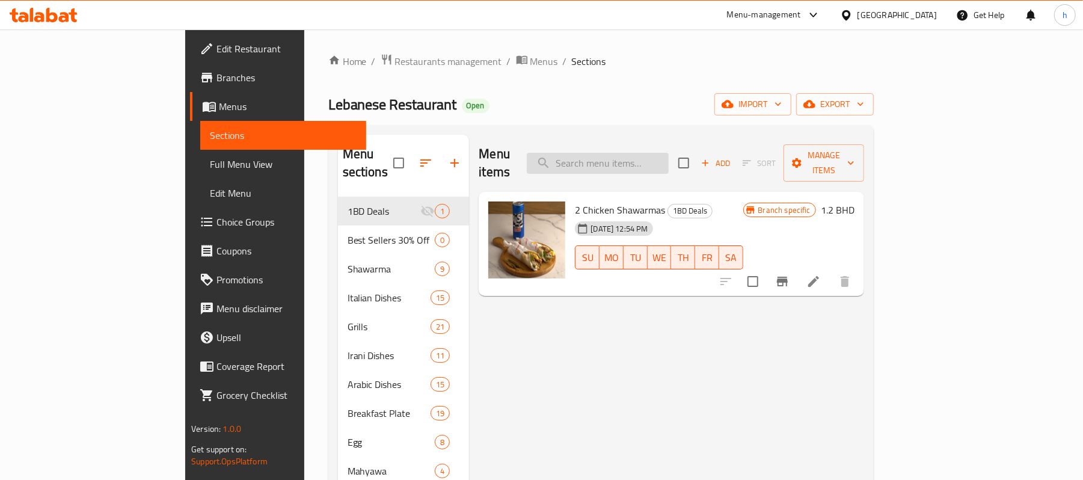
click at [669, 153] on input "search" at bounding box center [598, 163] width 142 height 21
paste input "icken Mayonnaise Sw"
type input "icken Mayonnaise Sw"
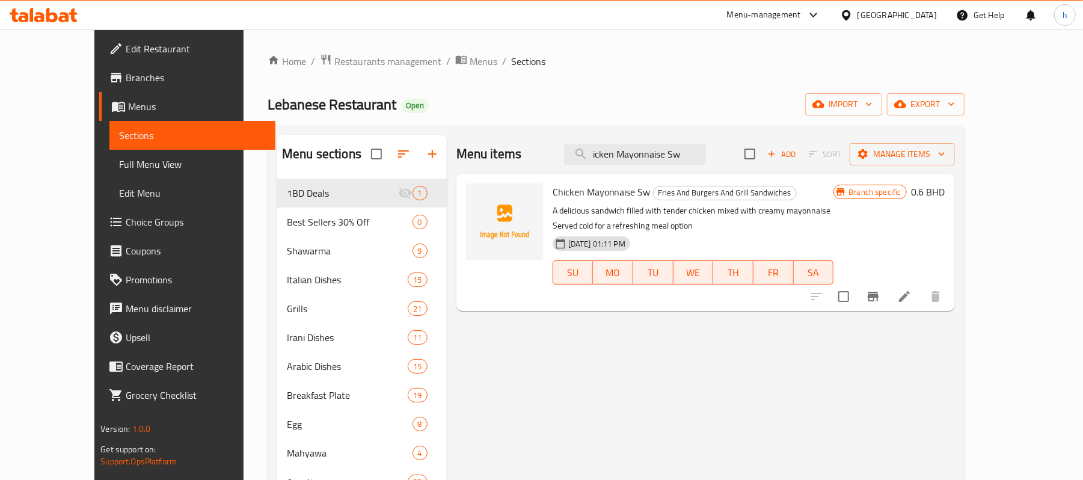
click at [926, 8] on div "[GEOGRAPHIC_DATA]" at bounding box center [897, 14] width 79 height 13
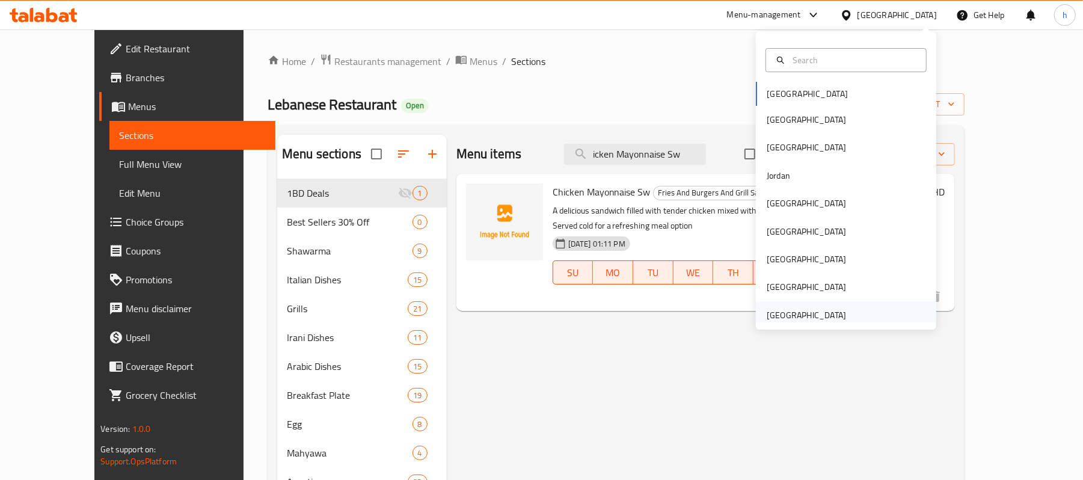
click at [803, 313] on div "[GEOGRAPHIC_DATA]" at bounding box center [806, 315] width 79 height 13
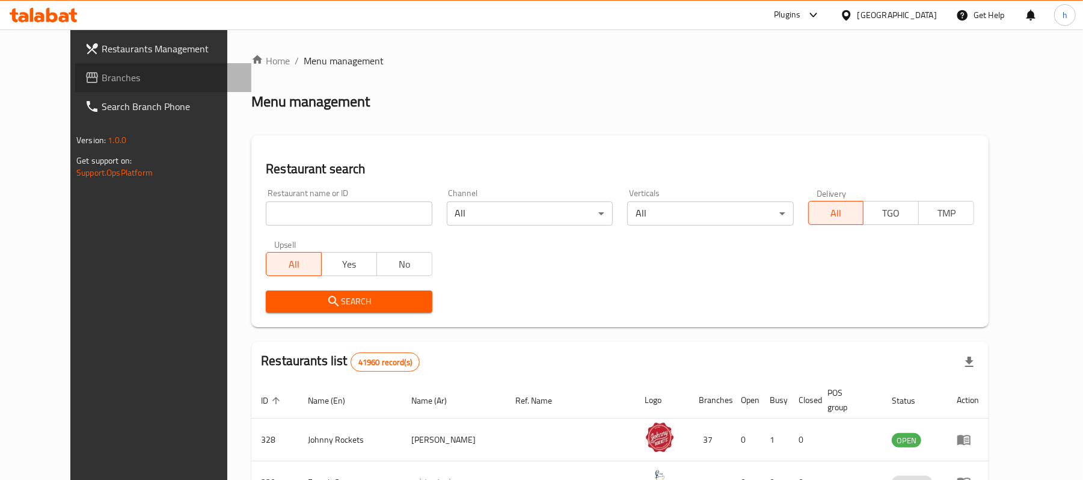
click at [102, 76] on span "Branches" at bounding box center [172, 77] width 140 height 14
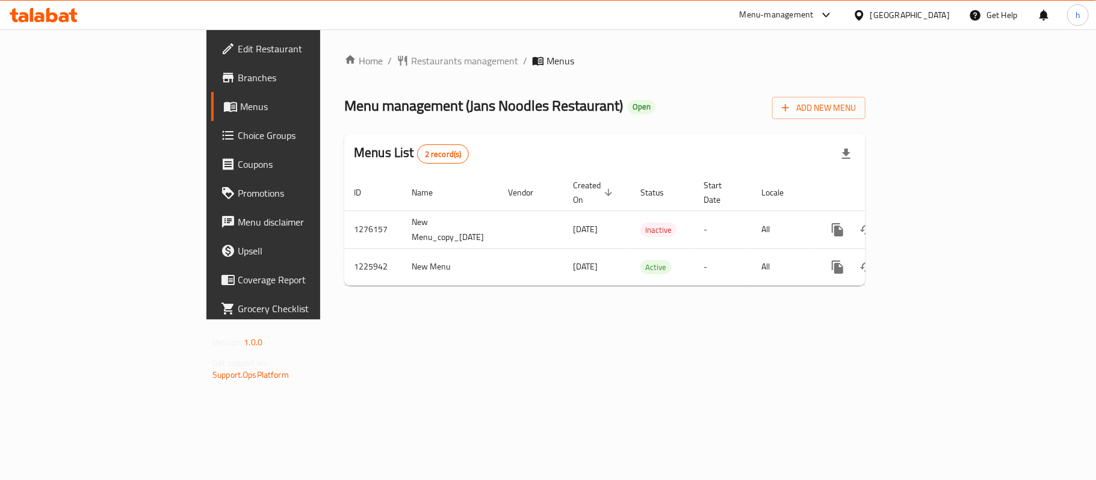
click at [518, 319] on div "Home / Restaurants management / Menus Menu management ( Jans Noodles Restaurant…" at bounding box center [604, 174] width 569 height 290
click at [624, 75] on div "Home / Restaurants management / Menus Menu management ( Jans Noodles Restaurant…" at bounding box center [604, 175] width 521 height 242
click at [936, 13] on div "[GEOGRAPHIC_DATA]" at bounding box center [909, 14] width 79 height 13
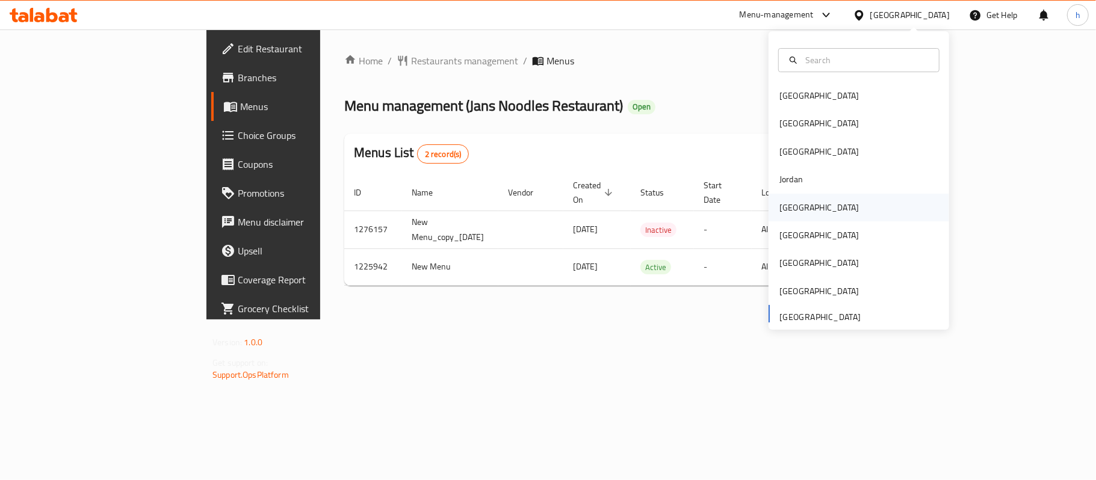
click at [800, 207] on div "[GEOGRAPHIC_DATA]" at bounding box center [818, 208] width 99 height 28
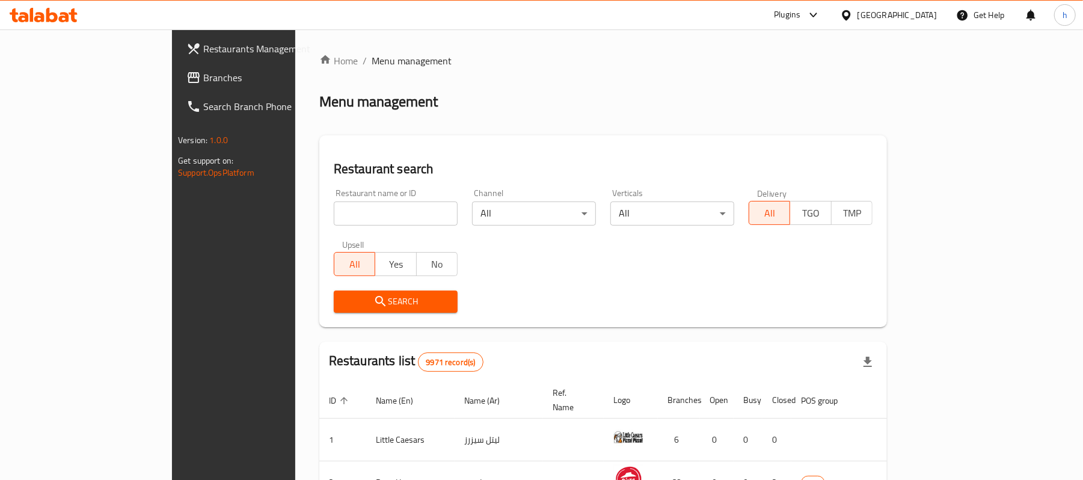
click at [203, 77] on span "Branches" at bounding box center [273, 77] width 140 height 14
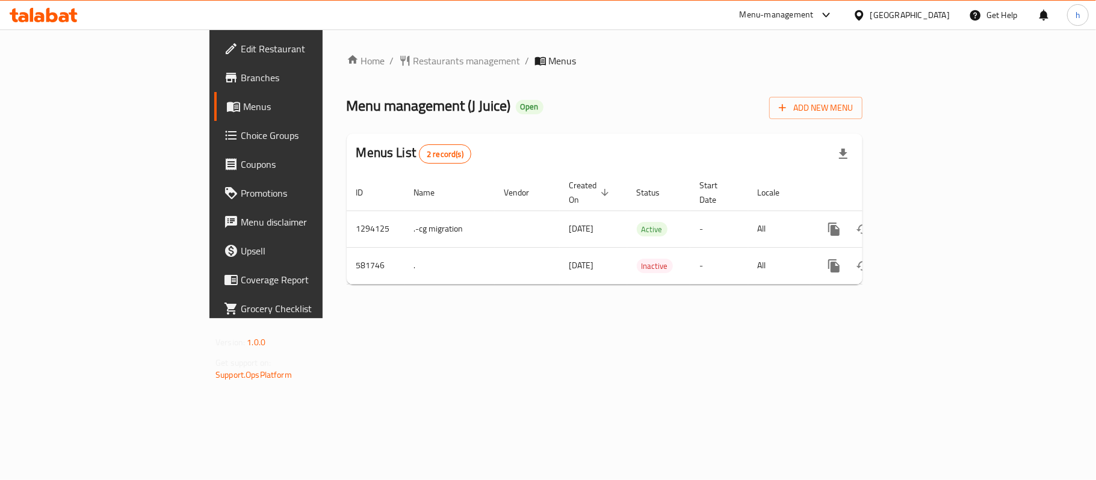
click at [620, 116] on div "Menu management ( [PERSON_NAME] ) Open Add New Menu" at bounding box center [605, 105] width 516 height 27
